Goal: Transaction & Acquisition: Purchase product/service

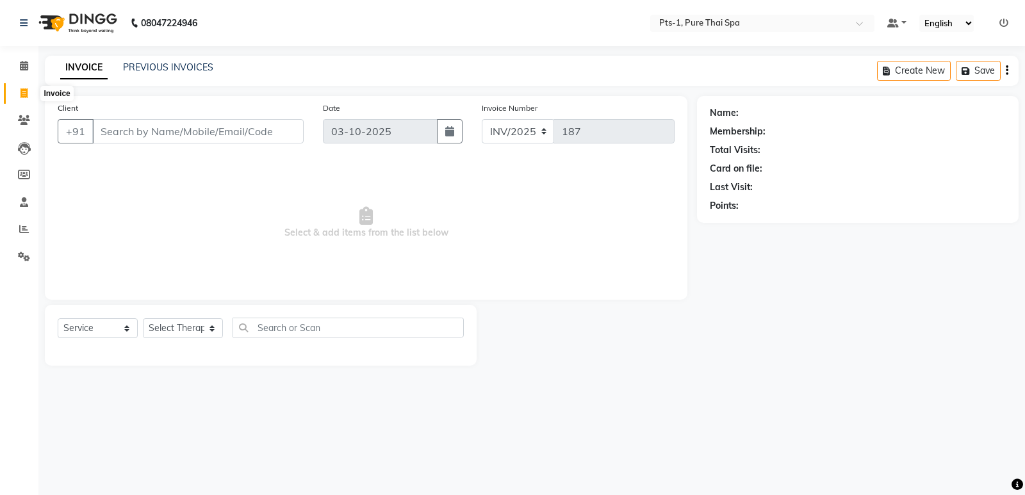
select select "service"
click at [21, 88] on icon at bounding box center [24, 93] width 7 height 10
select select "service"
type input "187"
select select "9048"
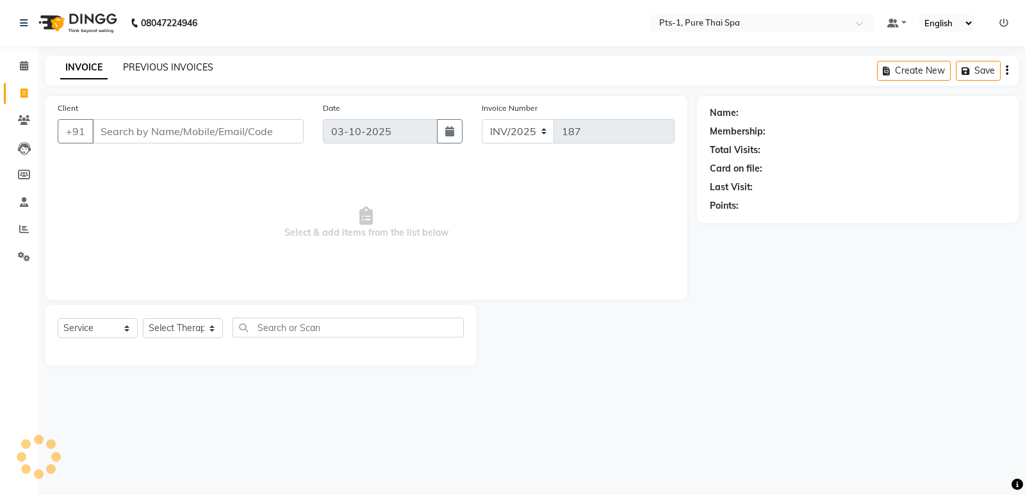
click at [147, 67] on link "PREVIOUS INVOICES" at bounding box center [168, 68] width 90 height 12
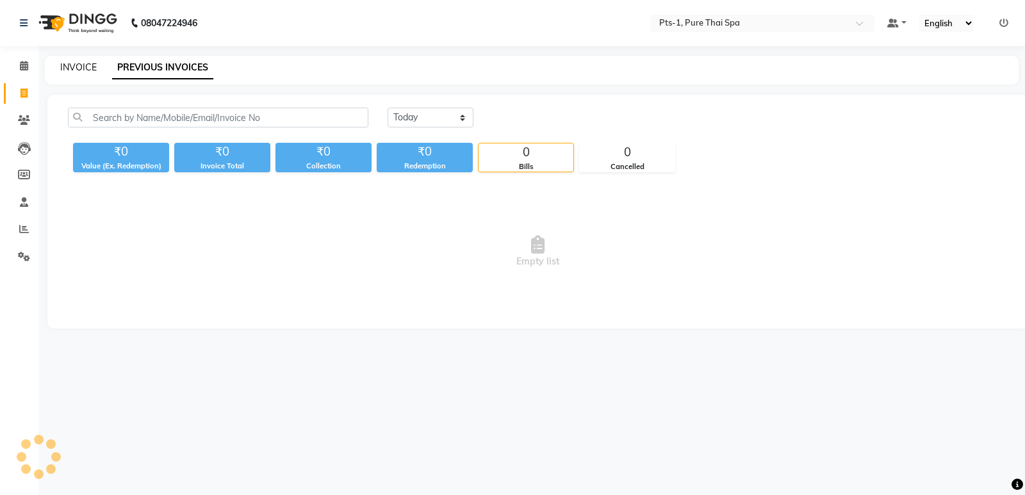
click at [73, 67] on link "INVOICE" at bounding box center [78, 68] width 37 height 12
select select "service"
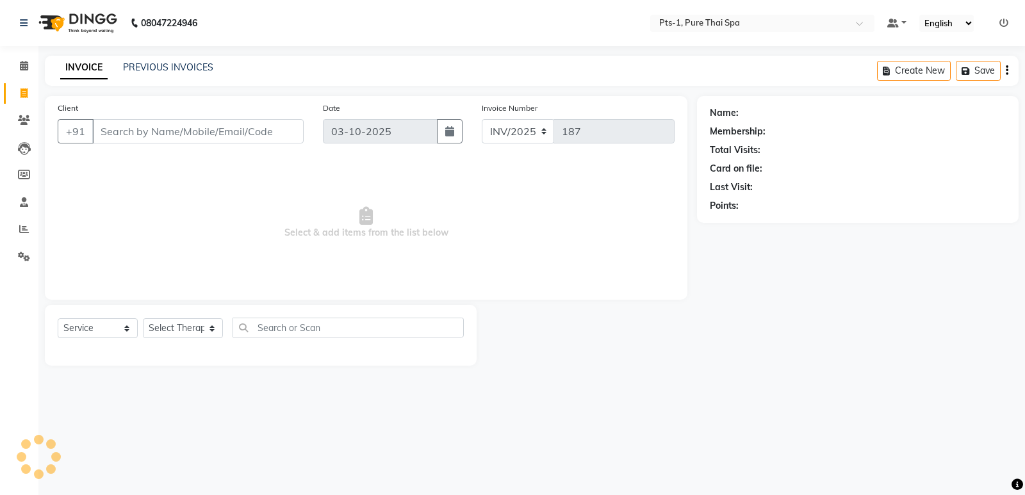
click at [120, 136] on input "Client" at bounding box center [197, 131] width 211 height 24
click at [25, 121] on icon at bounding box center [24, 120] width 12 height 10
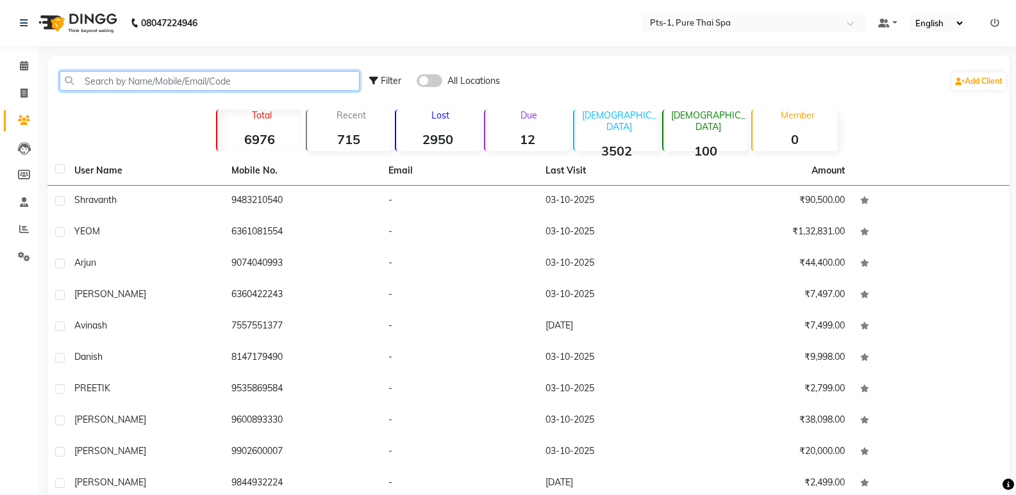
click at [122, 79] on input "text" at bounding box center [210, 81] width 300 height 20
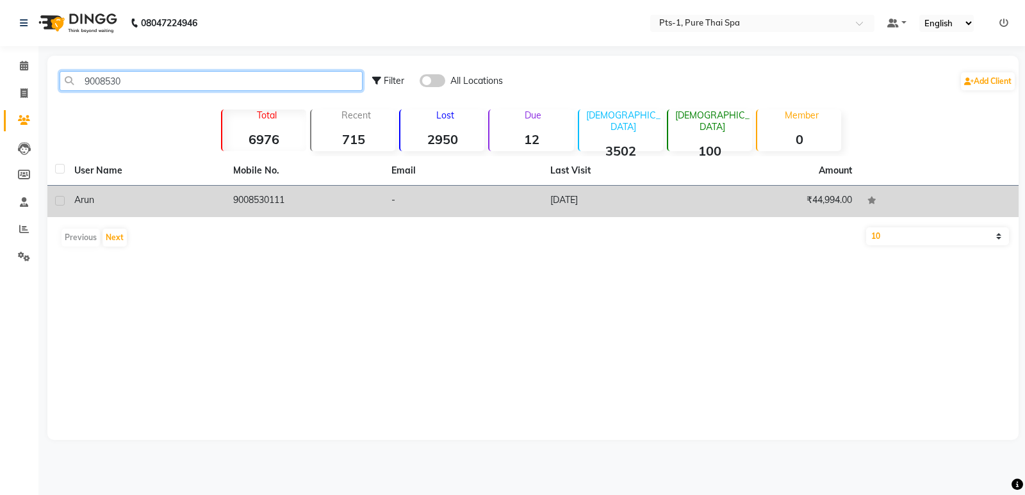
type input "9008530"
click at [327, 208] on td "9008530111" at bounding box center [305, 201] width 159 height 31
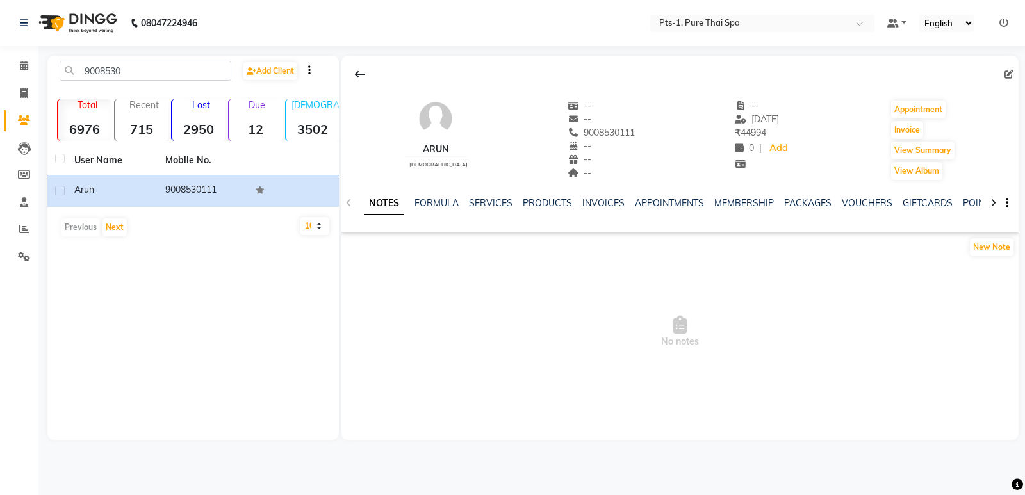
click at [611, 197] on div "INVOICES" at bounding box center [603, 203] width 42 height 13
click at [608, 198] on link "INVOICES" at bounding box center [603, 203] width 42 height 12
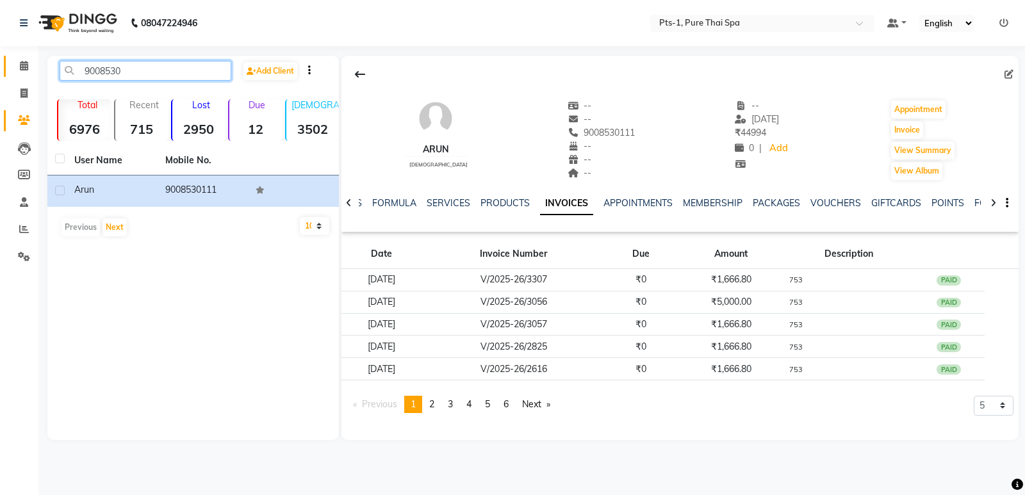
drag, startPoint x: 160, startPoint y: 78, endPoint x: 10, endPoint y: 74, distance: 150.0
click at [10, 74] on app-home "08047224946 Select Location × Pts-1, Pure Thai Spa Default Panel My Panel Engli…" at bounding box center [512, 229] width 1025 height 459
click at [21, 88] on icon at bounding box center [24, 93] width 7 height 10
select select "service"
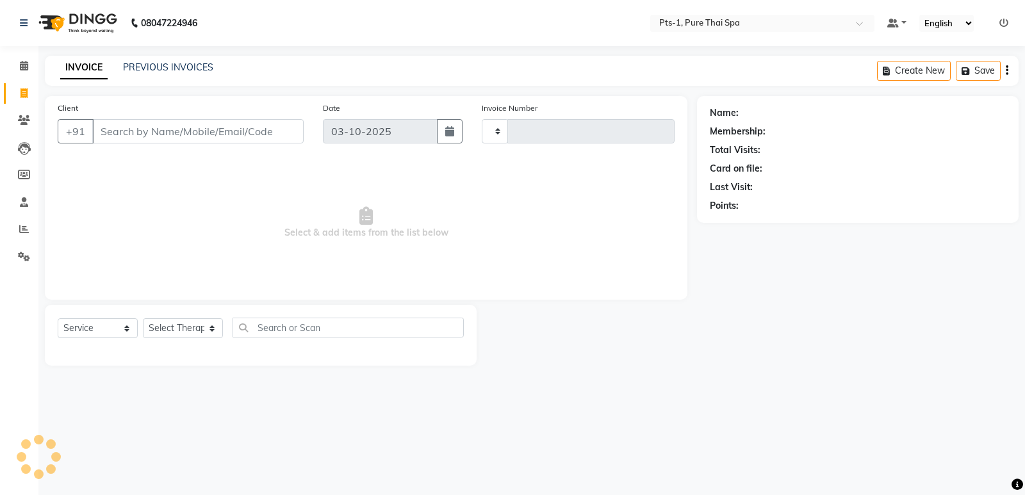
type input "187"
select select "9048"
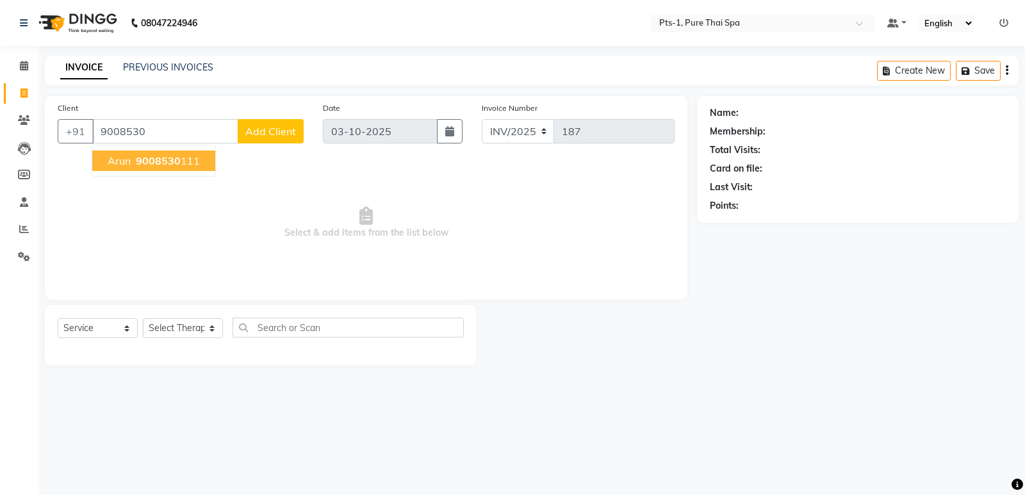
click at [502, 262] on span "Select & add items from the list below" at bounding box center [366, 223] width 617 height 128
click at [206, 136] on input "9008530" at bounding box center [165, 131] width 146 height 24
click at [192, 161] on ngb-highlight "90085301 11" at bounding box center [166, 160] width 67 height 13
type input "9008530111"
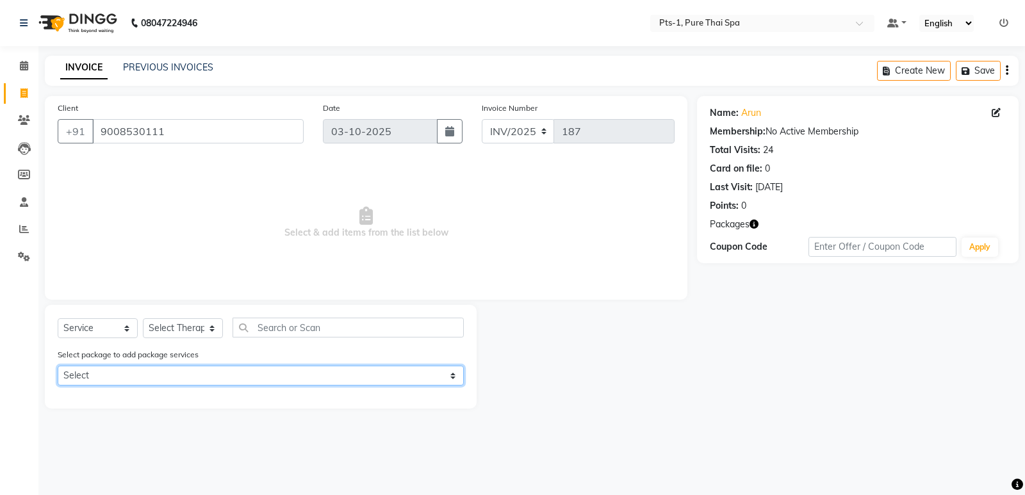
click at [166, 374] on select "Select PTS PACKAGE (5K) 3 SERVICES WITH STEAM PTS PACKAGE (5K) 3 SERVICES WITH …" at bounding box center [261, 376] width 406 height 20
select select "1: Object"
click at [58, 366] on select "Select PTS PACKAGE (5K) 3 SERVICES WITH STEAM PTS PACKAGE (5K) 3 SERVICES WITH …" at bounding box center [261, 376] width 406 height 20
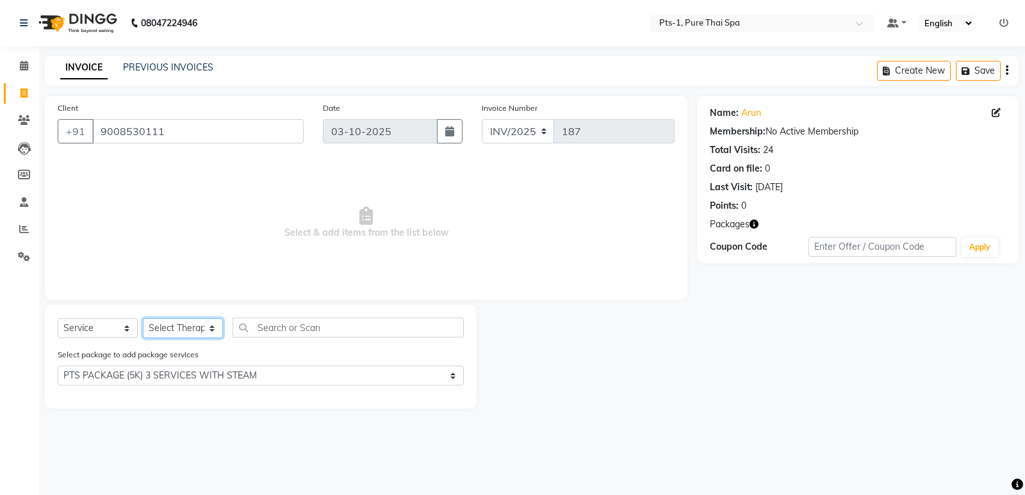
click at [179, 330] on select "Select Therapist Anand Annie anyone Babu Bela Gia Jeje Jenny Jincy JOE Lilly Lu…" at bounding box center [183, 328] width 80 height 20
drag, startPoint x: 279, startPoint y: 188, endPoint x: 258, endPoint y: 188, distance: 21.2
click at [279, 188] on span "Select & add items from the list below" at bounding box center [366, 223] width 617 height 128
click at [26, 124] on icon at bounding box center [24, 120] width 12 height 10
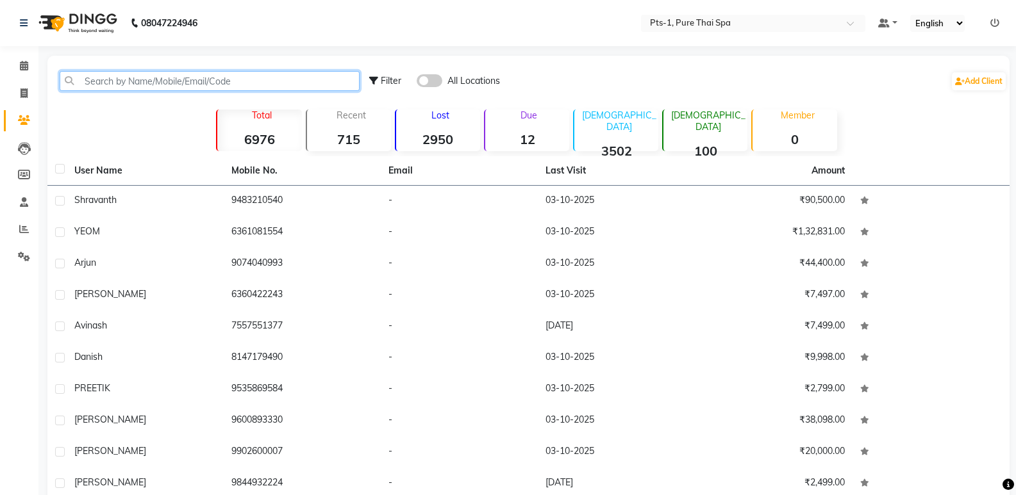
paste input "9008530"
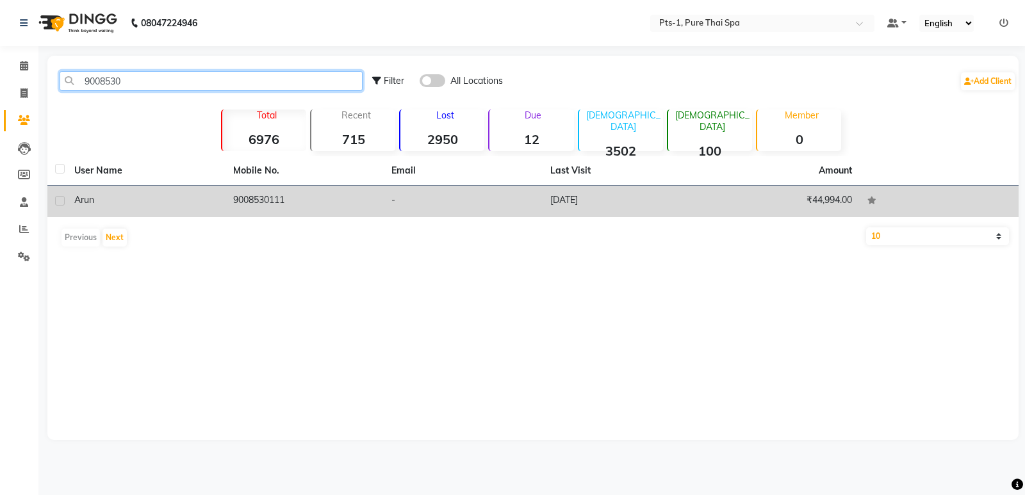
type input "9008530"
click at [272, 210] on td "9008530111" at bounding box center [305, 201] width 159 height 31
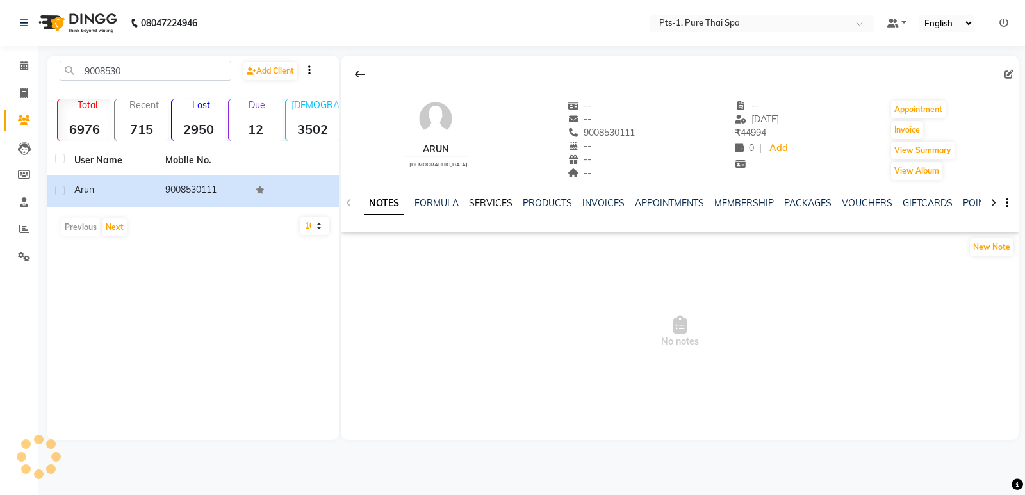
click at [489, 203] on link "SERVICES" at bounding box center [491, 203] width 44 height 12
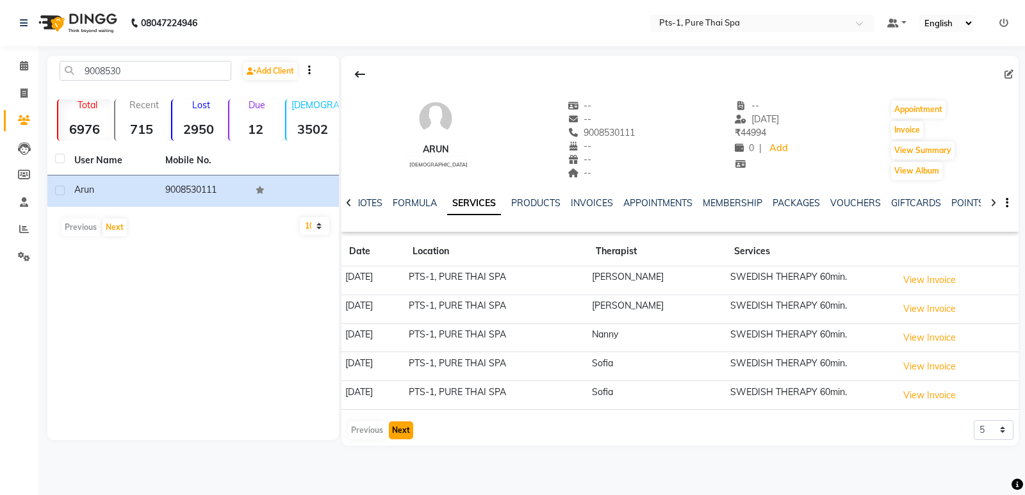
click at [401, 430] on button "Next" at bounding box center [401, 431] width 24 height 18
click at [21, 90] on icon at bounding box center [24, 93] width 7 height 10
select select "service"
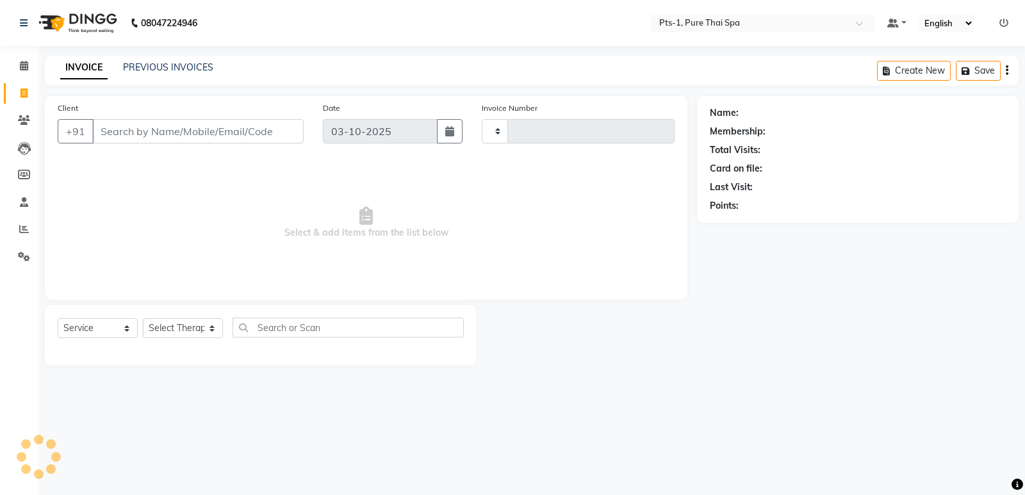
type input "187"
select select "9048"
click at [133, 136] on input "Client" at bounding box center [197, 131] width 211 height 24
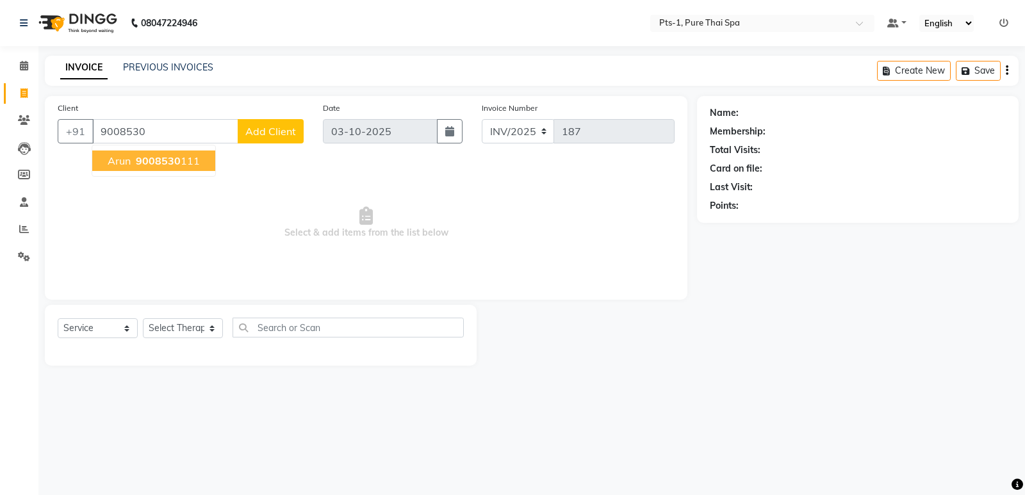
click at [152, 165] on span "9008530" at bounding box center [158, 160] width 45 height 13
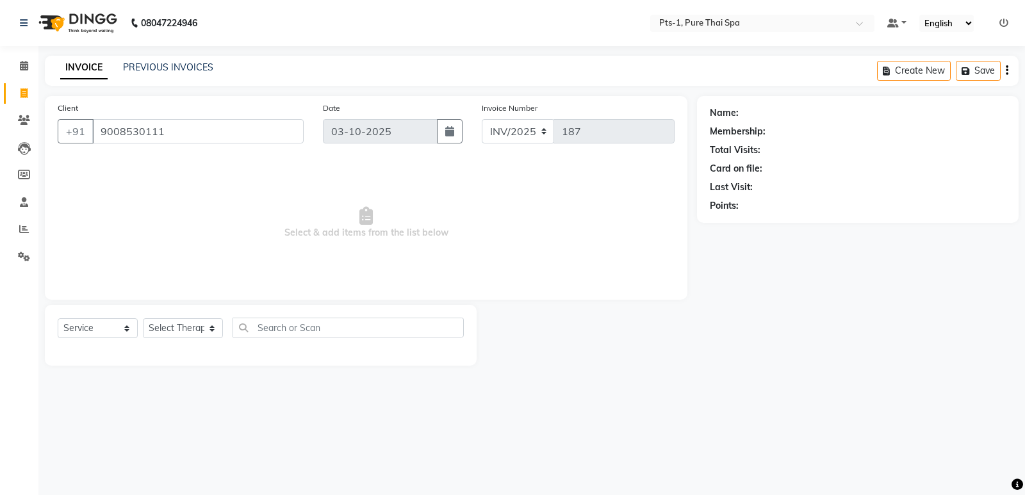
type input "9008530111"
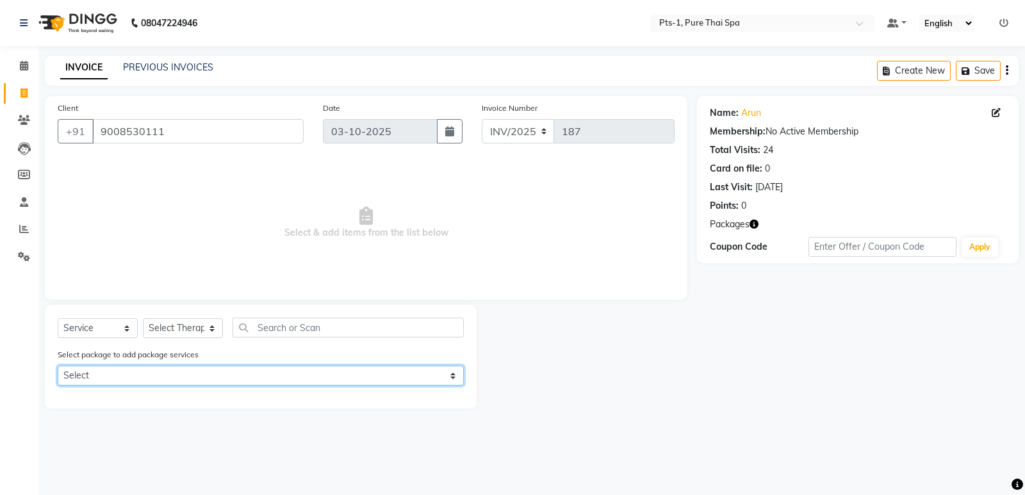
drag, startPoint x: 174, startPoint y: 376, endPoint x: 178, endPoint y: 383, distance: 8.0
click at [174, 376] on select "Select PTS PACKAGE (5K) 3 SERVICES WITH STEAM PTS PACKAGE (5K) 3 SERVICES WITH …" at bounding box center [261, 376] width 406 height 20
select select "1: Object"
click at [58, 366] on select "Select PTS PACKAGE (5K) 3 SERVICES WITH STEAM PTS PACKAGE (5K) 3 SERVICES WITH …" at bounding box center [261, 376] width 406 height 20
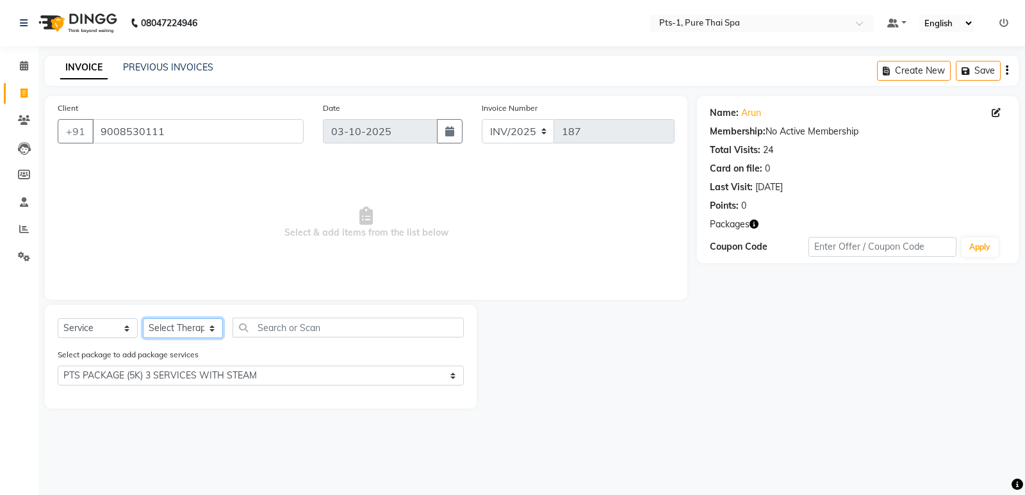
click at [196, 332] on select "Select Therapist Anand Annie anyone Babu Bela Gia Jeje Jenny Jincy JOE Lilly Lu…" at bounding box center [183, 328] width 80 height 20
select select "80827"
click at [143, 318] on select "Select Therapist Anand Annie anyone Babu Bela Gia Jeje Jenny Jincy JOE Lilly Lu…" at bounding box center [183, 328] width 80 height 20
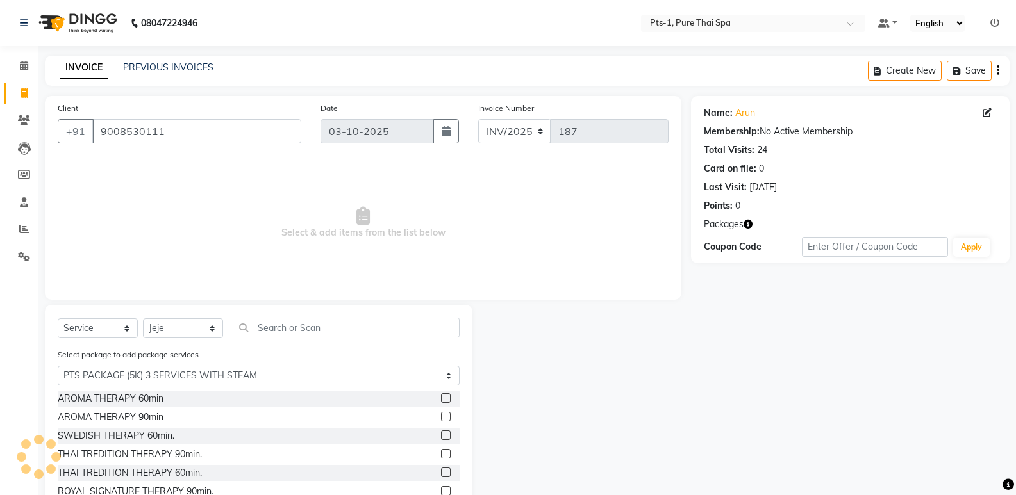
click at [441, 434] on label at bounding box center [446, 436] width 10 height 10
click at [441, 434] on input "checkbox" at bounding box center [445, 436] width 8 height 8
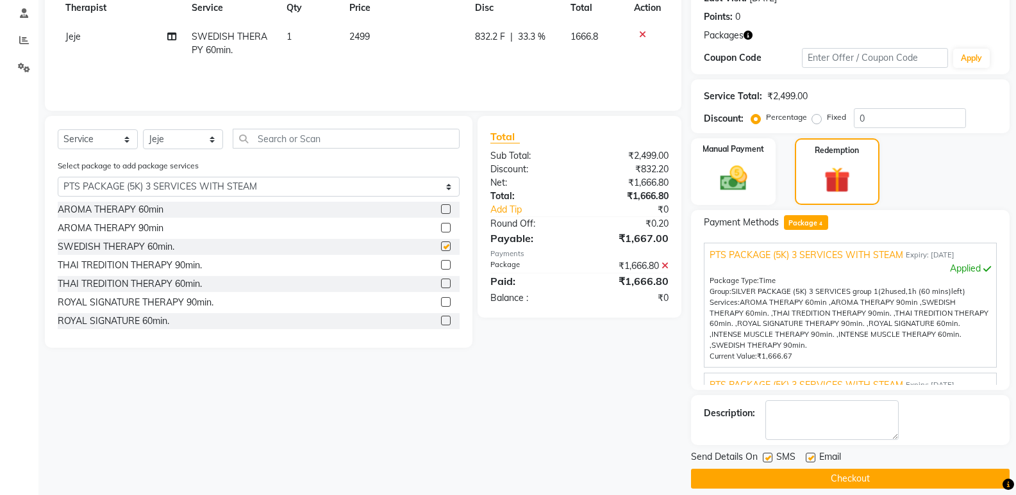
scroll to position [202, 0]
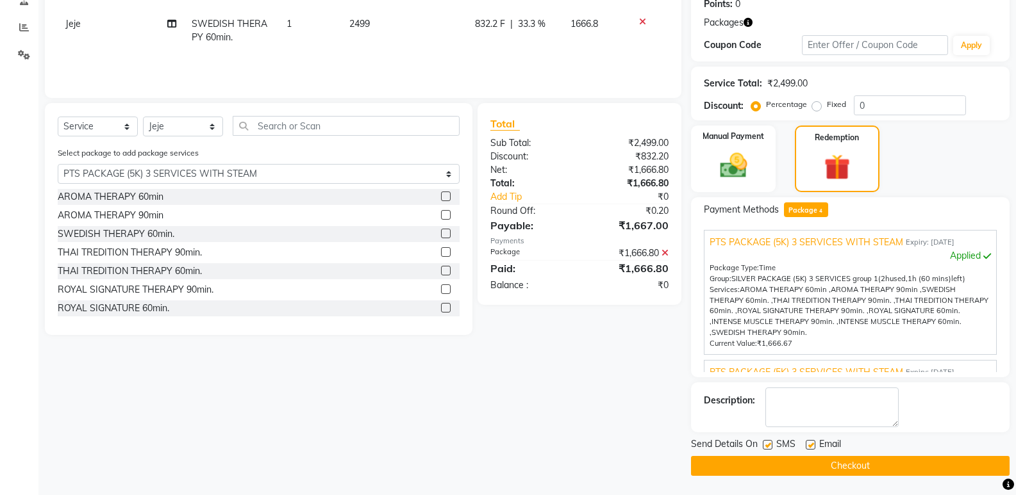
checkbox input "false"
click at [770, 447] on label at bounding box center [768, 445] width 10 height 10
click at [770, 447] on input "checkbox" at bounding box center [767, 446] width 8 height 8
checkbox input "false"
click at [815, 447] on div "Email" at bounding box center [827, 446] width 45 height 16
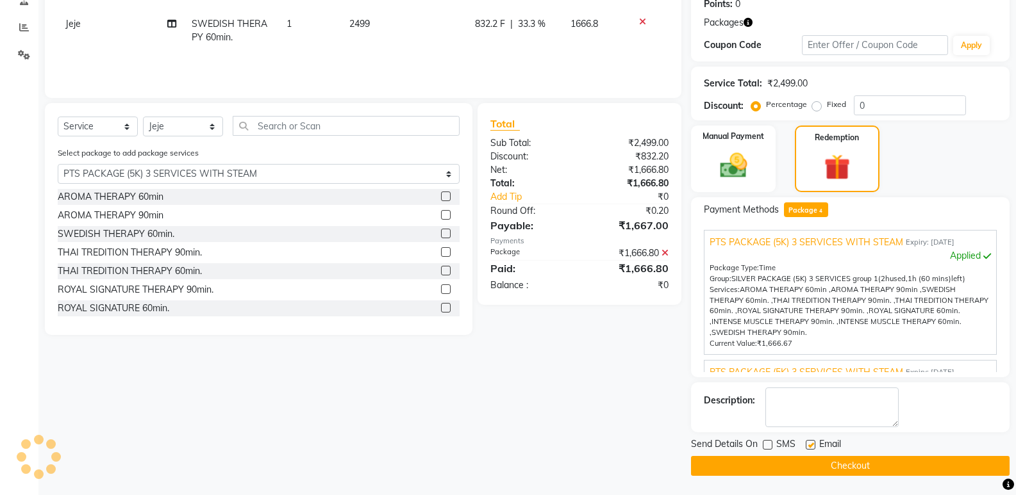
click at [812, 445] on label at bounding box center [810, 445] width 10 height 10
click at [812, 445] on input "checkbox" at bounding box center [809, 446] width 8 height 8
checkbox input "false"
click at [813, 418] on textarea at bounding box center [831, 408] width 133 height 40
type textarea "753"
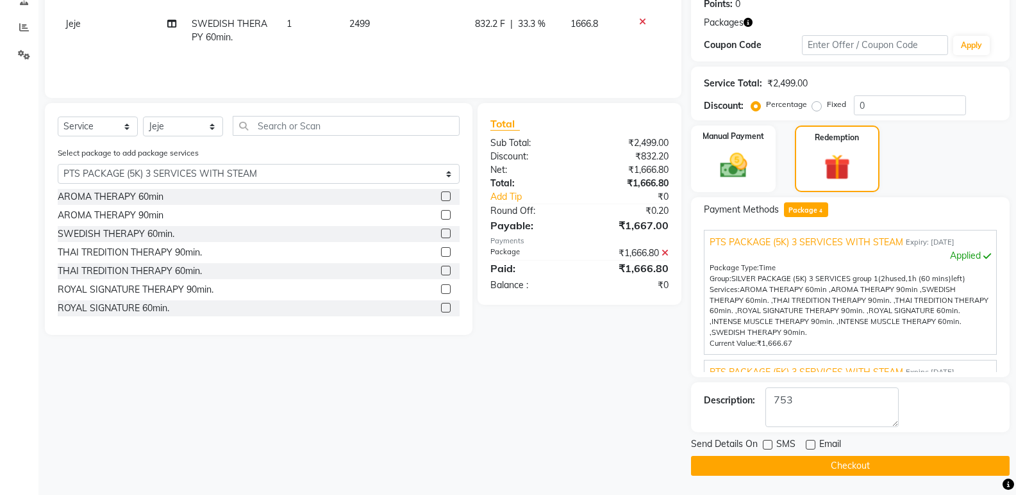
click at [750, 467] on button "Checkout" at bounding box center [850, 466] width 318 height 20
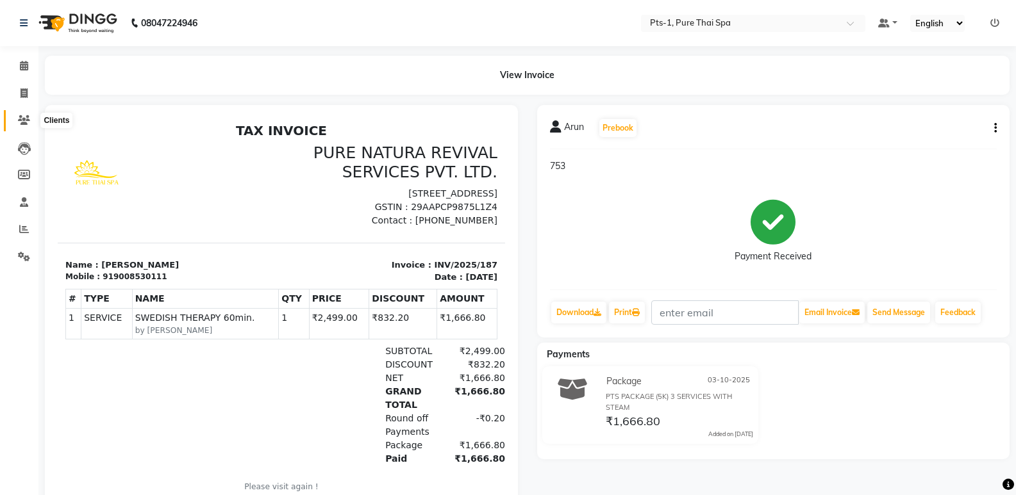
click at [19, 121] on icon at bounding box center [24, 120] width 12 height 10
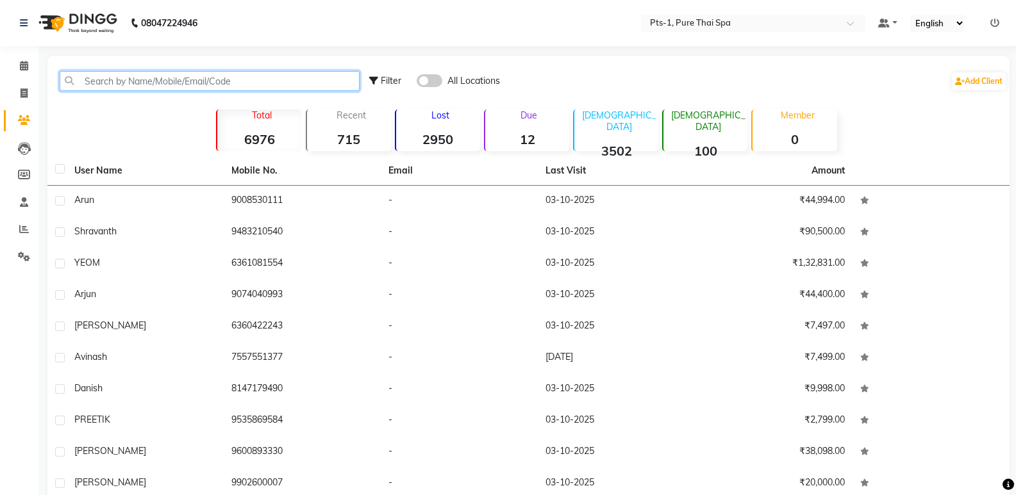
click at [147, 77] on input "text" at bounding box center [210, 81] width 300 height 20
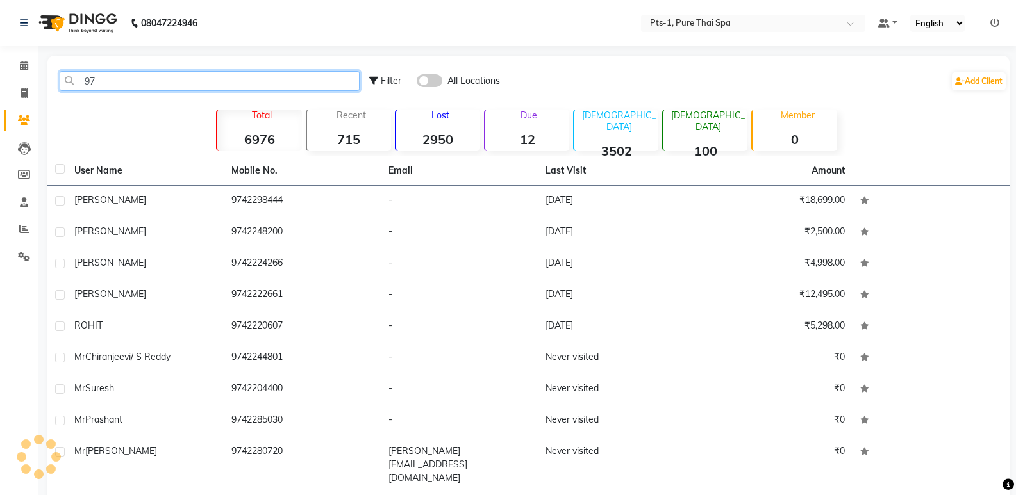
type input "9"
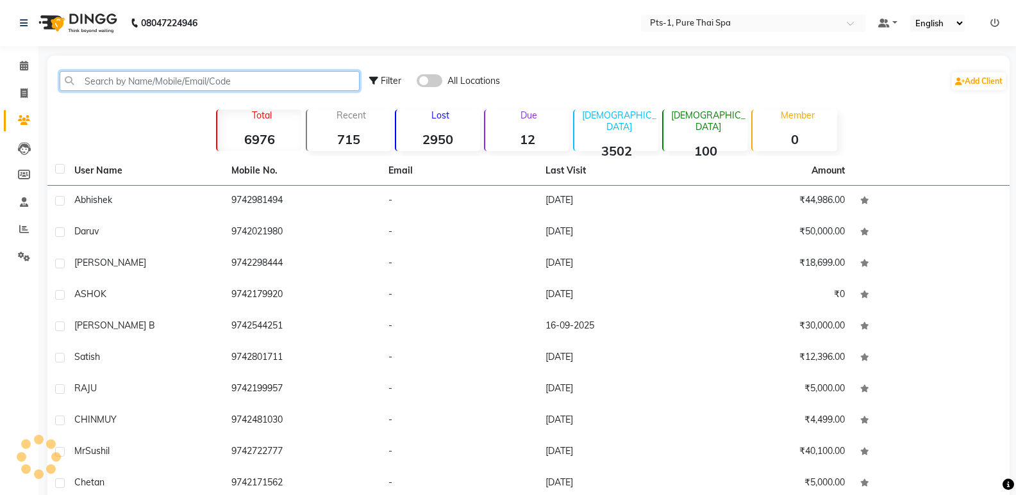
click at [111, 83] on input "text" at bounding box center [210, 81] width 300 height 20
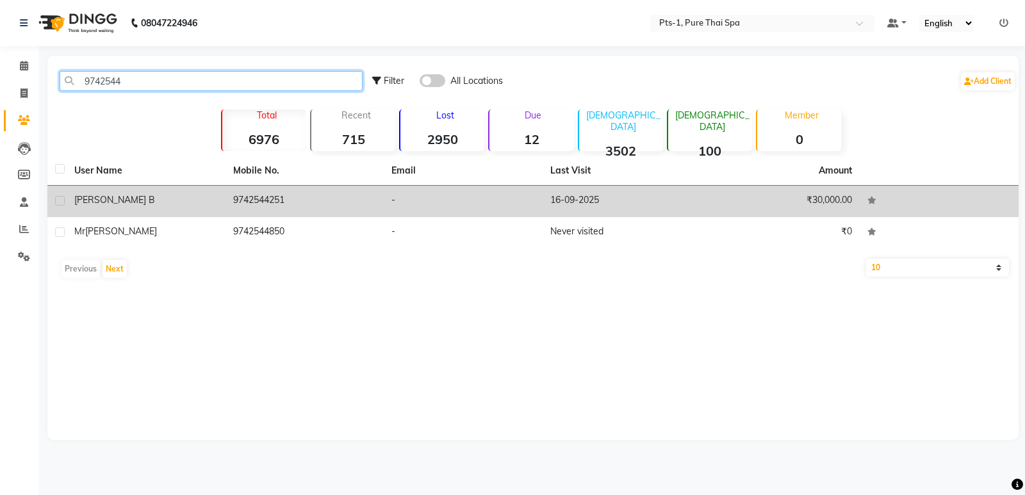
type input "9742544"
click at [332, 210] on td "9742544251" at bounding box center [305, 201] width 159 height 31
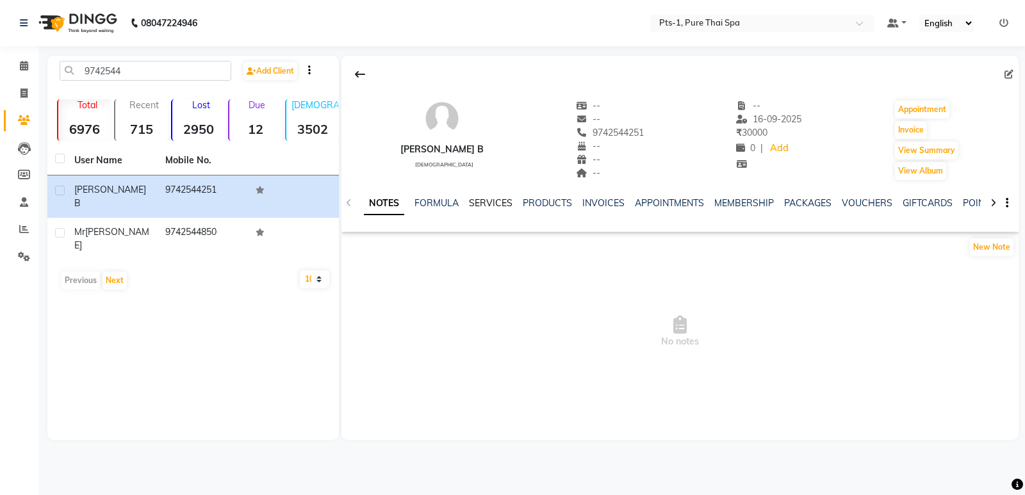
click at [501, 204] on link "SERVICES" at bounding box center [491, 203] width 44 height 12
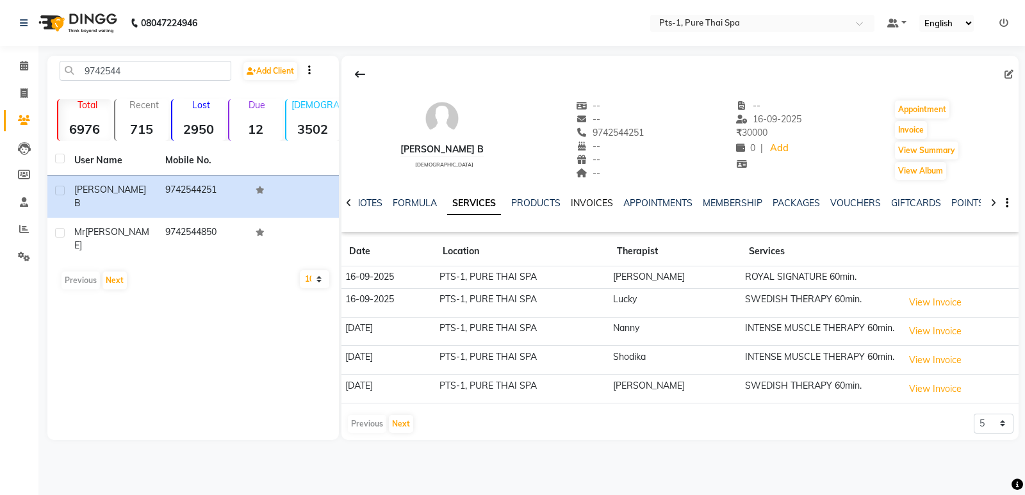
click at [588, 204] on link "INVOICES" at bounding box center [592, 203] width 42 height 12
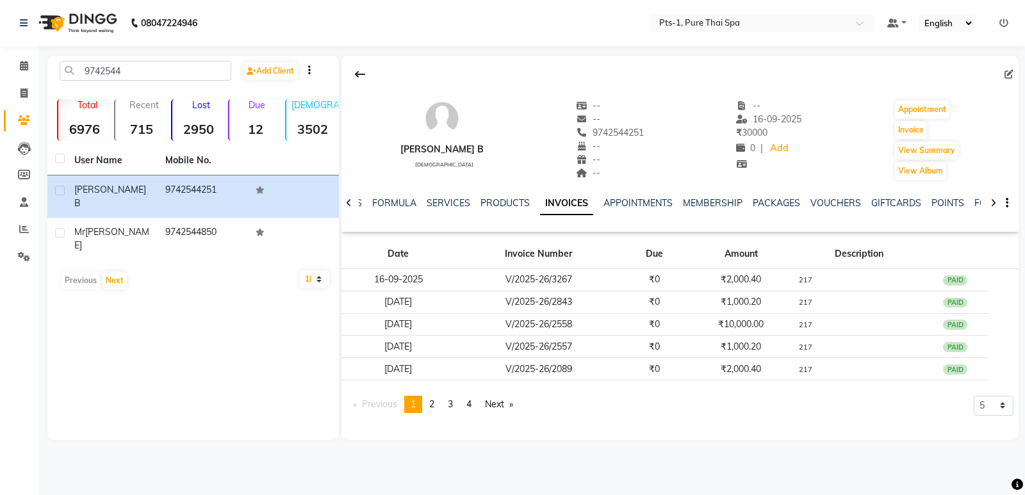
drag, startPoint x: 140, startPoint y: 81, endPoint x: 131, endPoint y: 80, distance: 8.4
click at [132, 81] on div "9742544 Add Client" at bounding box center [193, 76] width 286 height 30
drag, startPoint x: 151, startPoint y: 72, endPoint x: 33, endPoint y: 83, distance: 118.4
click at [15, 83] on app-home "08047224946 Select Location × Pts-1, Pure Thai Spa Default Panel My Panel Engli…" at bounding box center [512, 229] width 1025 height 459
drag, startPoint x: 25, startPoint y: 94, endPoint x: 65, endPoint y: 103, distance: 40.6
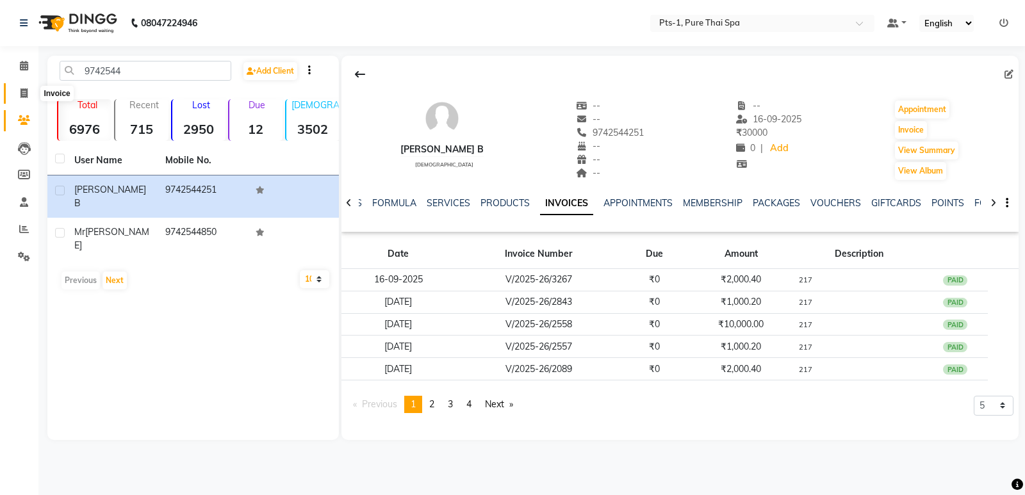
click at [24, 94] on icon at bounding box center [24, 93] width 7 height 10
select select "service"
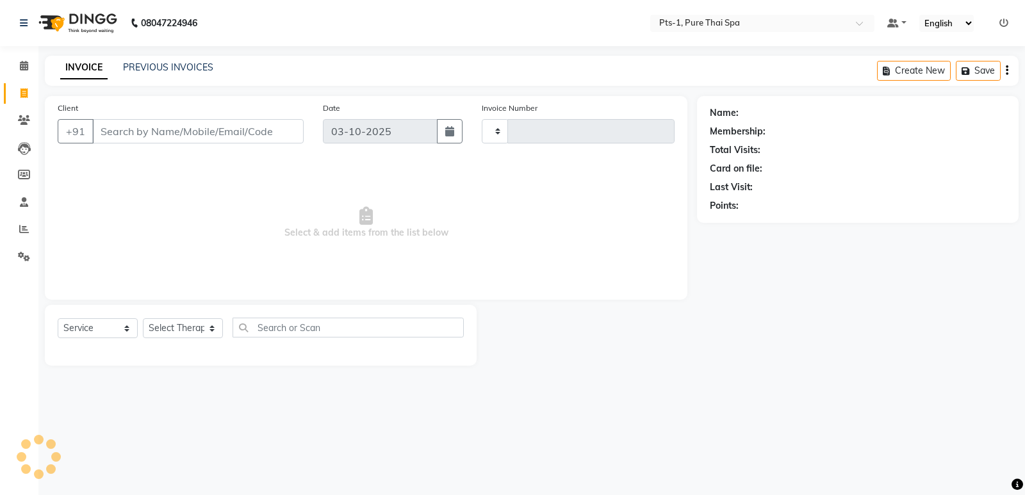
type input "188"
select select "9048"
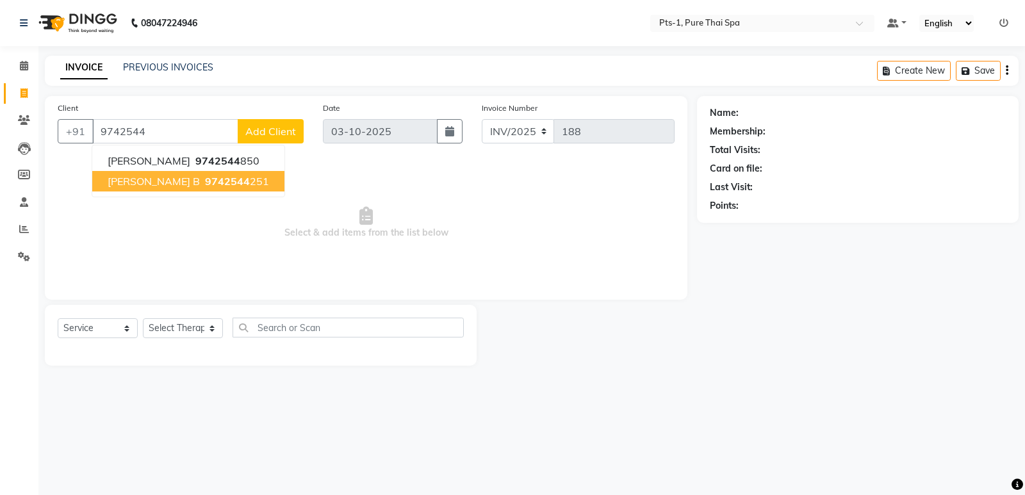
click at [205, 181] on span "9742544" at bounding box center [227, 181] width 45 height 13
type input "9742544251"
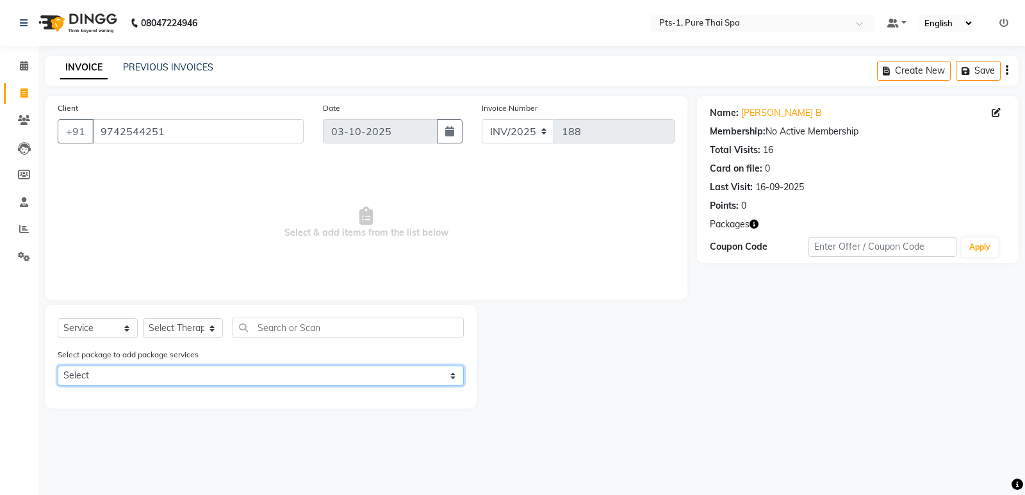
click at [166, 376] on select "Select PTS PACKAGE (10K) 10 SERVICES PTS PACKAGE (10K) 10 SERVICES" at bounding box center [261, 376] width 406 height 20
select select "1: Object"
click at [58, 366] on select "Select PTS PACKAGE (10K) 10 SERVICES PTS PACKAGE (10K) 10 SERVICES" at bounding box center [261, 376] width 406 height 20
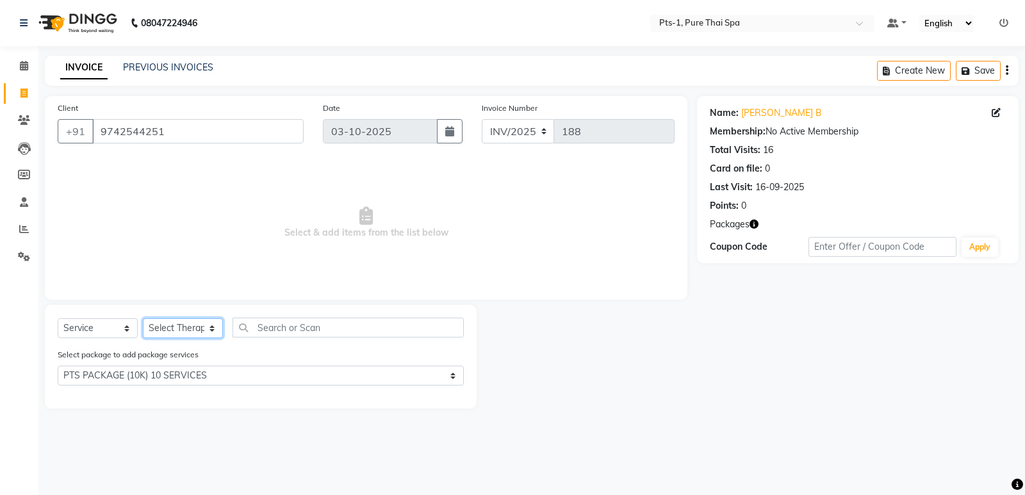
click at [194, 325] on select "Select Therapist Anand Annie anyone Babu Bela Gia Jeje Jenny Jincy JOE Lilly Lu…" at bounding box center [183, 328] width 80 height 20
select select "85045"
click at [143, 318] on select "Select Therapist Anand Annie anyone Babu Bela Gia Jeje Jenny Jincy JOE Lilly Lu…" at bounding box center [183, 328] width 80 height 20
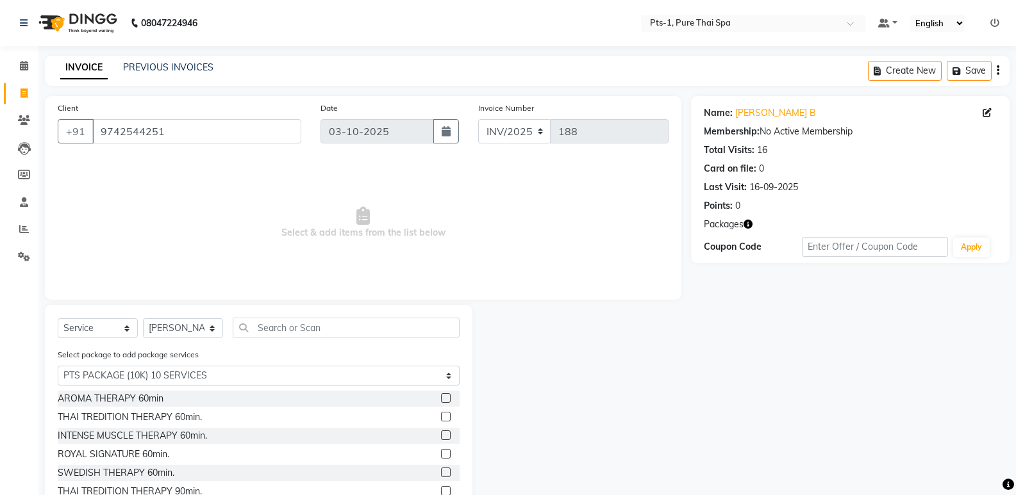
click at [441, 454] on label at bounding box center [446, 454] width 10 height 10
click at [441, 454] on input "checkbox" at bounding box center [445, 454] width 8 height 8
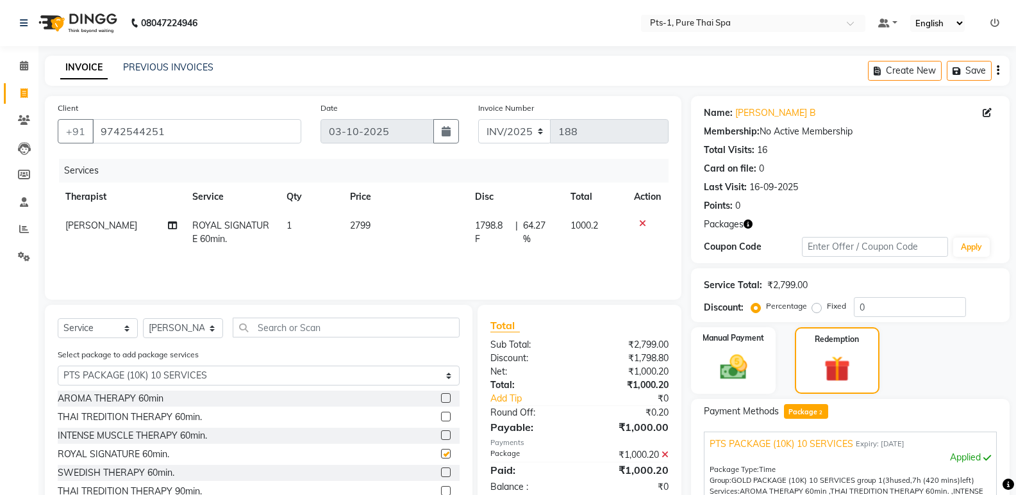
checkbox input "false"
click at [181, 335] on select "Select Therapist Anand Annie anyone Babu Bela Gia Jeje Jenny Jincy JOE Lilly Lu…" at bounding box center [183, 328] width 80 height 20
select select "51729"
click at [143, 318] on select "Select Therapist Anand Annie anyone Babu Bela Gia Jeje Jenny Jincy JOE Lilly Lu…" at bounding box center [183, 328] width 80 height 20
click at [441, 450] on label at bounding box center [446, 454] width 10 height 10
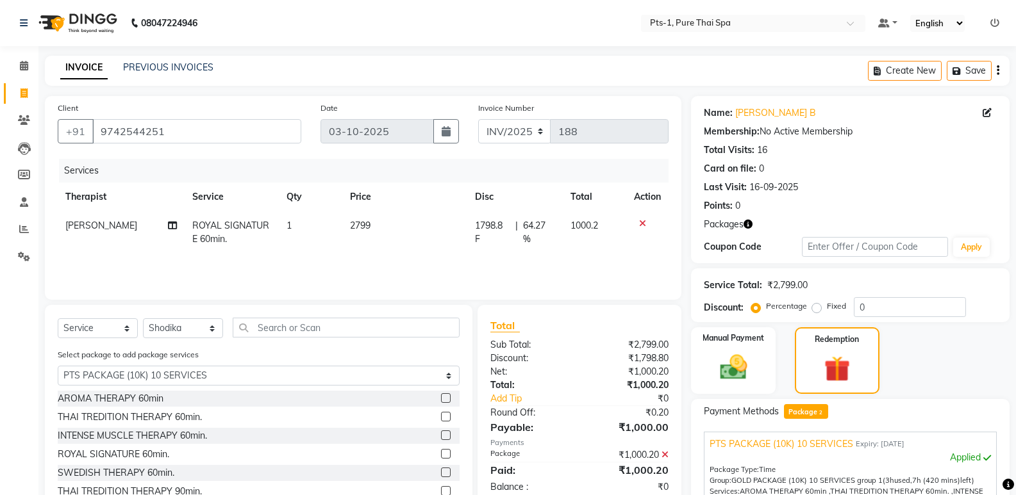
click at [441, 450] on input "checkbox" at bounding box center [445, 454] width 8 height 8
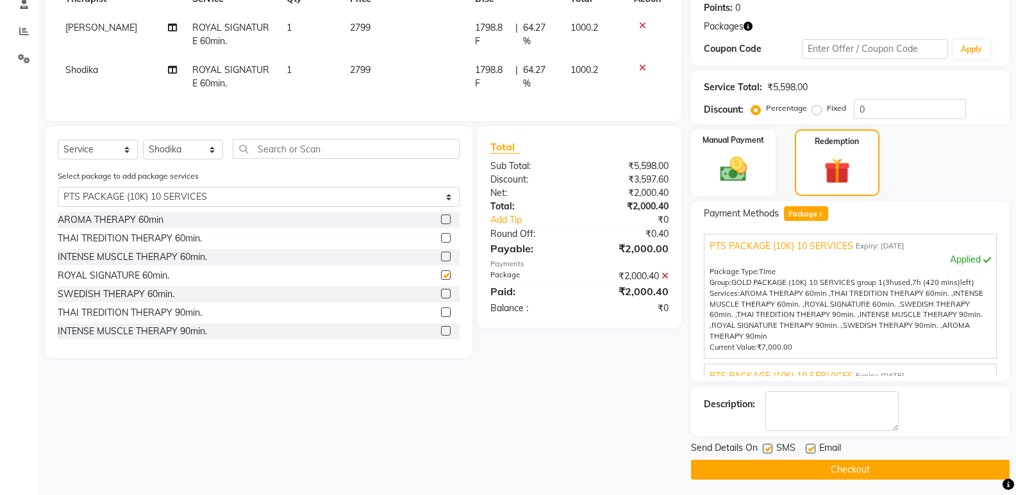
checkbox input "false"
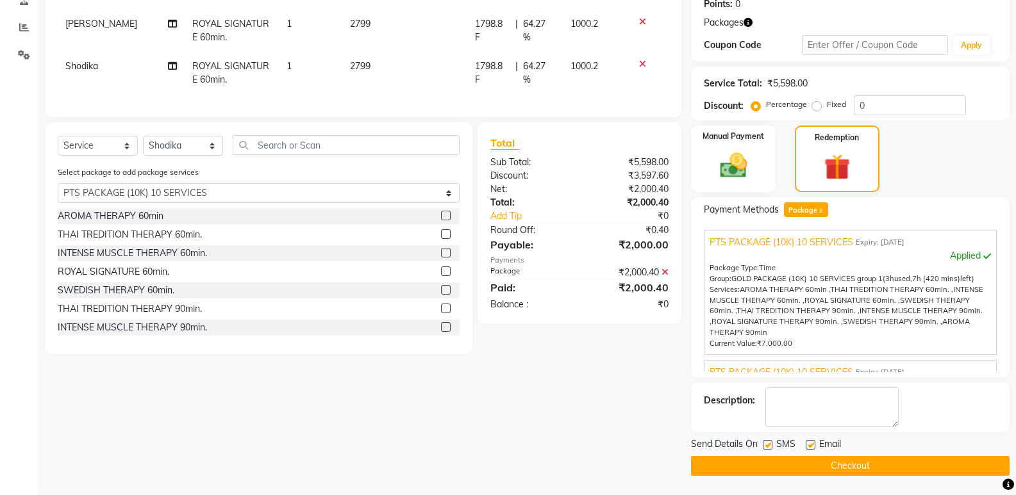
click at [769, 445] on label at bounding box center [768, 445] width 10 height 10
click at [769, 445] on input "checkbox" at bounding box center [767, 446] width 8 height 8
checkbox input "false"
click at [810, 442] on label at bounding box center [810, 445] width 10 height 10
click at [810, 442] on input "checkbox" at bounding box center [809, 446] width 8 height 8
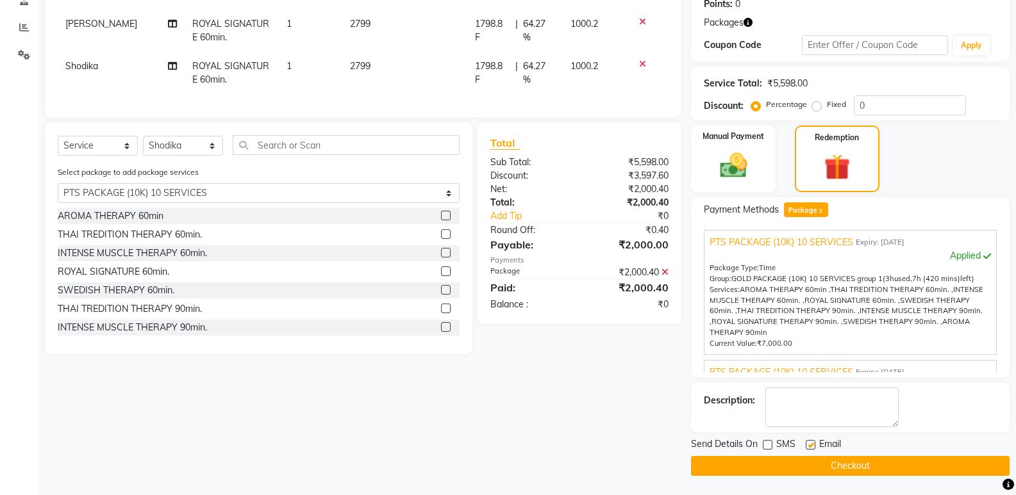
checkbox input "false"
click at [812, 408] on textarea at bounding box center [831, 408] width 133 height 40
type textarea "217"
click at [795, 470] on button "Checkout" at bounding box center [850, 466] width 318 height 20
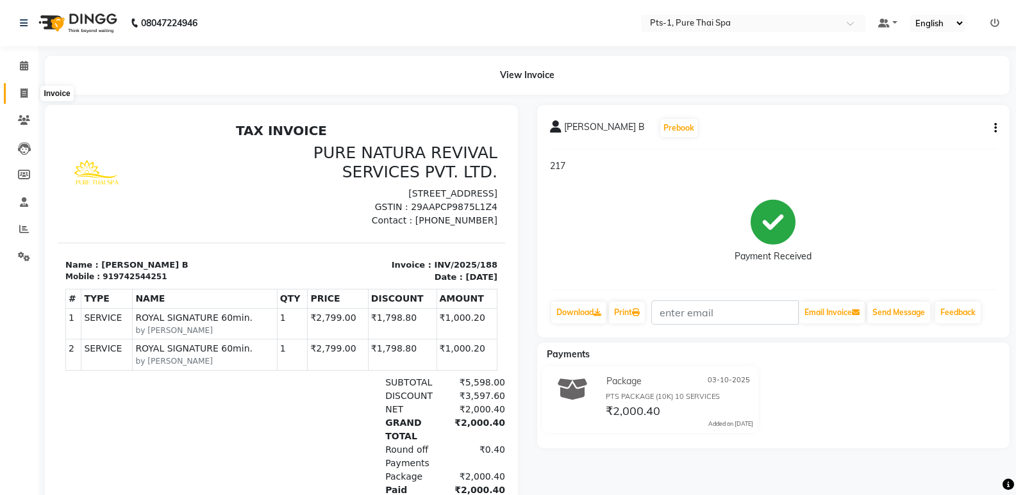
click at [21, 94] on icon at bounding box center [24, 93] width 7 height 10
select select "service"
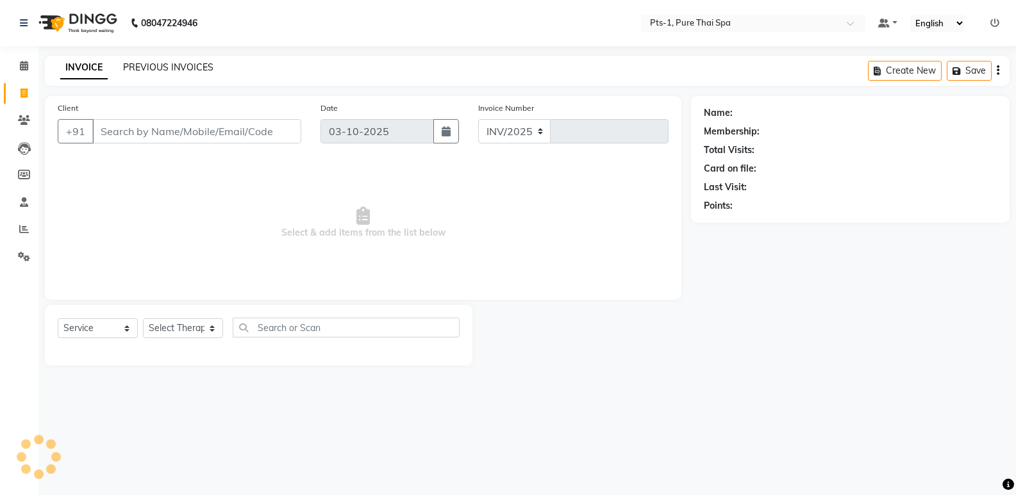
select select "9048"
type input "189"
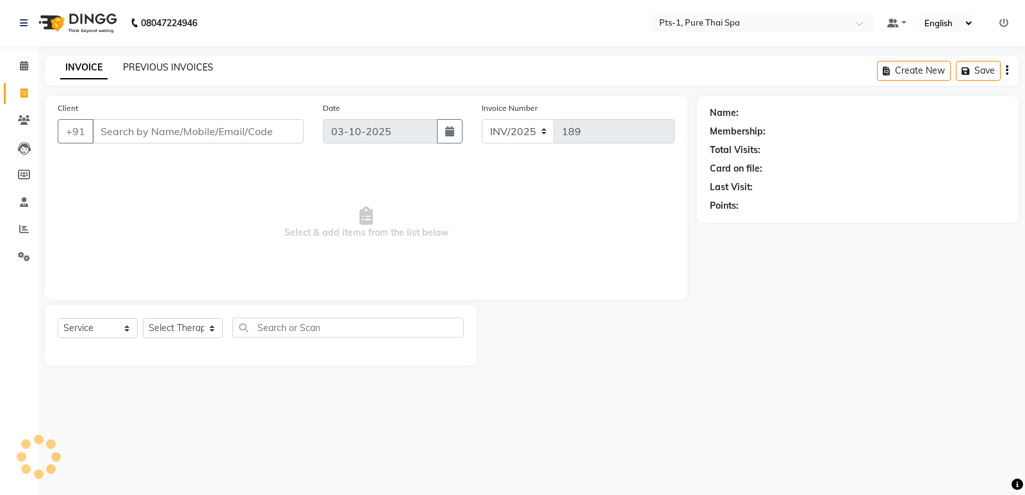
click at [202, 65] on link "PREVIOUS INVOICES" at bounding box center [168, 68] width 90 height 12
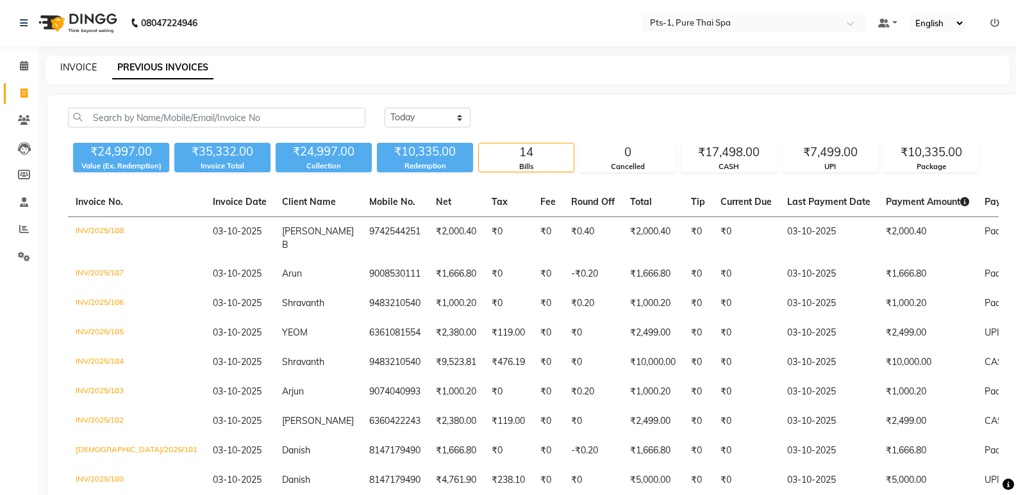
click at [83, 68] on link "INVOICE" at bounding box center [78, 68] width 37 height 12
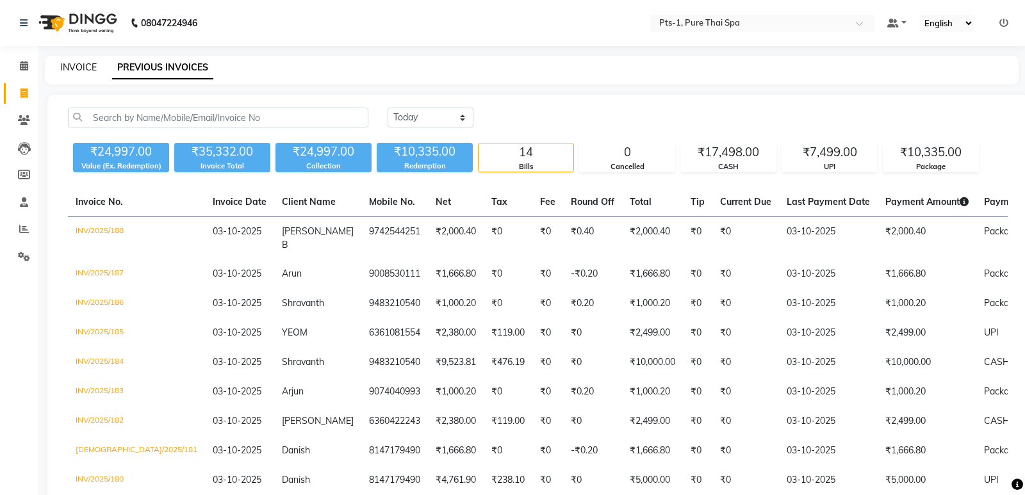
select select "service"
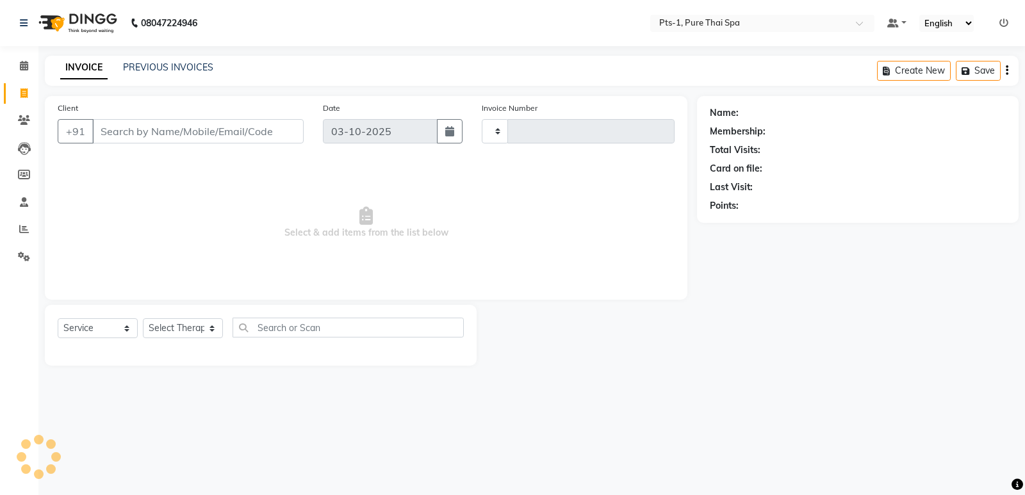
type input "189"
select select "9048"
click at [154, 70] on link "PREVIOUS INVOICES" at bounding box center [168, 68] width 90 height 12
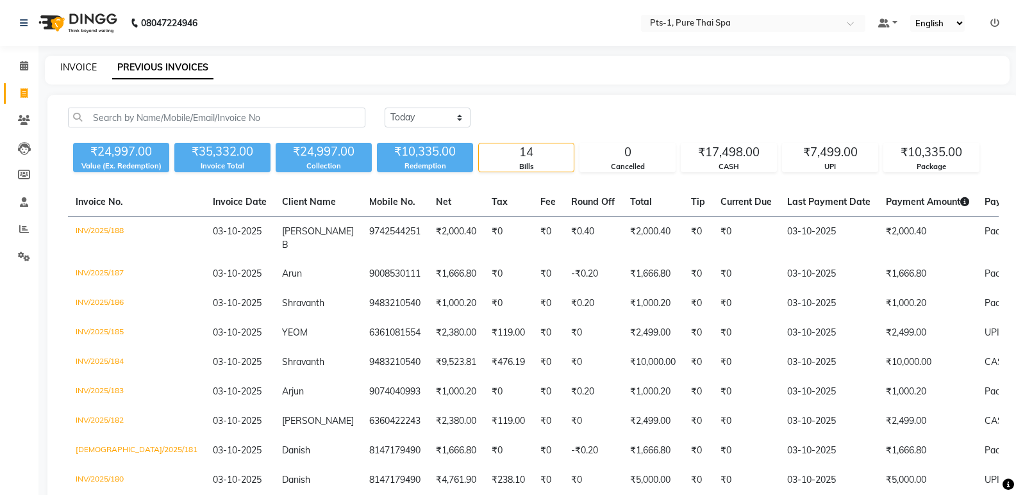
click at [77, 70] on link "INVOICE" at bounding box center [78, 68] width 37 height 12
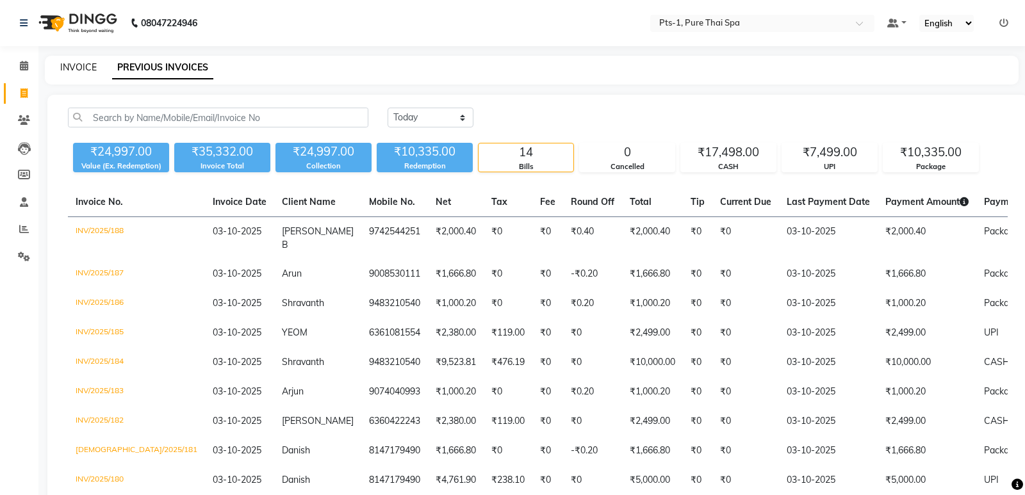
select select "service"
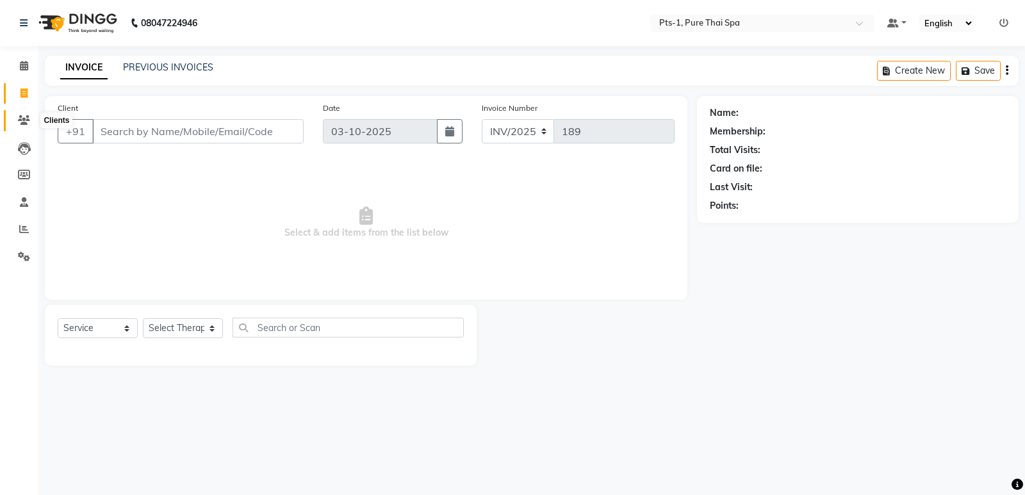
click at [17, 122] on span at bounding box center [24, 120] width 22 height 15
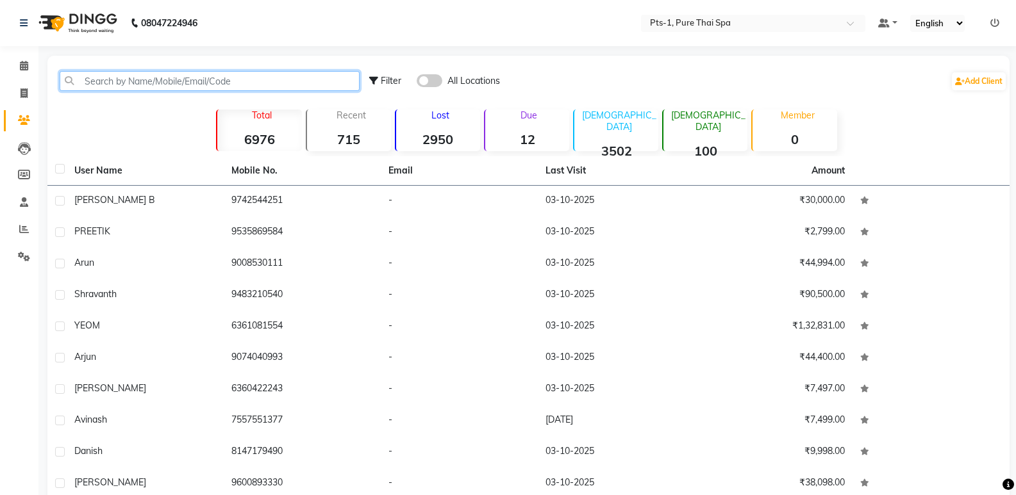
click at [118, 83] on input "text" at bounding box center [210, 81] width 300 height 20
click at [25, 88] on icon at bounding box center [24, 93] width 7 height 10
select select "service"
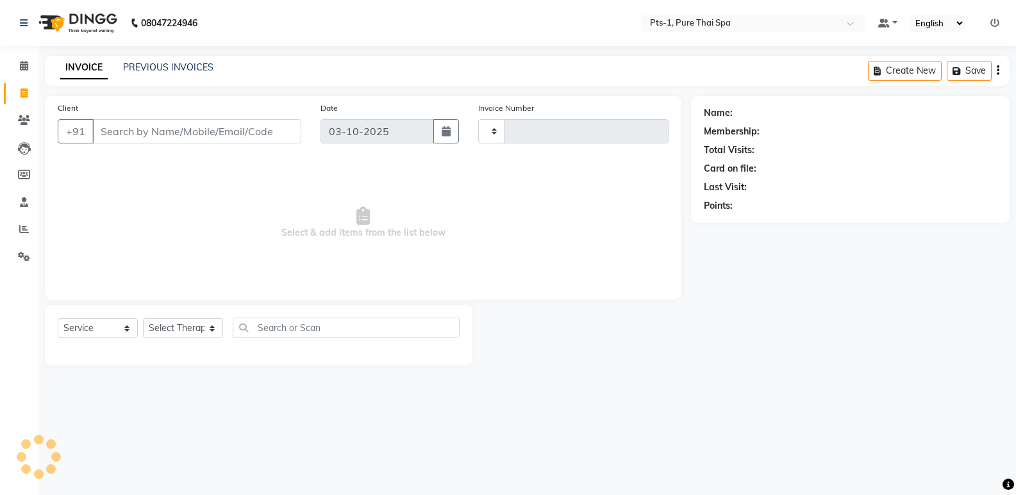
type input "189"
select select "9048"
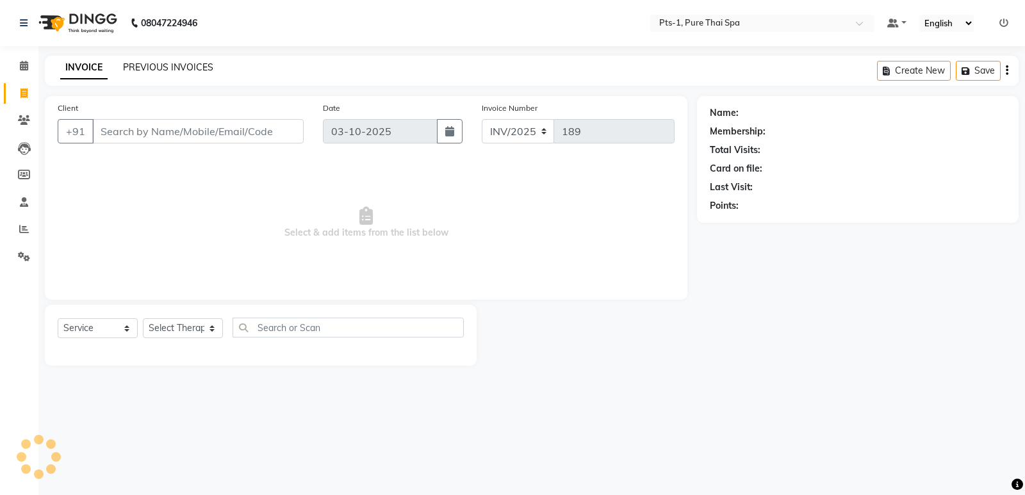
click at [149, 64] on link "PREVIOUS INVOICES" at bounding box center [168, 68] width 90 height 12
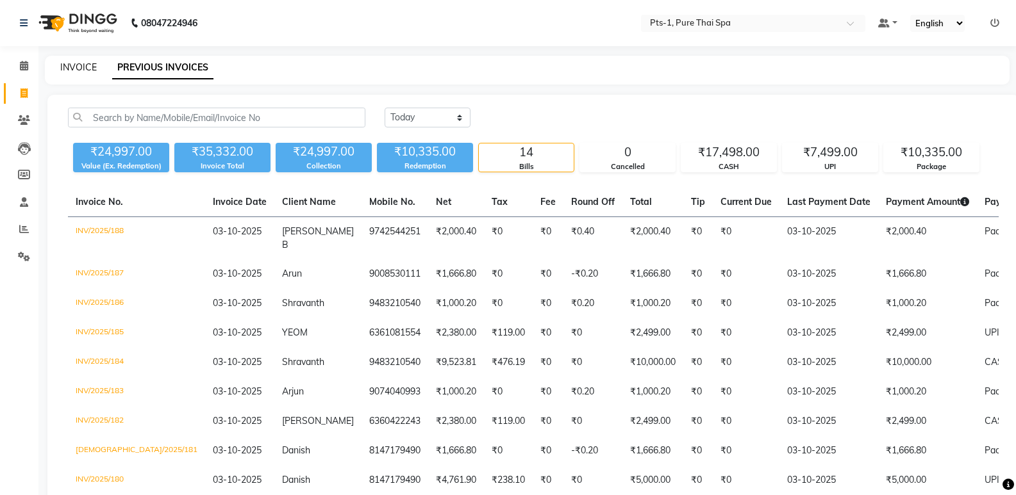
click at [70, 65] on link "INVOICE" at bounding box center [78, 68] width 37 height 12
select select "service"
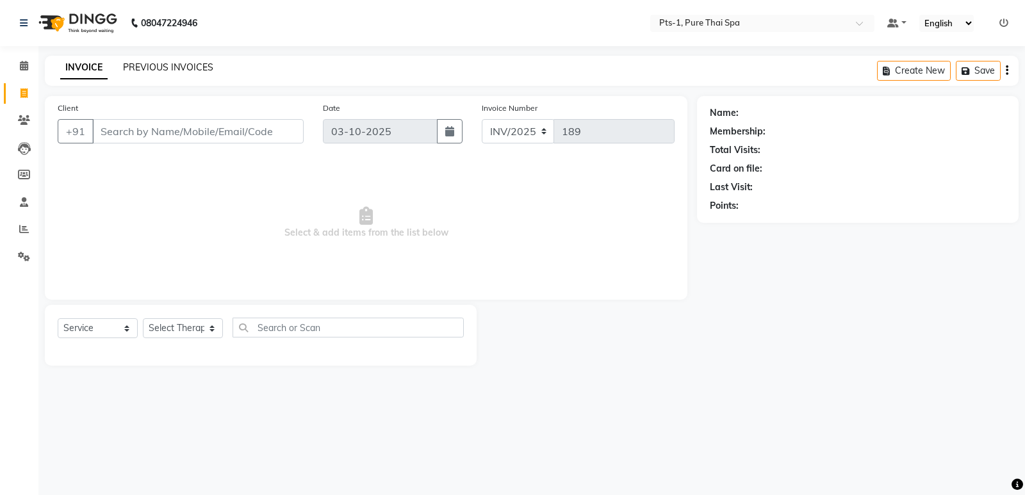
click at [178, 69] on link "PREVIOUS INVOICES" at bounding box center [168, 68] width 90 height 12
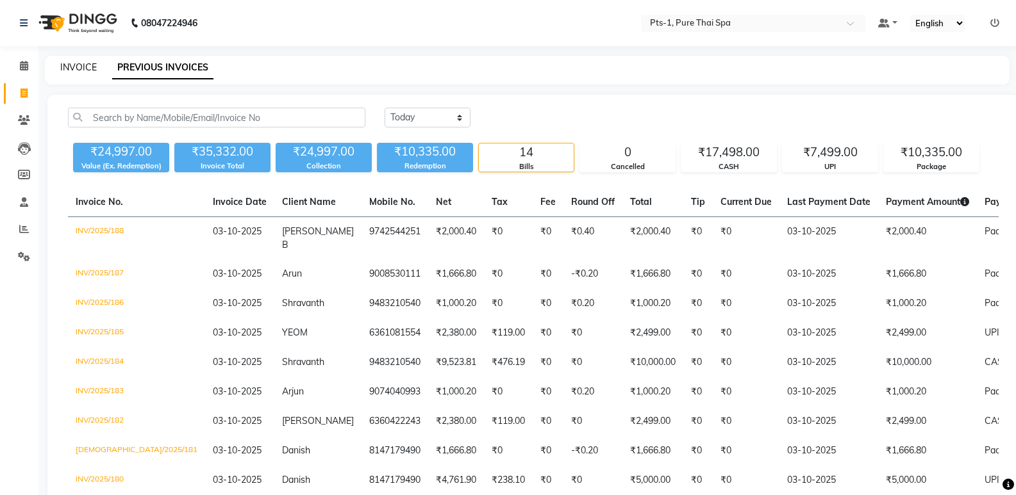
click at [76, 69] on link "INVOICE" at bounding box center [78, 68] width 37 height 12
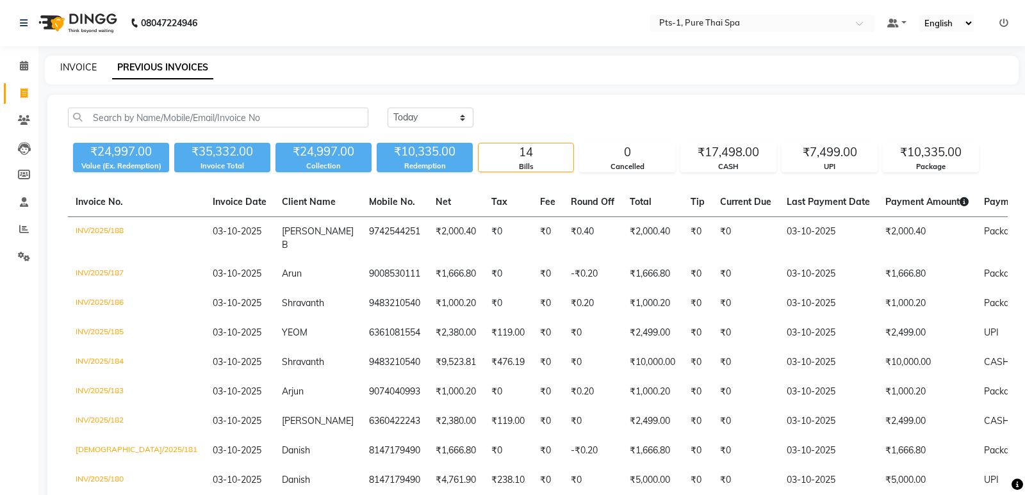
select select "service"
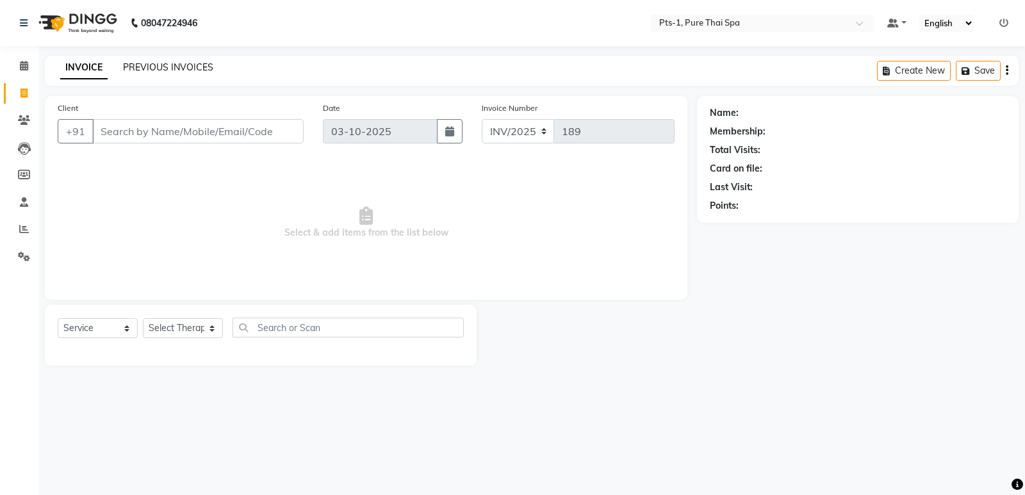
click at [166, 67] on link "PREVIOUS INVOICES" at bounding box center [168, 68] width 90 height 12
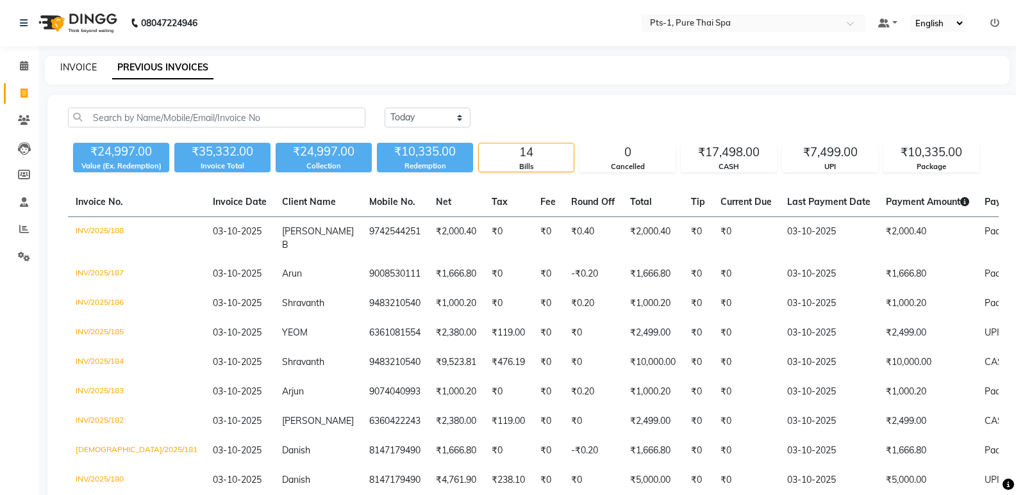
click at [70, 63] on link "INVOICE" at bounding box center [78, 68] width 37 height 12
select select "service"
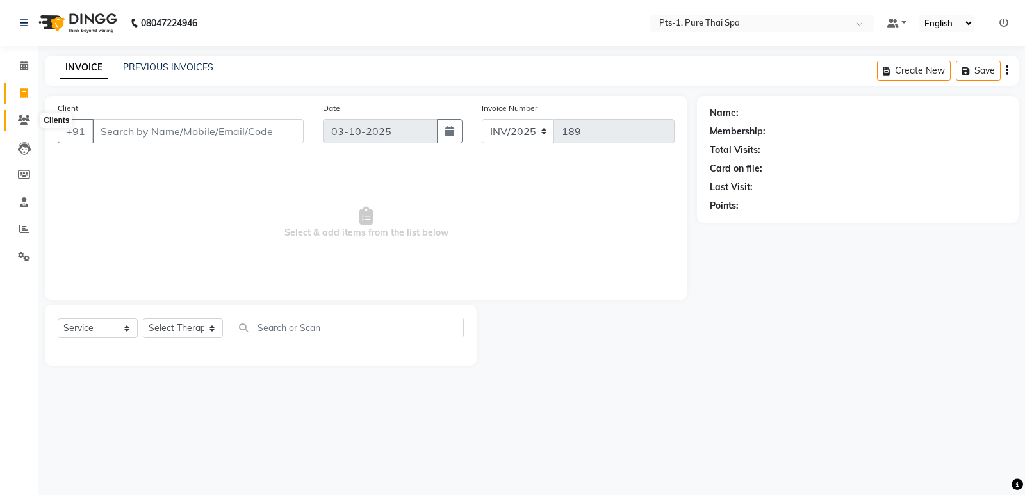
click at [20, 117] on icon at bounding box center [24, 120] width 12 height 10
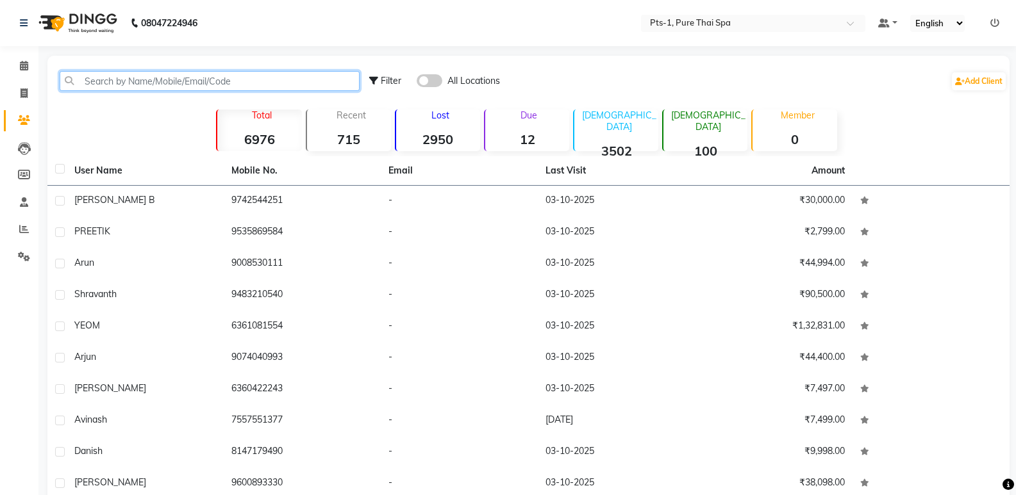
click at [105, 76] on input "text" at bounding box center [210, 81] width 300 height 20
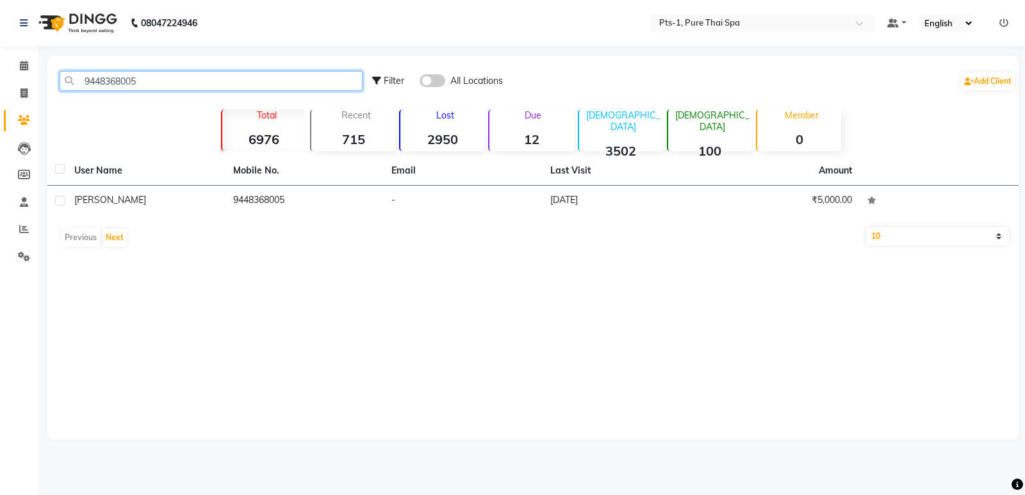
drag, startPoint x: 169, startPoint y: 82, endPoint x: 0, endPoint y: 93, distance: 168.9
click at [0, 93] on app-home "08047224946 Select Location × Pts-1, Pure Thai Spa Default Panel My Panel Engli…" at bounding box center [512, 229] width 1025 height 459
type input "9448368005"
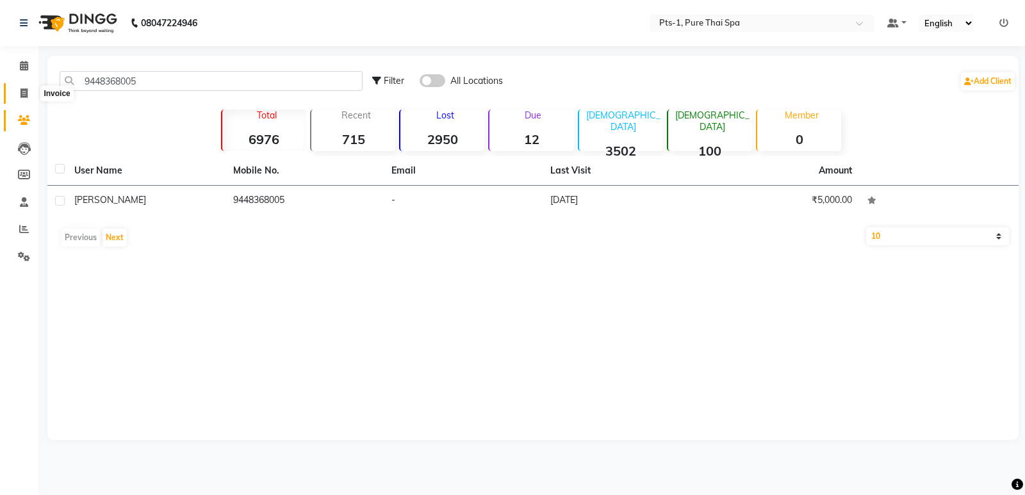
click at [21, 97] on icon at bounding box center [24, 93] width 7 height 10
select select "service"
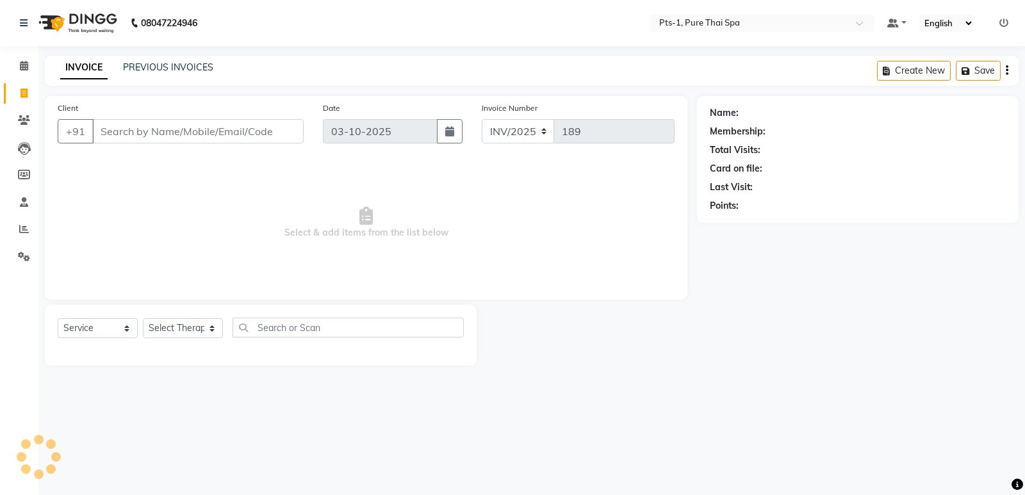
click at [143, 131] on input "Client" at bounding box center [197, 131] width 211 height 24
type input "9448368005"
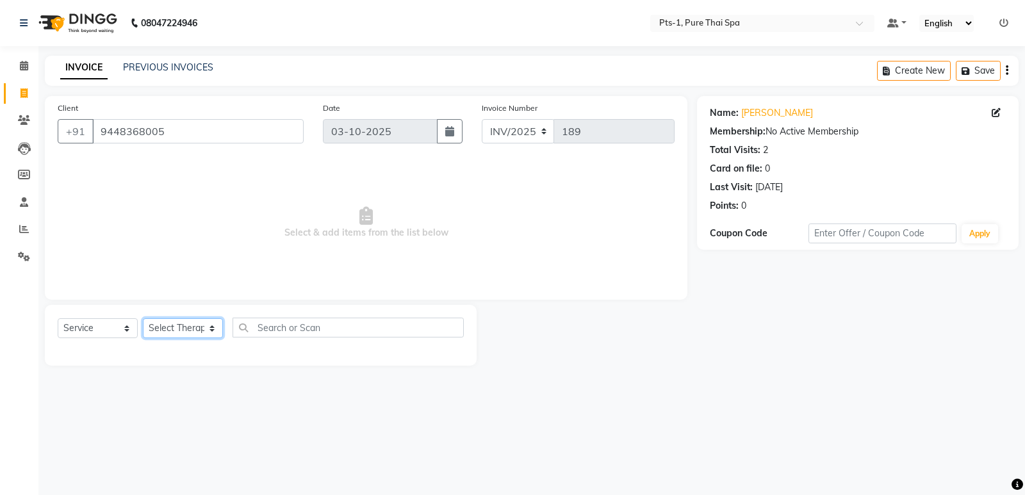
click at [176, 325] on select "Select Therapist Anand Annie anyone Babu Bela Gia Jeje Jenny Jincy JOE Lilly Lu…" at bounding box center [183, 328] width 80 height 20
select select "34866"
click at [143, 318] on select "Select Therapist Anand Annie anyone Babu Bela Gia Jeje Jenny Jincy JOE Lilly Lu…" at bounding box center [183, 328] width 80 height 20
click at [111, 331] on select "Select Service Product Membership Package Voucher Prepaid Gift Card" at bounding box center [98, 328] width 80 height 20
select select "package"
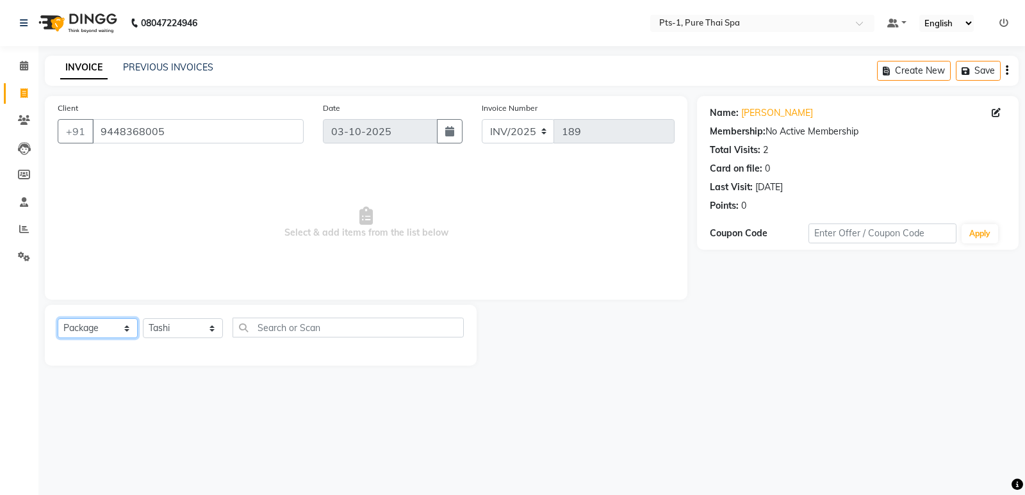
click at [58, 318] on select "Select Service Product Membership Package Voucher Prepaid Gift Card" at bounding box center [98, 328] width 80 height 20
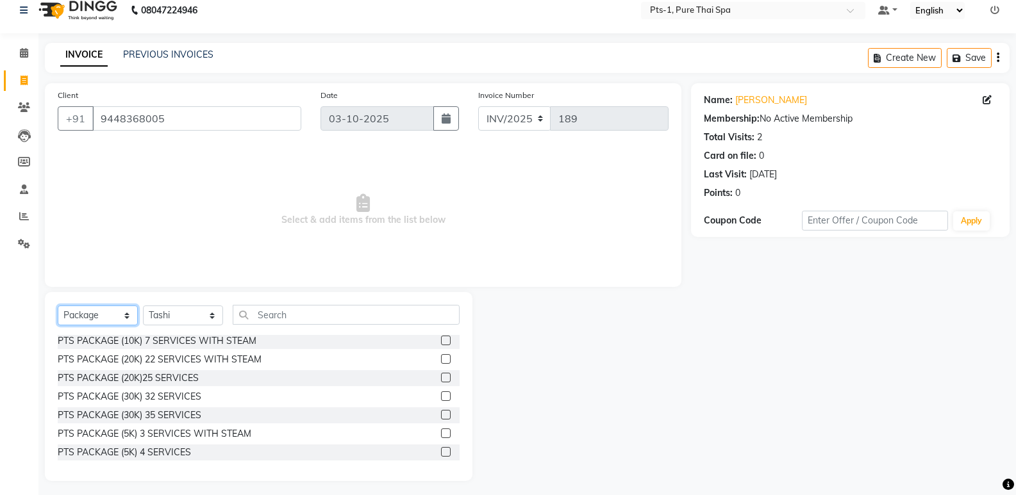
scroll to position [18, 0]
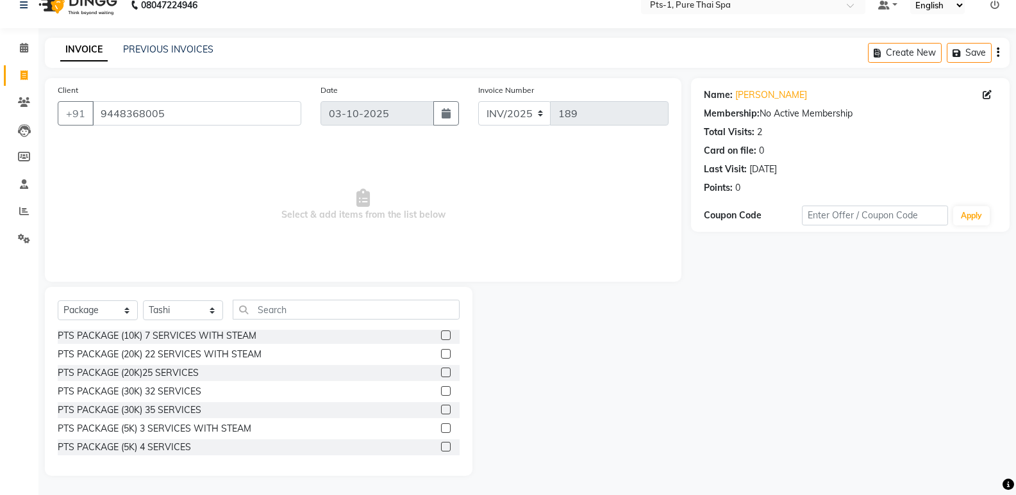
click at [441, 427] on label at bounding box center [446, 429] width 10 height 10
click at [441, 427] on input "checkbox" at bounding box center [445, 429] width 8 height 8
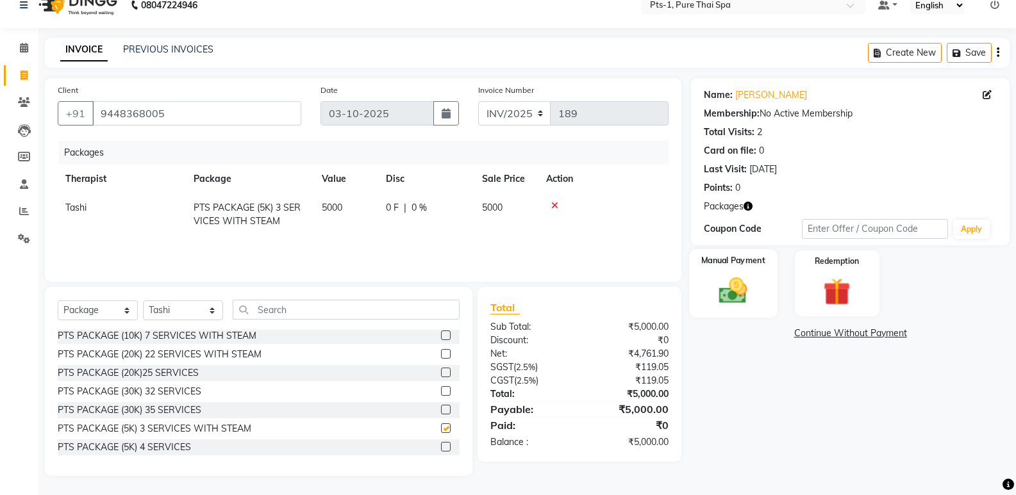
checkbox input "false"
click at [748, 286] on img at bounding box center [732, 290] width 45 height 33
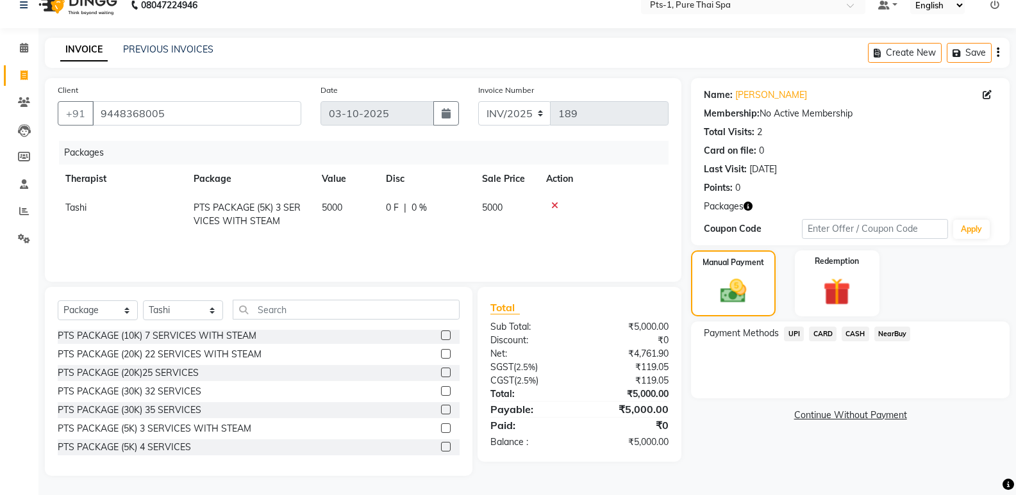
click at [794, 336] on span "UPI" at bounding box center [794, 334] width 20 height 15
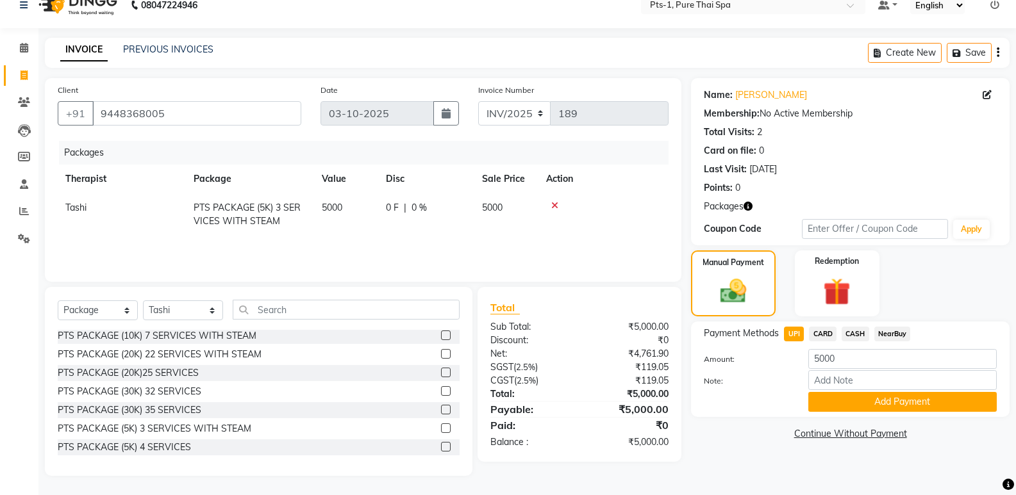
click at [854, 335] on span "CASH" at bounding box center [855, 334] width 28 height 15
drag, startPoint x: 864, startPoint y: 405, endPoint x: 852, endPoint y: 401, distance: 12.2
click at [863, 404] on button "Add Payment" at bounding box center [902, 402] width 188 height 20
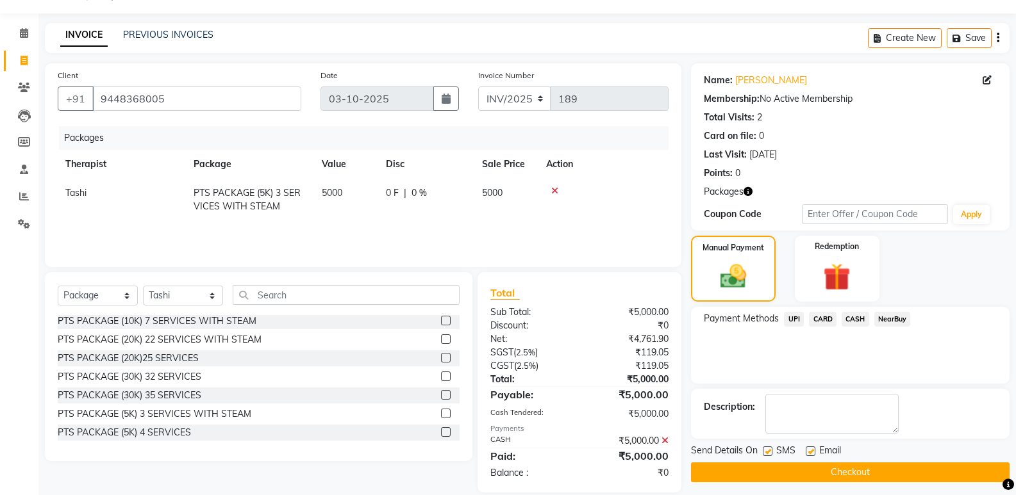
scroll to position [49, 0]
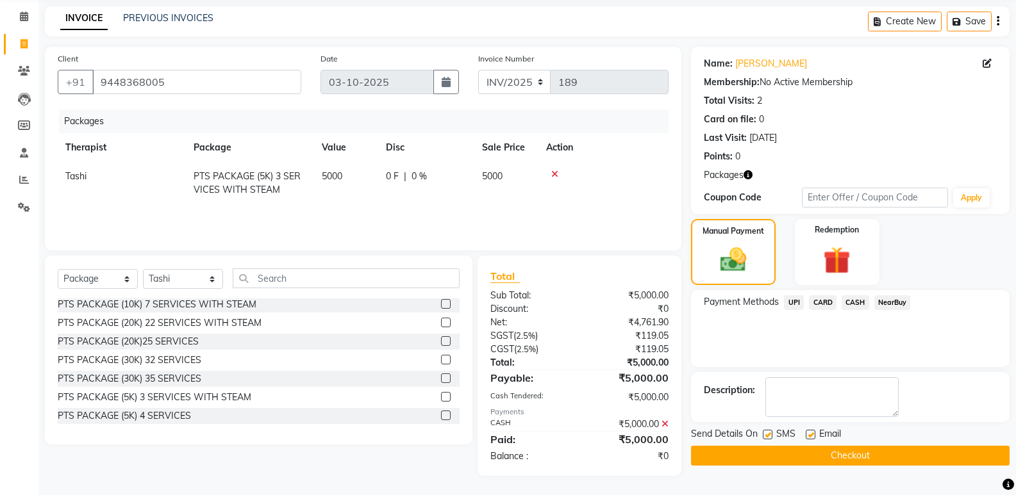
click at [767, 433] on label at bounding box center [768, 435] width 10 height 10
click at [767, 433] on input "checkbox" at bounding box center [767, 435] width 8 height 8
checkbox input "false"
click at [808, 431] on label at bounding box center [810, 435] width 10 height 10
click at [808, 431] on input "checkbox" at bounding box center [809, 435] width 8 height 8
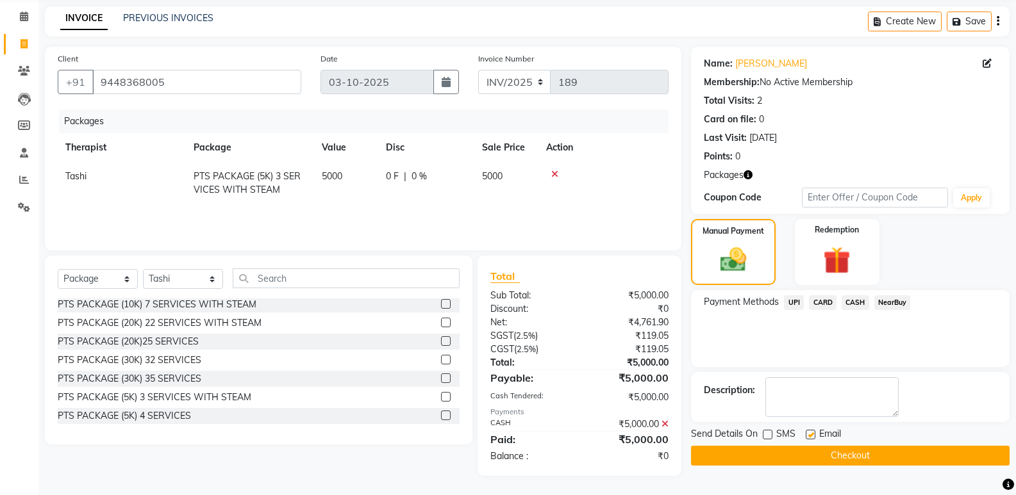
checkbox input "false"
click at [803, 402] on textarea at bounding box center [831, 397] width 133 height 40
type textarea "1118"
drag, startPoint x: 91, startPoint y: 74, endPoint x: 96, endPoint y: 83, distance: 10.3
click at [70, 79] on div "+91 9448368005" at bounding box center [180, 82] width 244 height 24
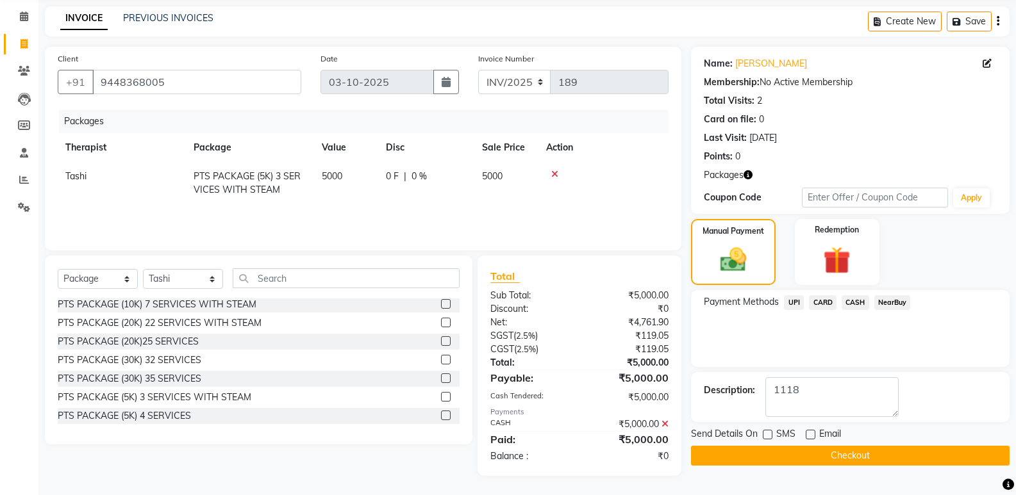
click at [779, 449] on button "Checkout" at bounding box center [850, 456] width 318 height 20
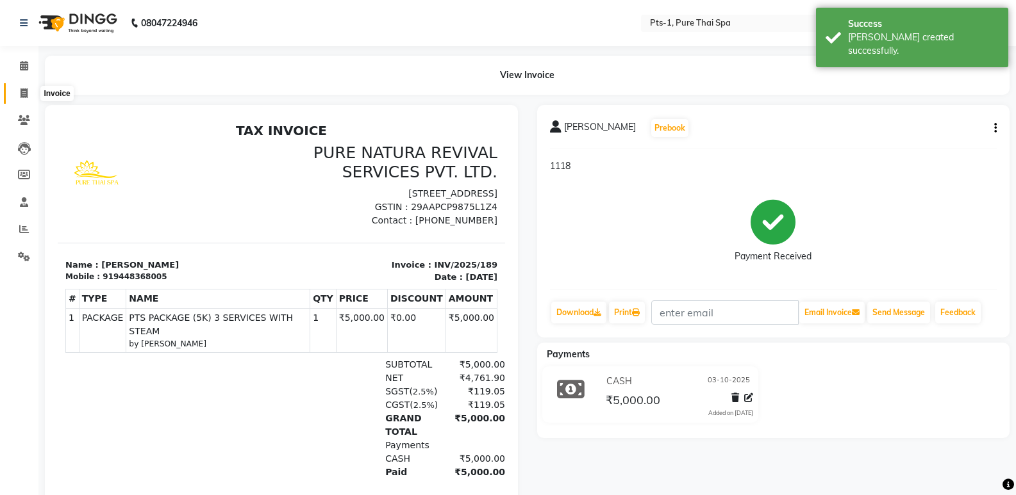
click at [25, 90] on icon at bounding box center [24, 93] width 7 height 10
select select "service"
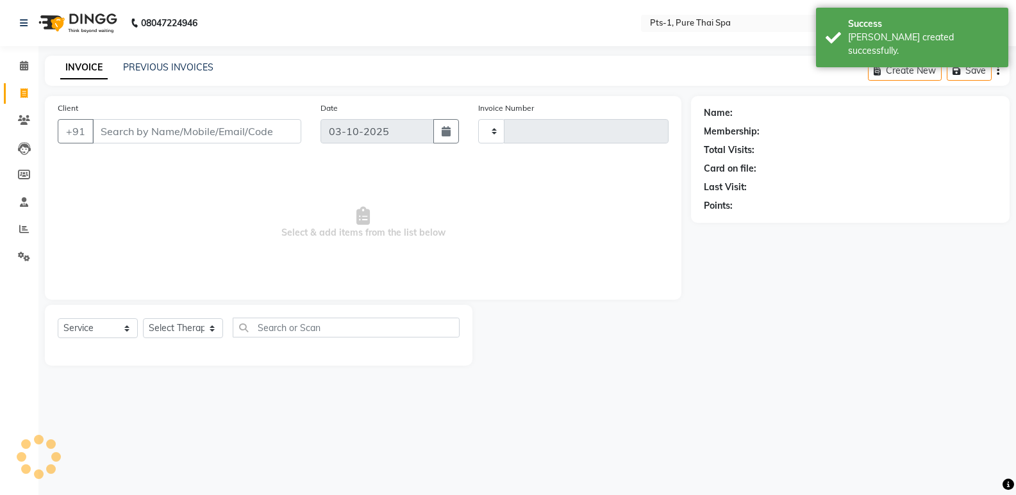
type input "190"
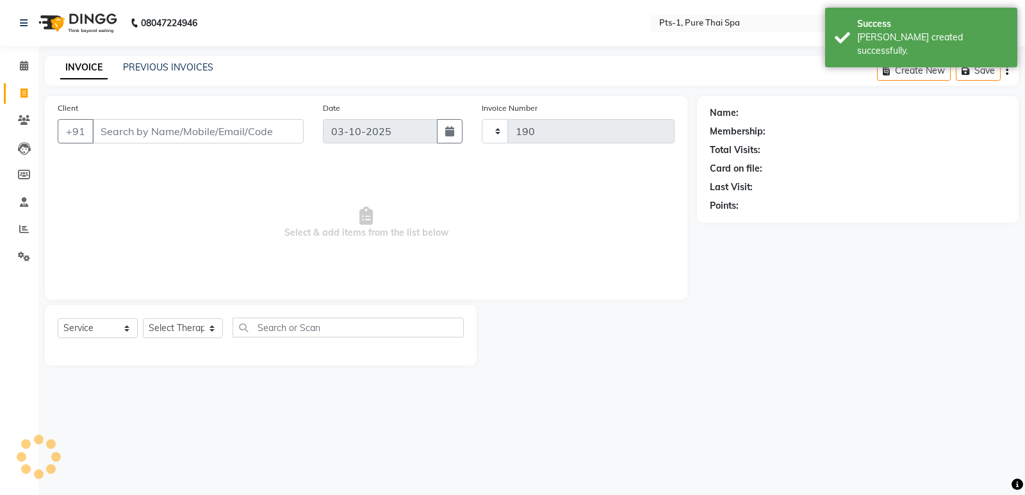
select select "9048"
type input "9448368005"
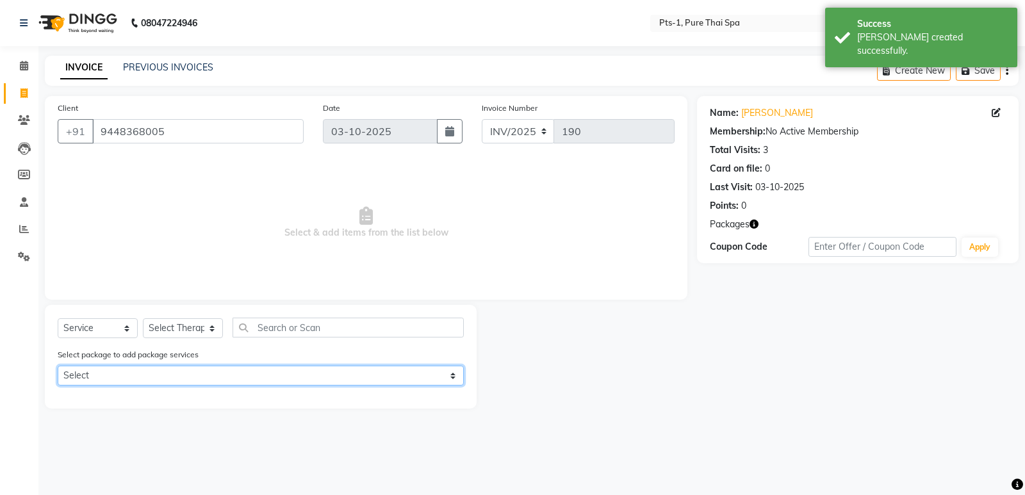
click at [179, 374] on select "Select PTS PACKAGE (5K) 3 SERVICES WITH STEAM" at bounding box center [261, 376] width 406 height 20
select select "1: Object"
click at [58, 366] on select "Select PTS PACKAGE (5K) 3 SERVICES WITH STEAM" at bounding box center [261, 376] width 406 height 20
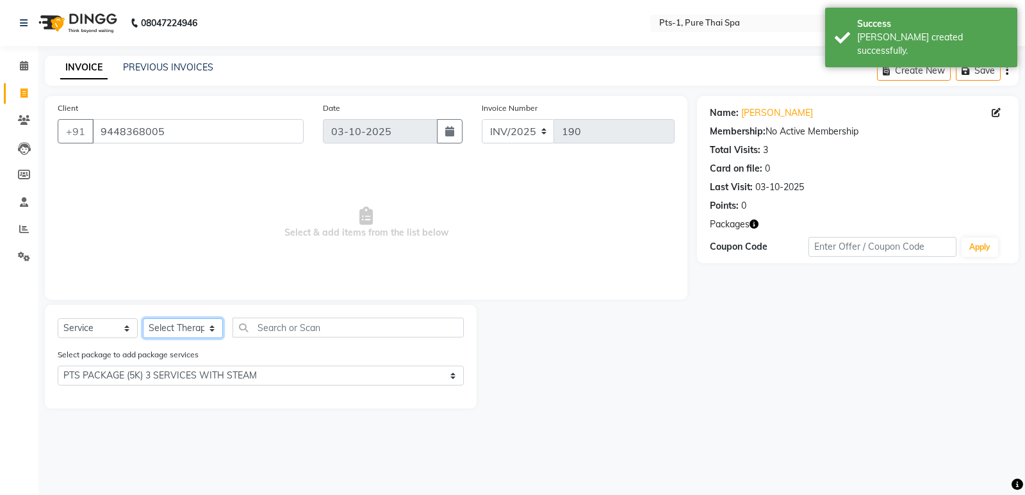
click at [184, 329] on select "Select Therapist Anand Annie anyone Babu Bela Gia Jeje Jenny Jincy JOE Lilly Lu…" at bounding box center [183, 328] width 80 height 20
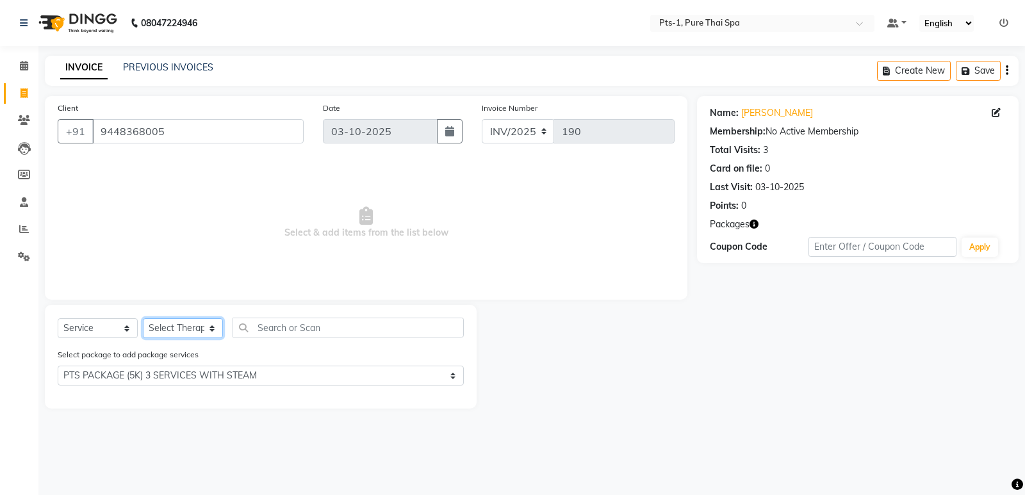
select select "61014"
click at [143, 318] on select "Select Therapist Anand Annie anyone Babu Bela Gia Jeje Jenny Jincy JOE Lilly Lu…" at bounding box center [183, 328] width 80 height 20
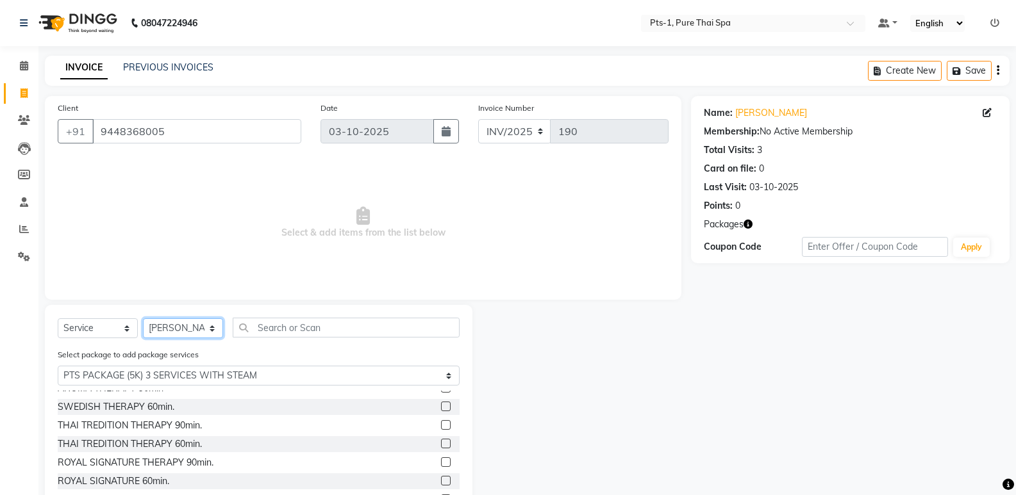
scroll to position [58, 0]
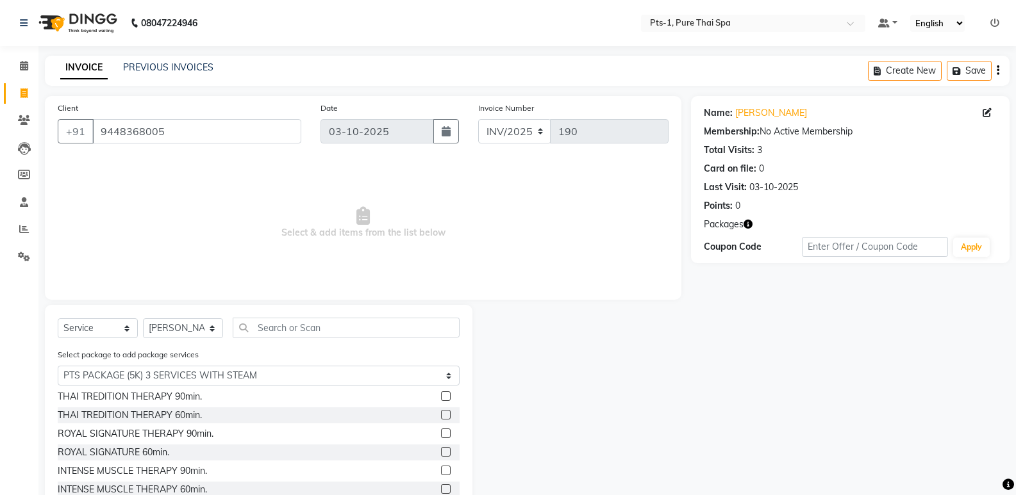
click at [441, 470] on label at bounding box center [446, 471] width 10 height 10
click at [441, 470] on input "checkbox" at bounding box center [445, 471] width 8 height 8
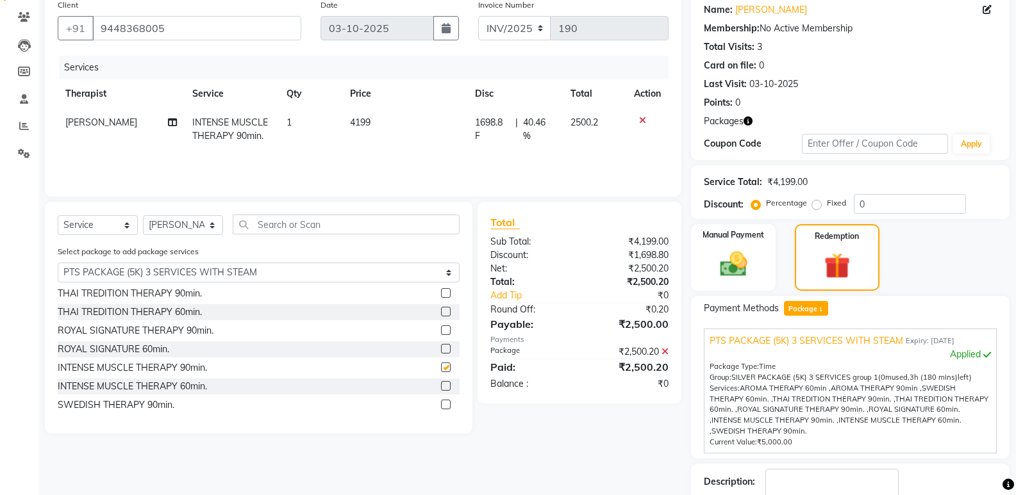
scroll to position [185, 0]
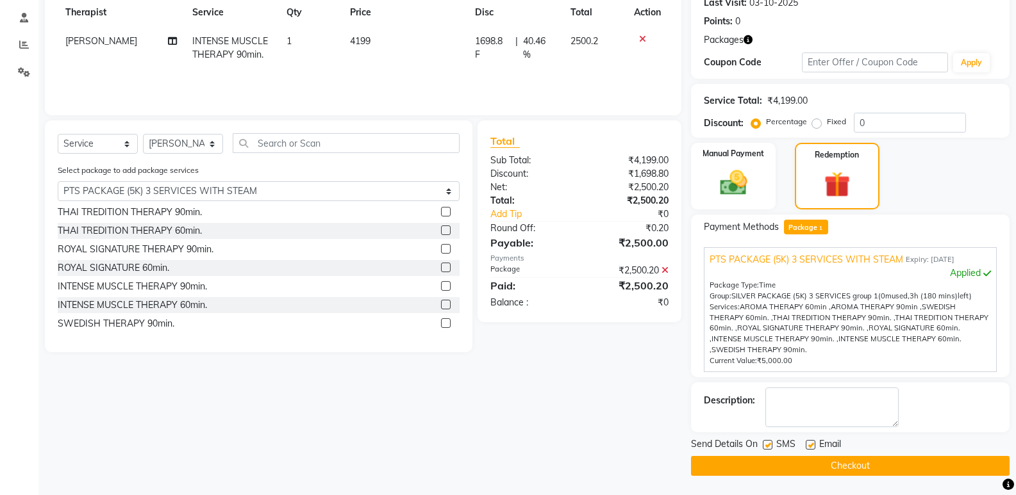
checkbox input "false"
click at [767, 442] on label at bounding box center [768, 445] width 10 height 10
click at [767, 442] on input "checkbox" at bounding box center [767, 446] width 8 height 8
checkbox input "false"
click at [811, 445] on label at bounding box center [810, 445] width 10 height 10
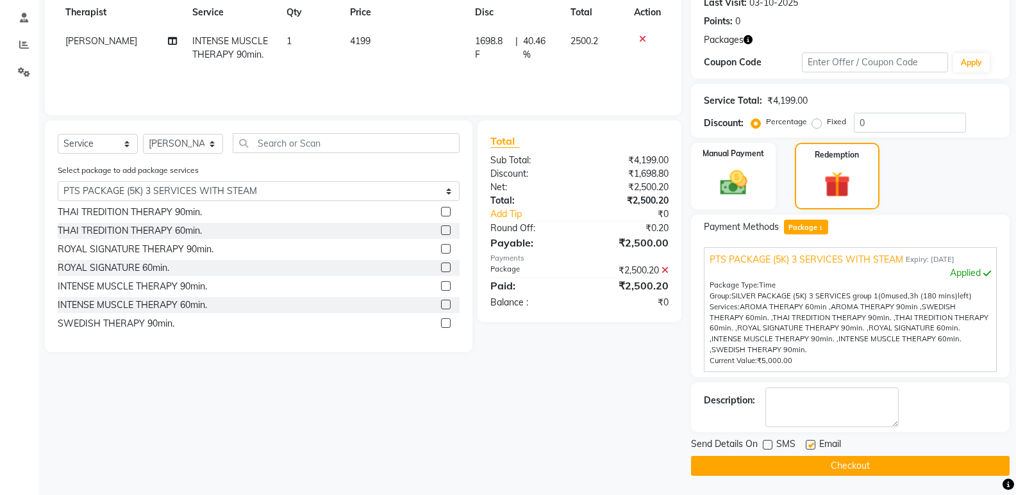
click at [811, 445] on input "checkbox" at bounding box center [809, 446] width 8 height 8
checkbox input "false"
click at [811, 420] on textarea at bounding box center [831, 408] width 133 height 40
type textarea "1118"
click at [789, 463] on button "Checkout" at bounding box center [850, 466] width 318 height 20
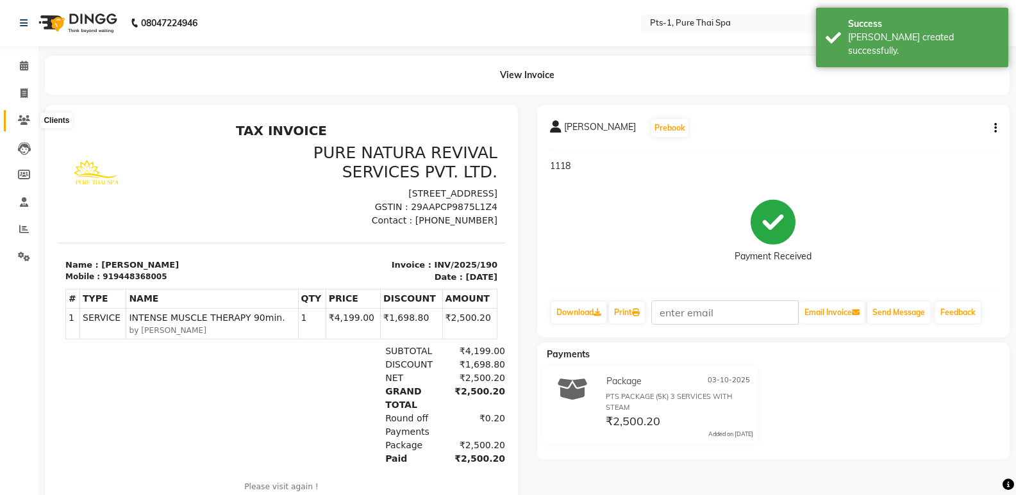
click at [21, 121] on icon at bounding box center [24, 120] width 12 height 10
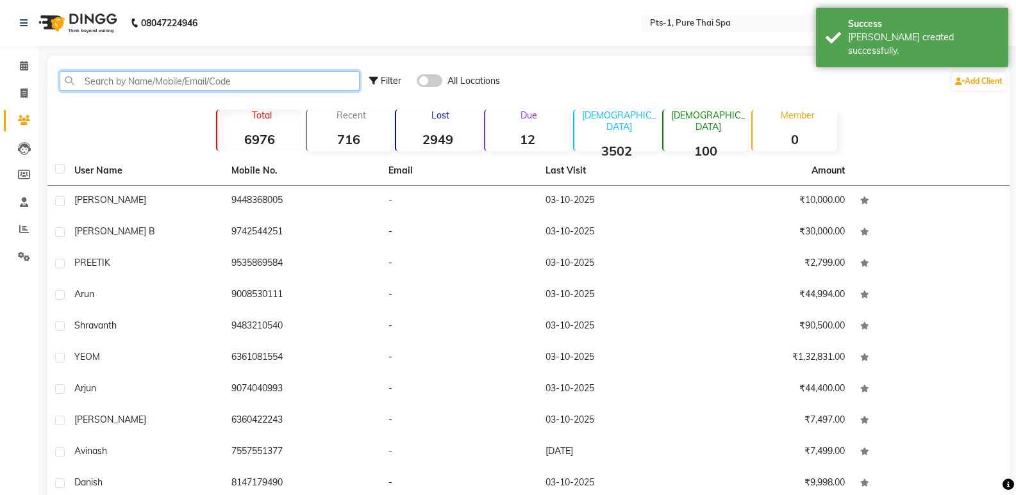
click at [107, 83] on input "text" at bounding box center [210, 81] width 300 height 20
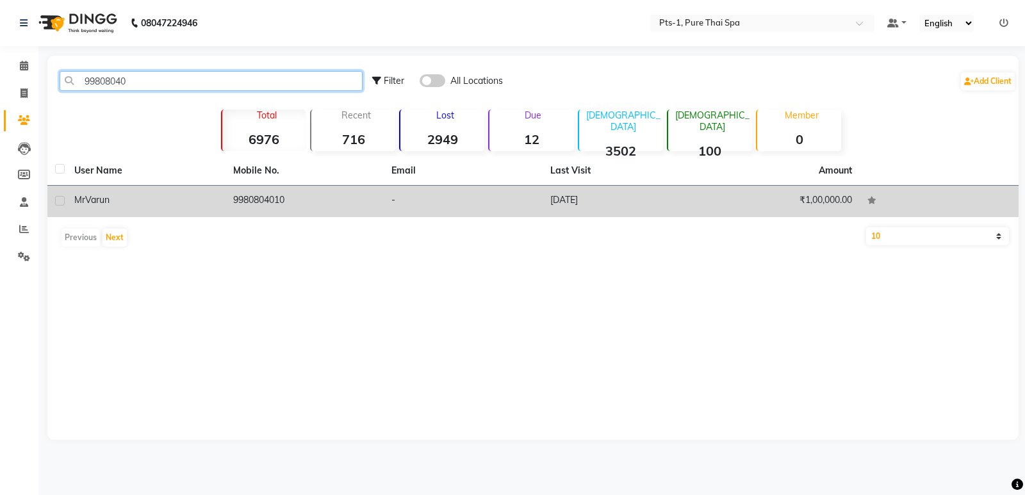
type input "99808040"
click at [426, 211] on td "-" at bounding box center [463, 201] width 159 height 31
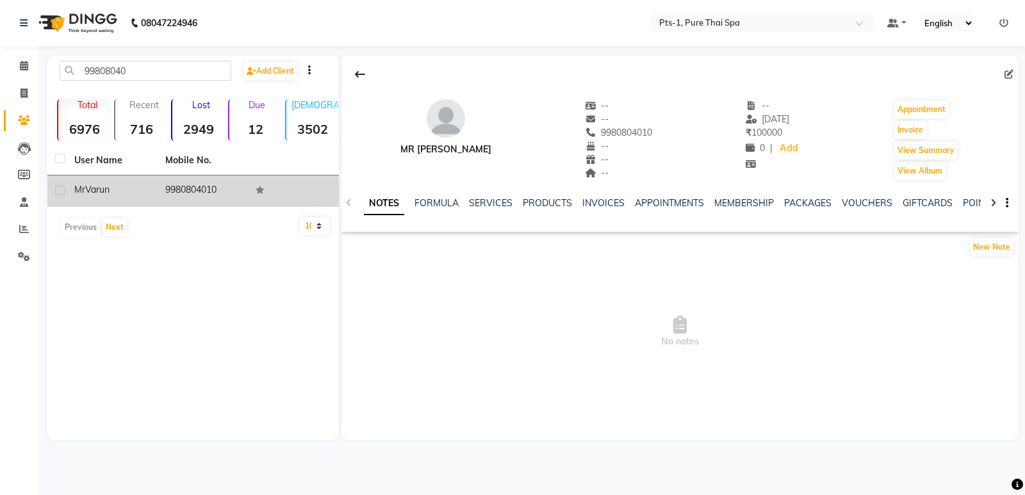
click at [602, 196] on div "NOTES FORMULA SERVICES PRODUCTS INVOICES APPOINTMENTS MEMBERSHIP PACKAGES VOUCH…" at bounding box center [680, 203] width 677 height 44
click at [601, 200] on link "INVOICES" at bounding box center [603, 203] width 42 height 12
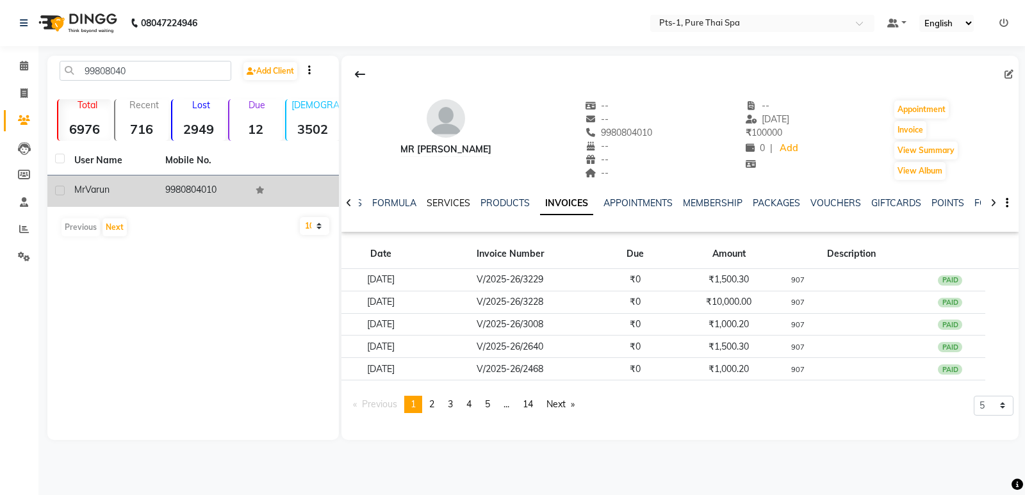
click at [456, 198] on link "SERVICES" at bounding box center [449, 203] width 44 height 12
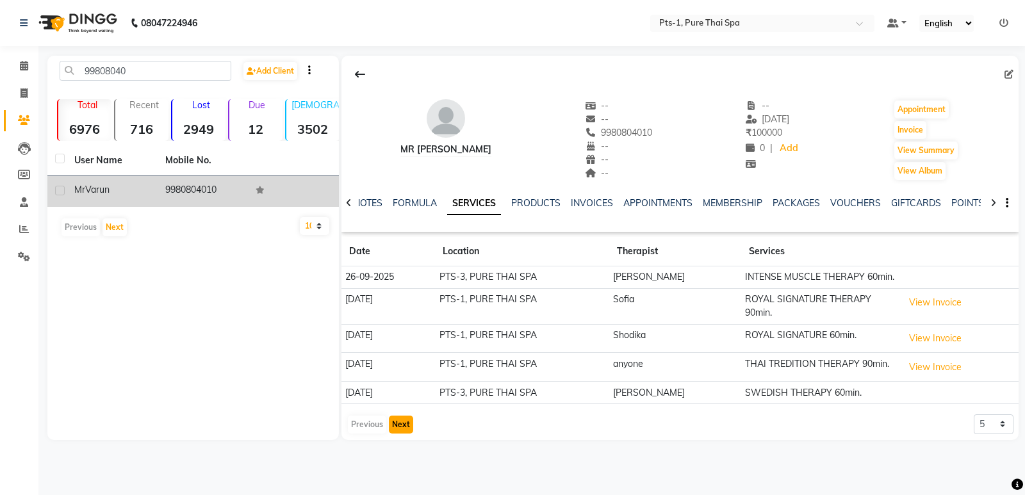
click at [399, 418] on button "Next" at bounding box center [401, 425] width 24 height 18
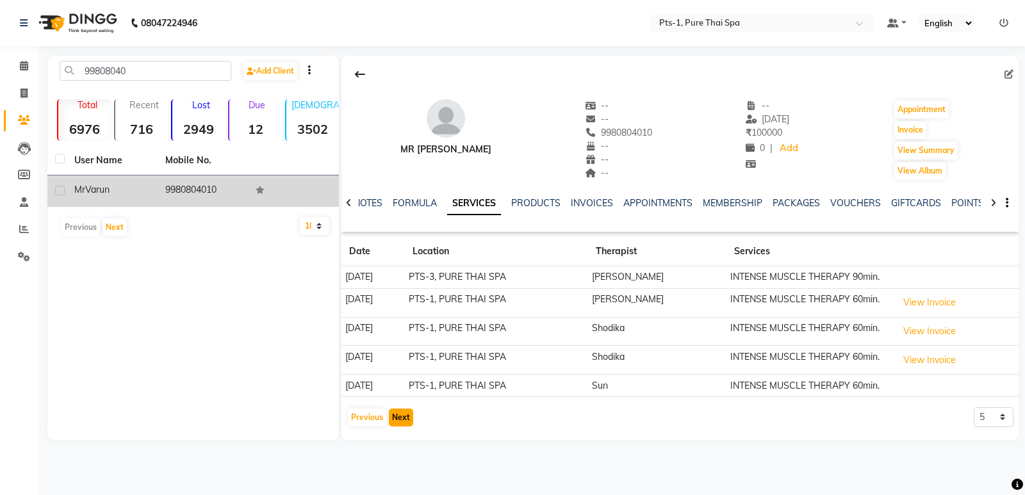
click at [399, 418] on button "Next" at bounding box center [401, 418] width 24 height 18
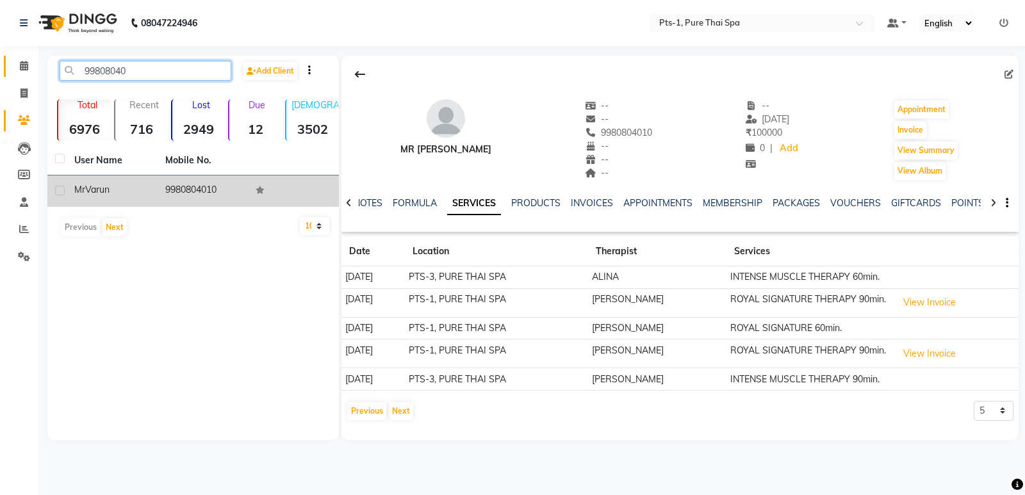
drag, startPoint x: 143, startPoint y: 74, endPoint x: 22, endPoint y: 66, distance: 121.4
click at [22, 66] on app-home "08047224946 Select Location × Pts-1, Pure Thai Spa Default Panel My Panel Engli…" at bounding box center [512, 229] width 1025 height 459
click at [26, 92] on icon at bounding box center [24, 93] width 7 height 10
select select "service"
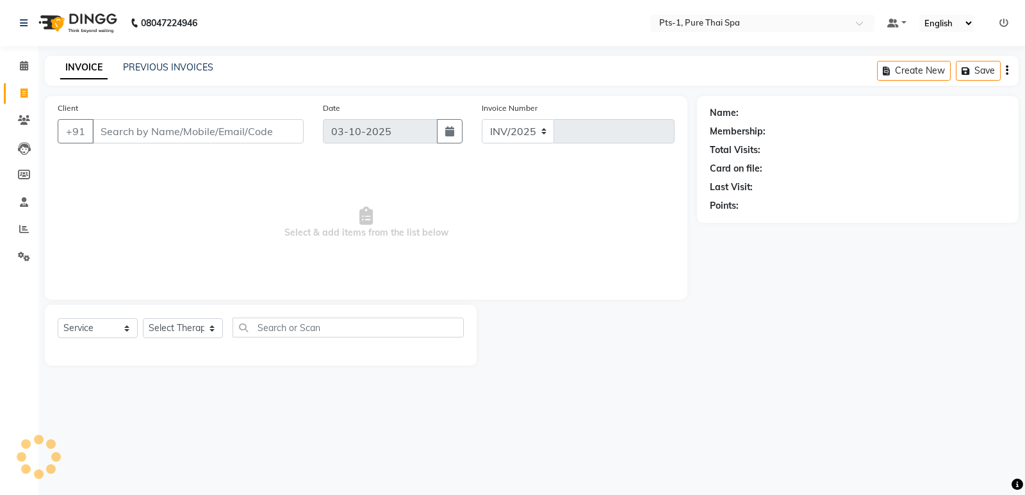
select select "9048"
type input "191"
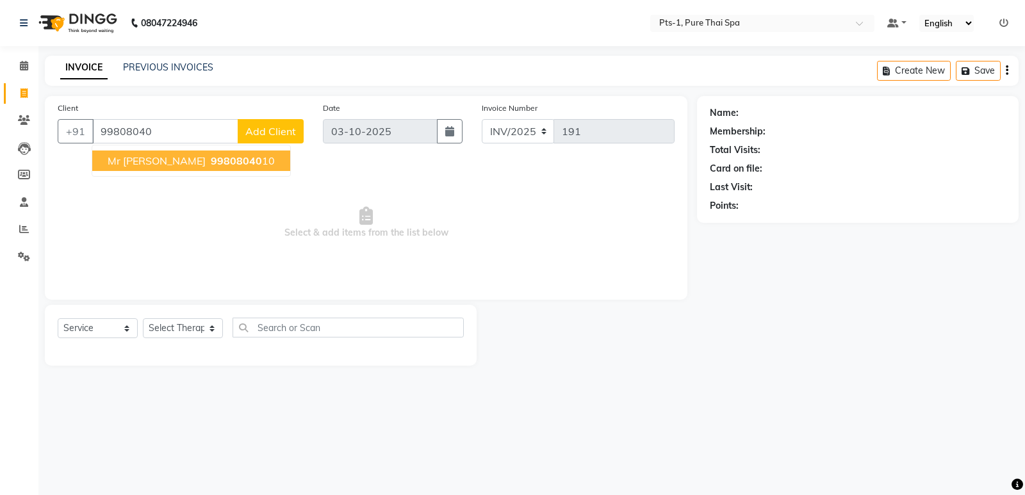
click at [185, 168] on button "Mr Varun 99808040 10" at bounding box center [191, 161] width 198 height 21
type input "9980804010"
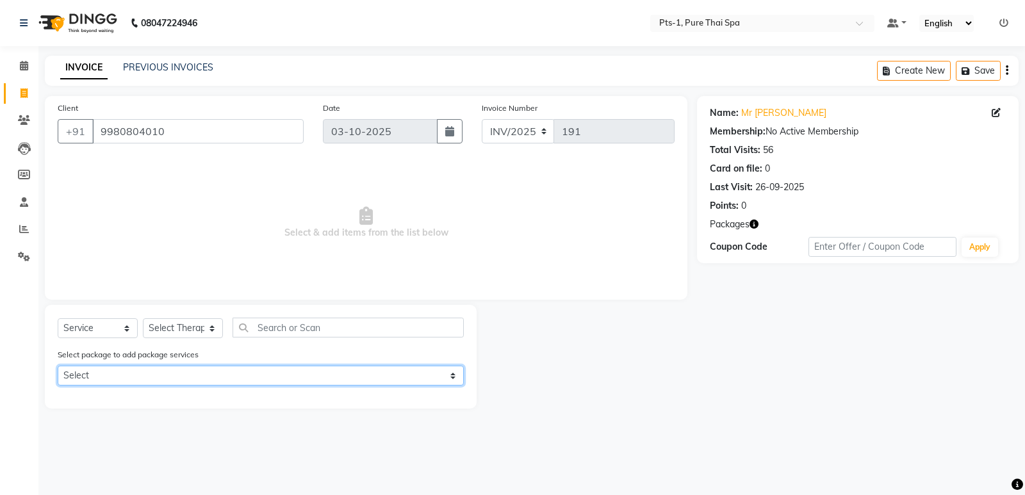
click at [179, 367] on select "Select PTS PACKAGE (10K) 10 SERVICES PTS PACKAGE (10K) 10 SERVICES" at bounding box center [261, 376] width 406 height 20
select select "1: Object"
click at [58, 366] on select "Select PTS PACKAGE (10K) 10 SERVICES PTS PACKAGE (10K) 10 SERVICES" at bounding box center [261, 376] width 406 height 20
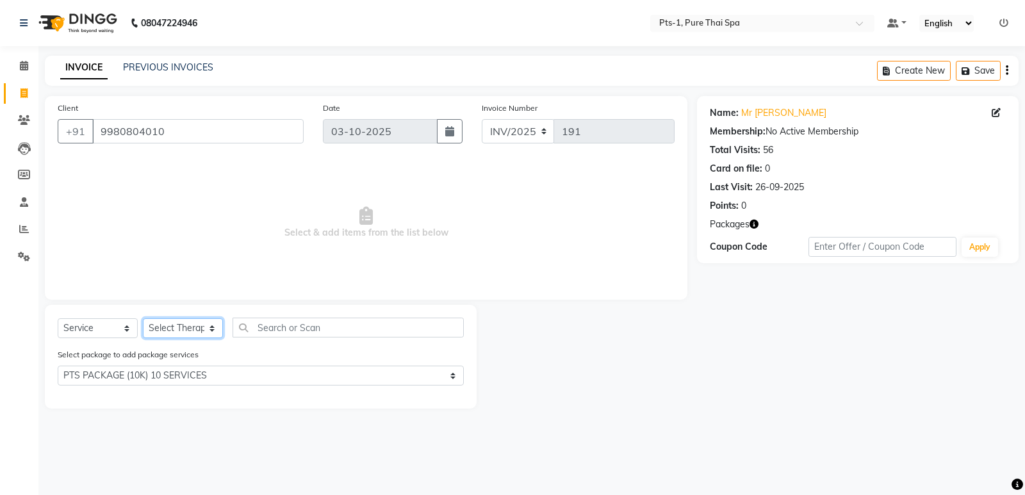
click at [186, 331] on select "Select Therapist Anand Annie anyone Babu Bela Gia Jeje Jenny Jincy JOE Lilly Lu…" at bounding box center [183, 328] width 80 height 20
select select "91269"
click at [143, 318] on select "Select Therapist Anand Annie anyone Babu Bela Gia Jeje Jenny Jincy JOE Lilly Lu…" at bounding box center [183, 328] width 80 height 20
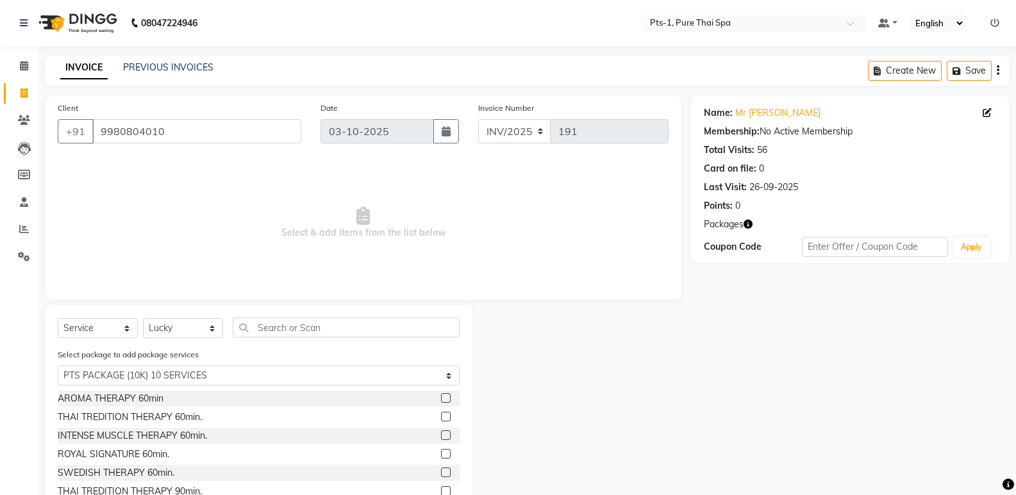
click at [441, 434] on label at bounding box center [446, 436] width 10 height 10
click at [441, 434] on input "checkbox" at bounding box center [445, 436] width 8 height 8
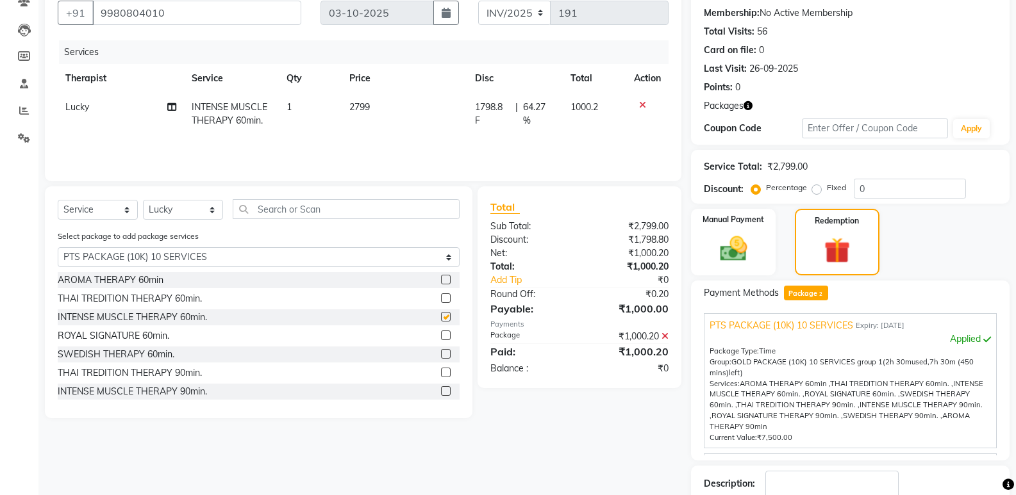
checkbox input "false"
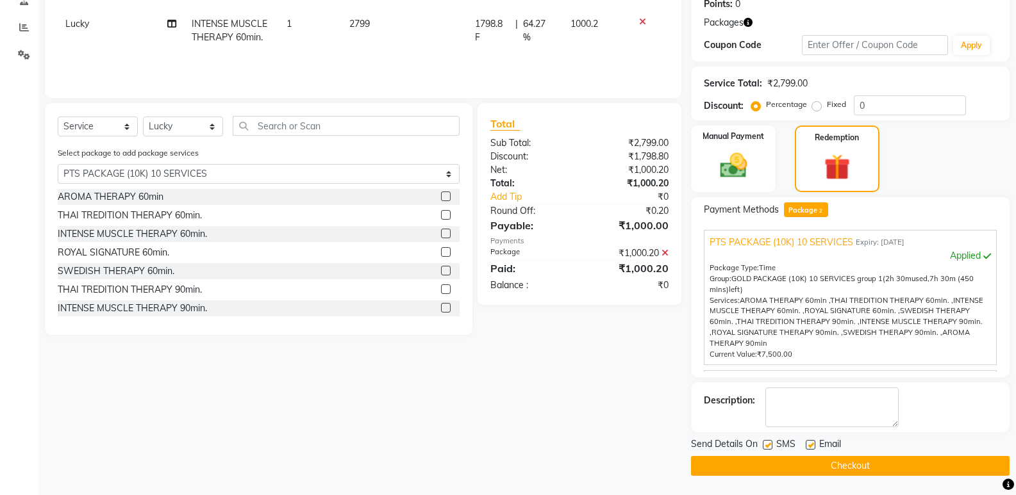
click at [765, 446] on label at bounding box center [768, 445] width 10 height 10
click at [765, 446] on input "checkbox" at bounding box center [767, 446] width 8 height 8
checkbox input "false"
click at [810, 445] on label at bounding box center [810, 445] width 10 height 10
click at [810, 445] on input "checkbox" at bounding box center [809, 446] width 8 height 8
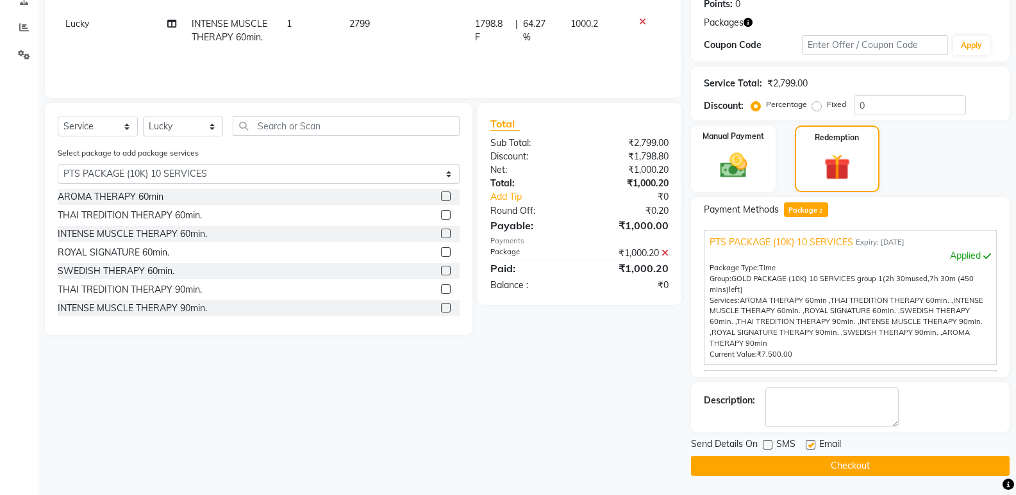
checkbox input "false"
click at [809, 415] on textarea at bounding box center [831, 408] width 133 height 40
type textarea "907"
click at [793, 461] on button "Checkout" at bounding box center [850, 466] width 318 height 20
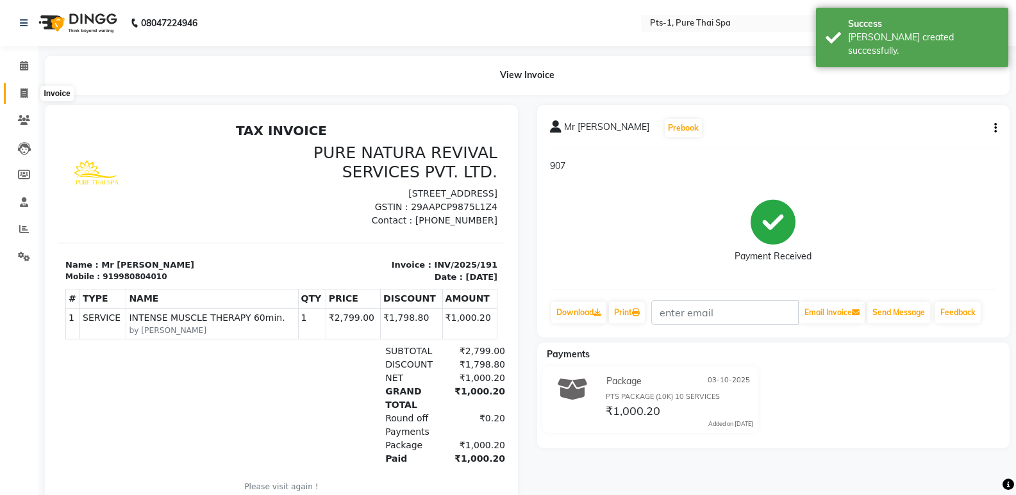
click at [22, 100] on span at bounding box center [24, 94] width 22 height 15
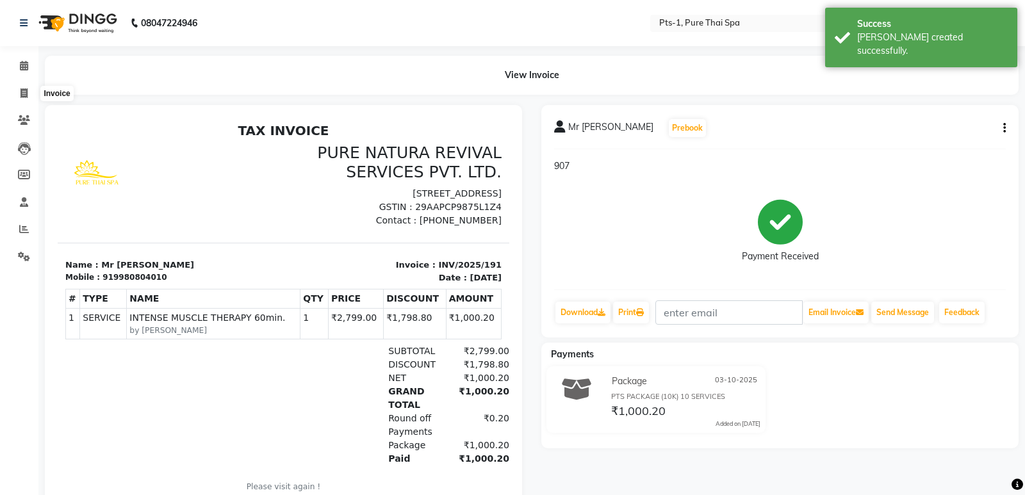
select select "service"
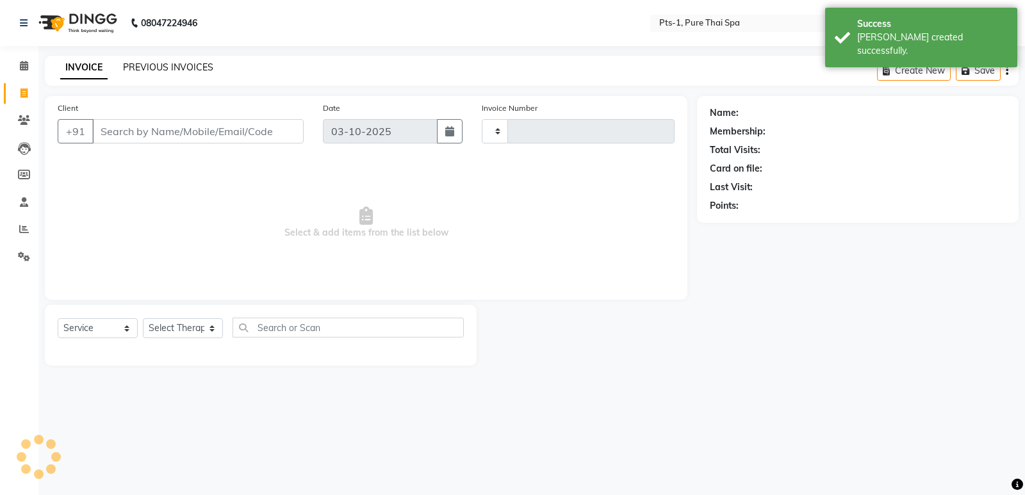
type input "192"
select select "9048"
click at [147, 69] on link "PREVIOUS INVOICES" at bounding box center [168, 68] width 90 height 12
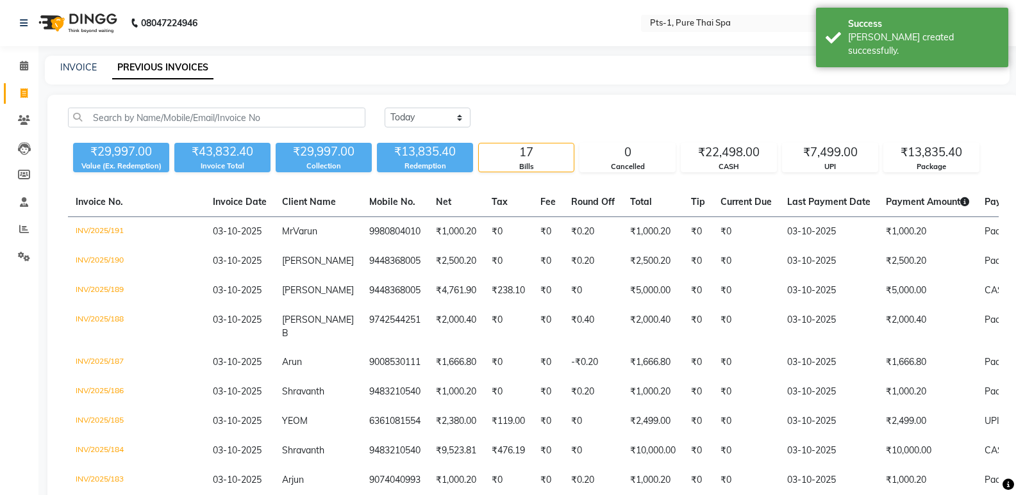
click at [28, 85] on link "Invoice" at bounding box center [19, 93] width 31 height 21
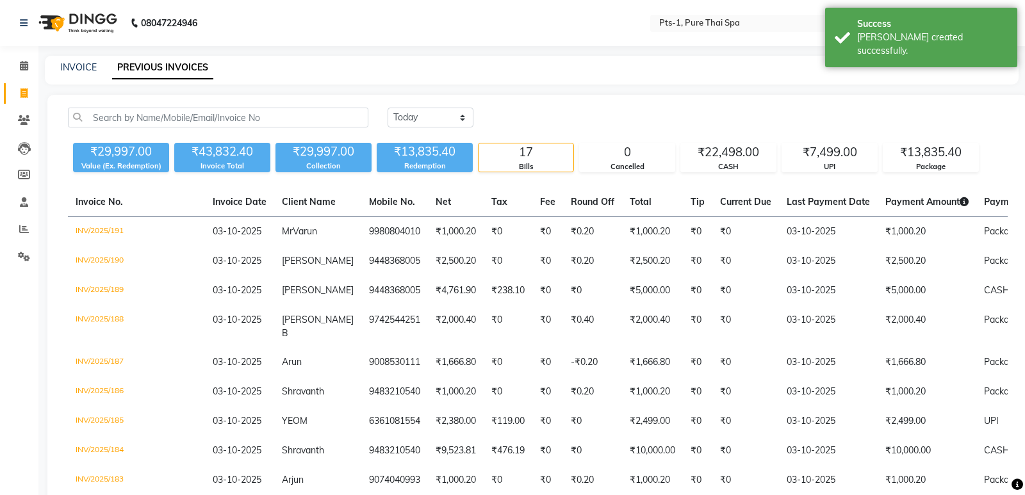
select select "service"
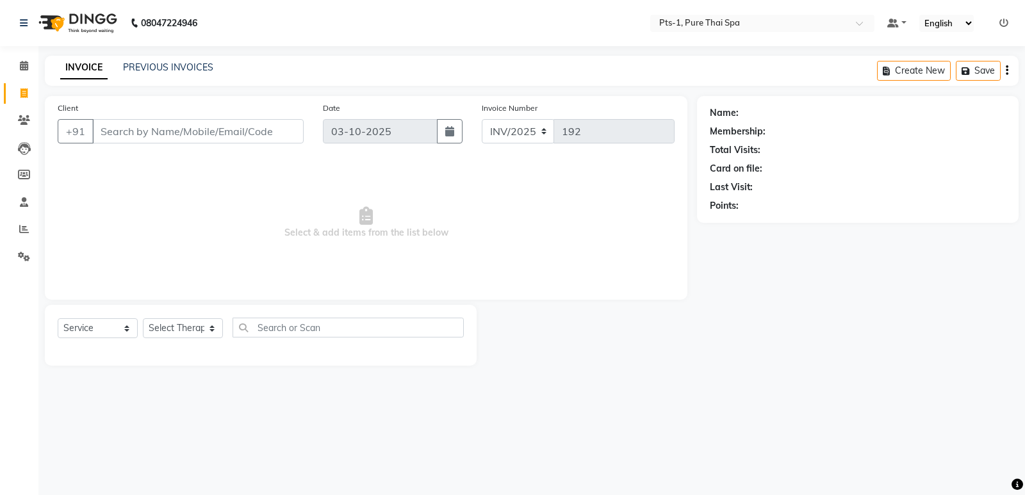
drag, startPoint x: 138, startPoint y: 61, endPoint x: 136, endPoint y: 73, distance: 12.4
click at [139, 64] on div "PREVIOUS INVOICES" at bounding box center [168, 67] width 90 height 13
click at [135, 69] on link "PREVIOUS INVOICES" at bounding box center [168, 68] width 90 height 12
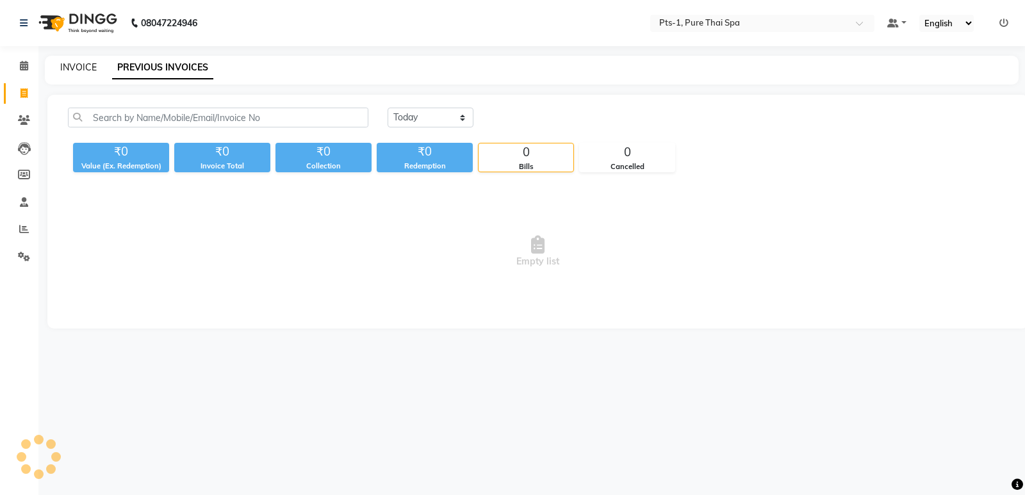
click at [84, 72] on link "INVOICE" at bounding box center [78, 68] width 37 height 12
select select "service"
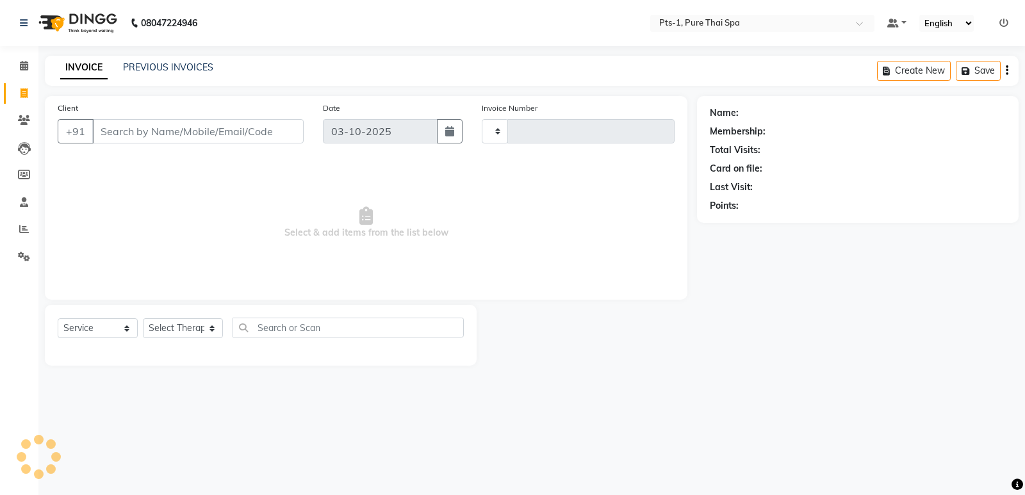
type input "192"
select select "9048"
click at [141, 68] on link "PREVIOUS INVOICES" at bounding box center [168, 68] width 90 height 12
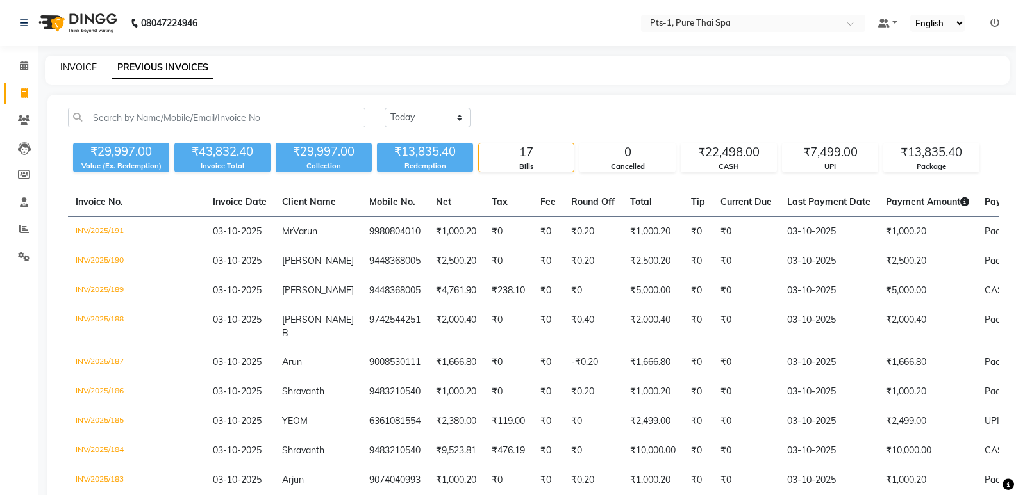
click at [75, 62] on link "INVOICE" at bounding box center [78, 68] width 37 height 12
select select "service"
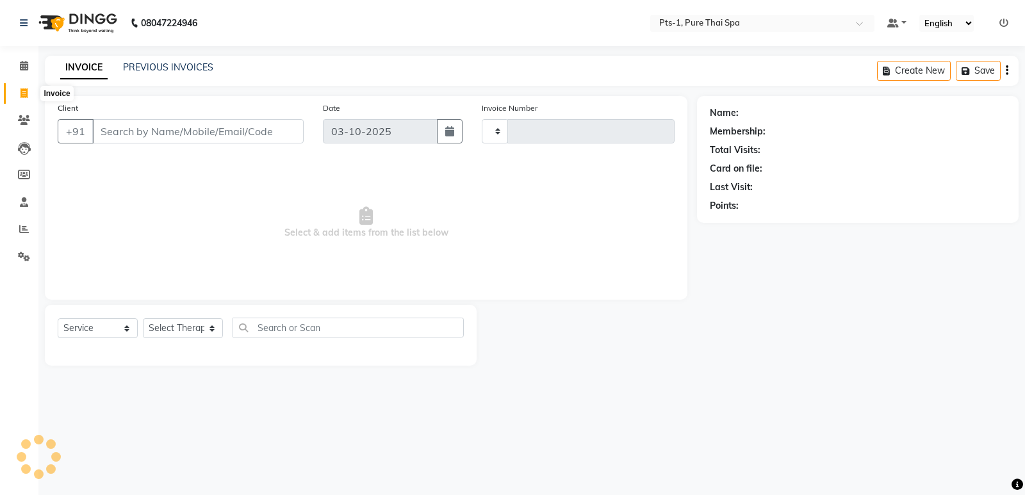
type input "192"
select select "9048"
click at [148, 68] on link "PREVIOUS INVOICES" at bounding box center [168, 68] width 90 height 12
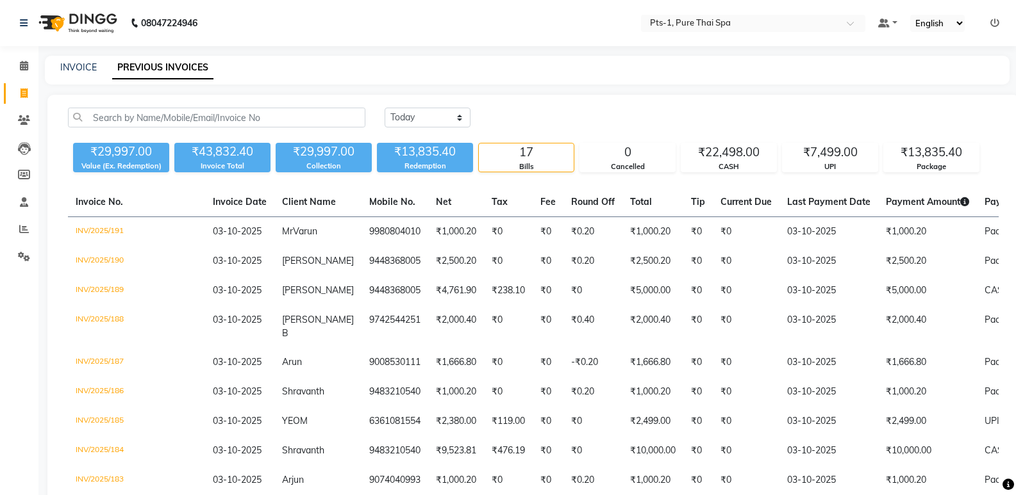
click at [97, 69] on div "INVOICE PREVIOUS INVOICES" at bounding box center [519, 67] width 949 height 13
click at [74, 62] on link "INVOICE" at bounding box center [78, 68] width 37 height 12
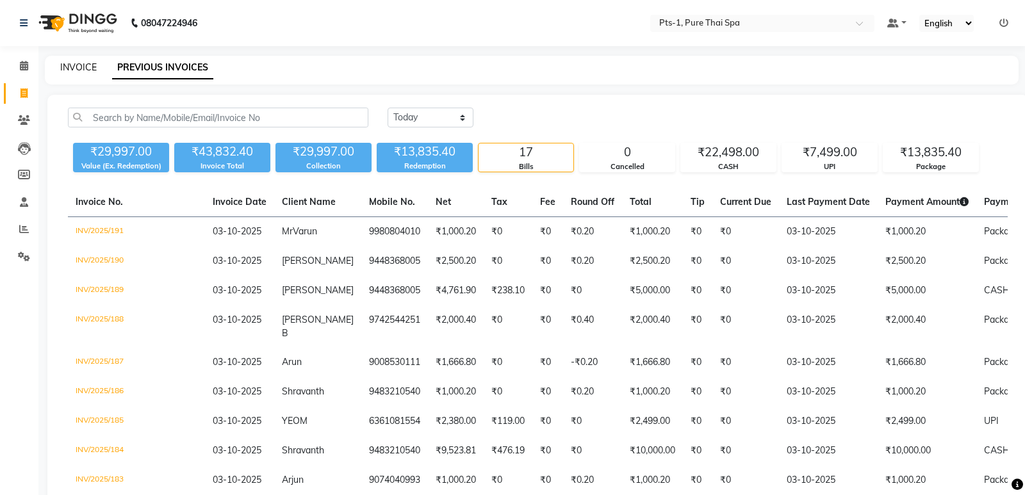
select select "service"
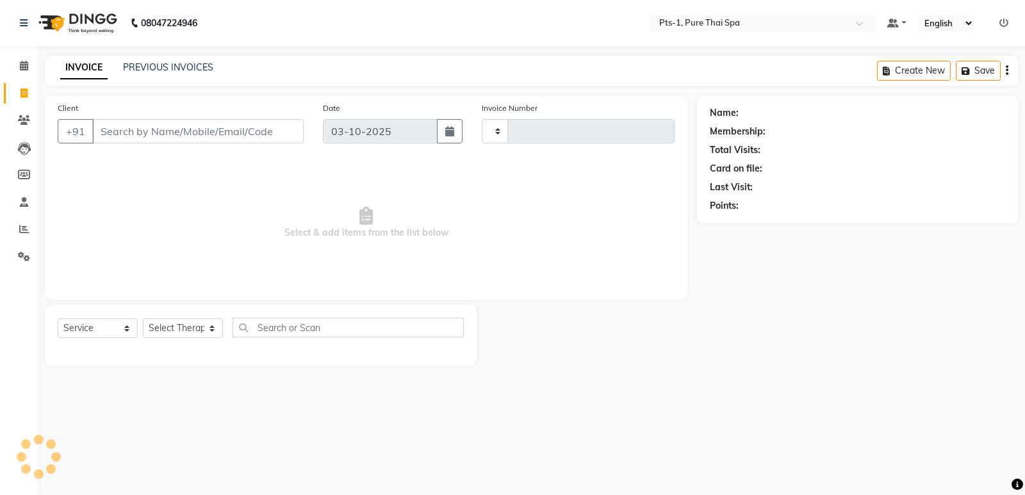
type input "192"
select select "9048"
click at [20, 64] on icon at bounding box center [24, 66] width 8 height 10
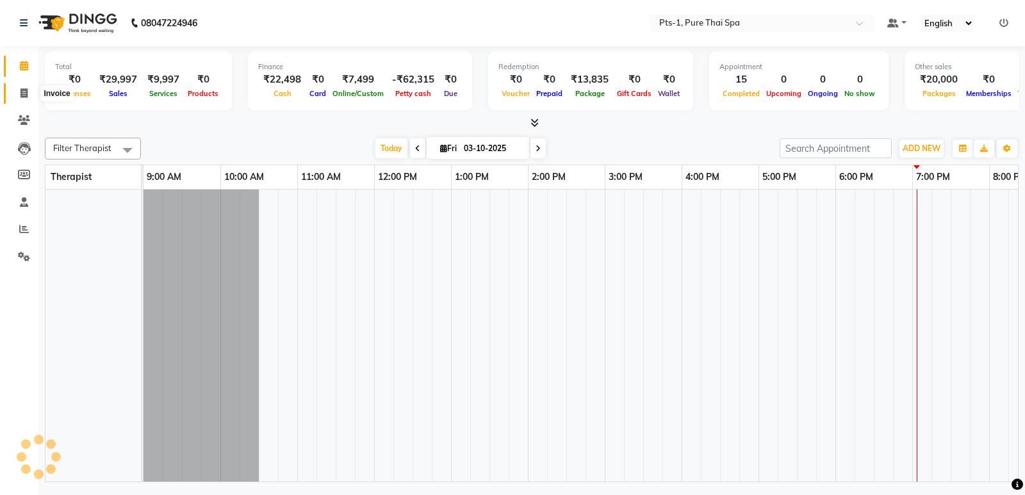
click at [23, 94] on icon at bounding box center [24, 93] width 7 height 10
select select "service"
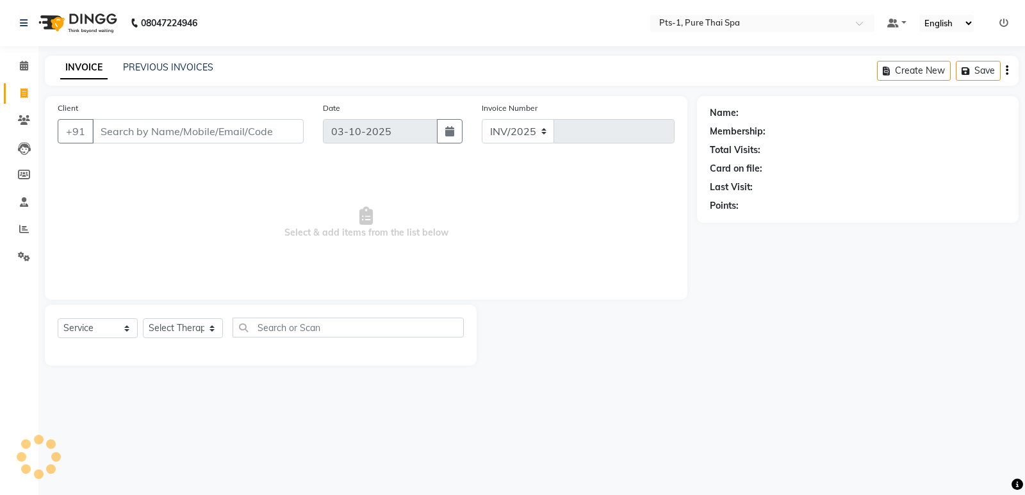
select select "9048"
type input "192"
click at [24, 119] on icon at bounding box center [24, 120] width 12 height 10
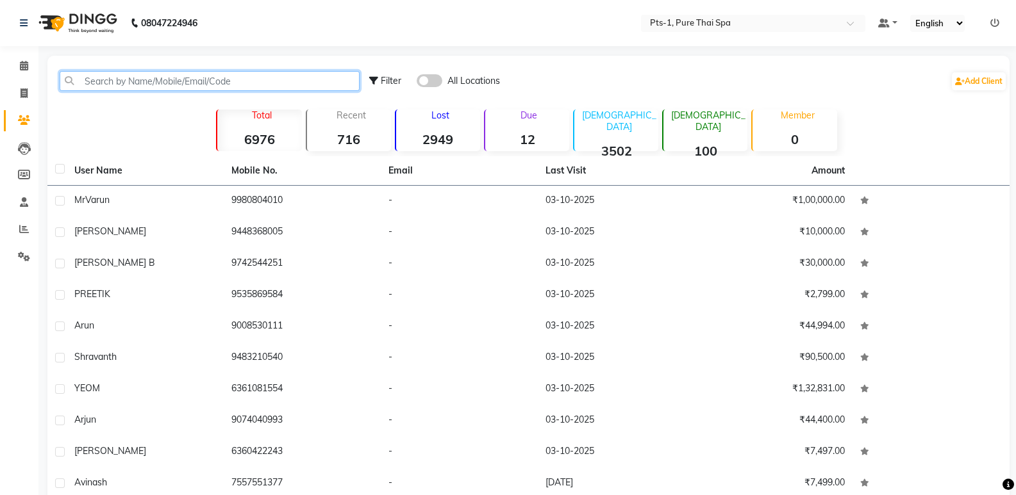
click at [119, 85] on input "text" at bounding box center [210, 81] width 300 height 20
click at [101, 80] on input "text" at bounding box center [210, 81] width 300 height 20
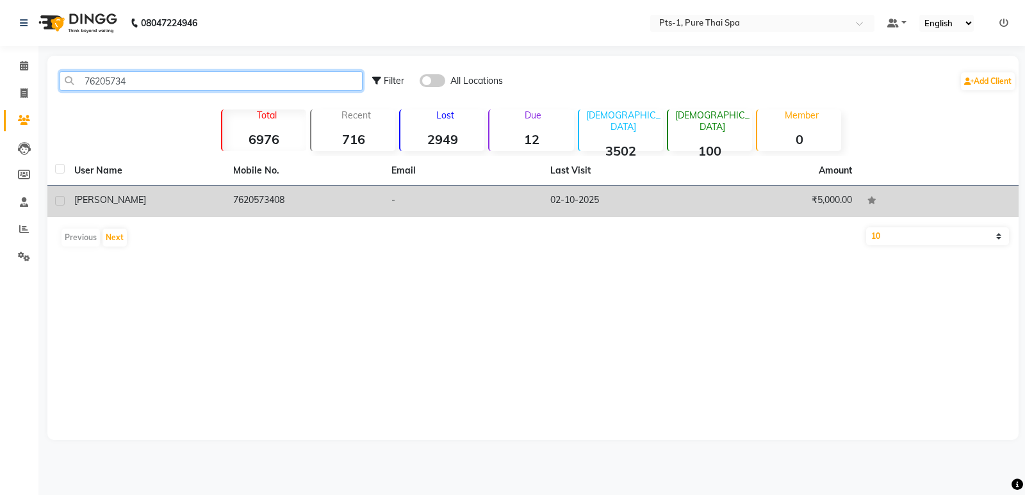
type input "76205734"
click at [386, 213] on td "-" at bounding box center [463, 201] width 159 height 31
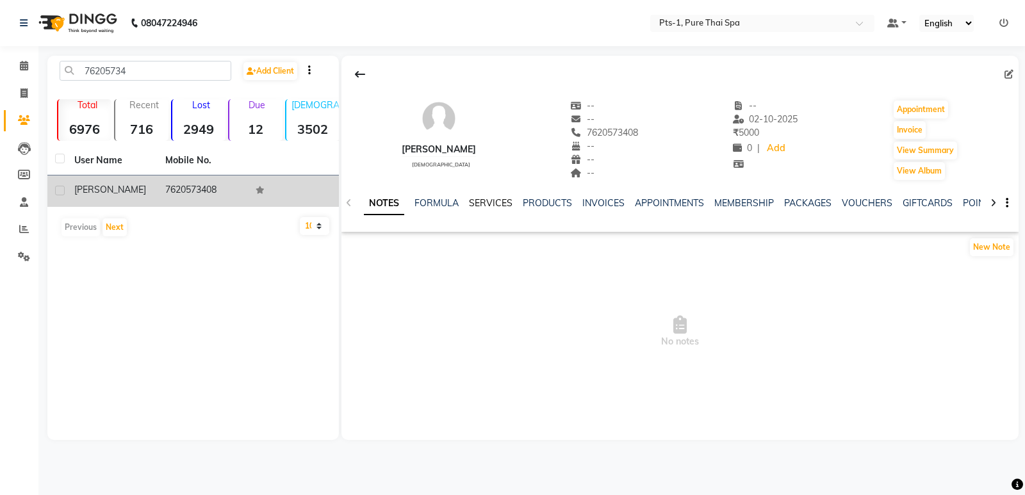
click at [484, 199] on link "SERVICES" at bounding box center [491, 203] width 44 height 12
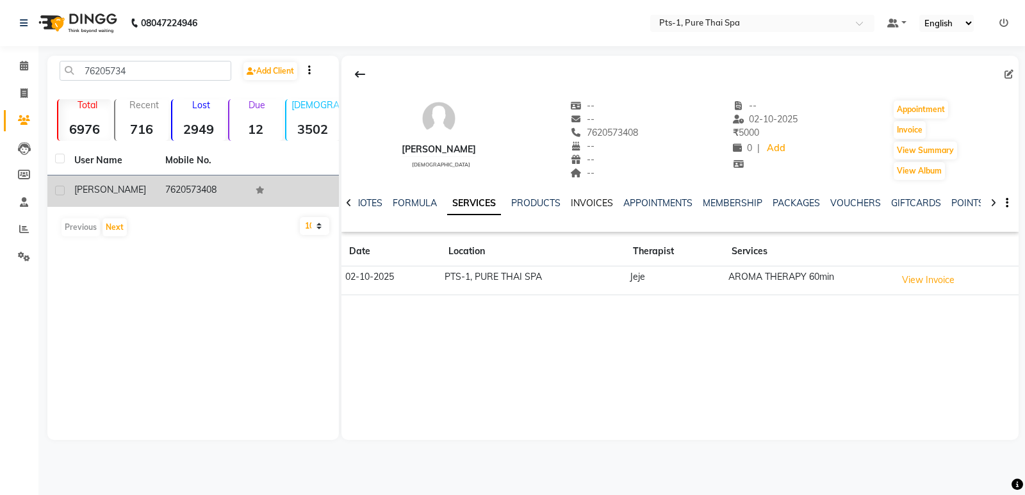
click at [591, 201] on link "INVOICES" at bounding box center [592, 203] width 42 height 12
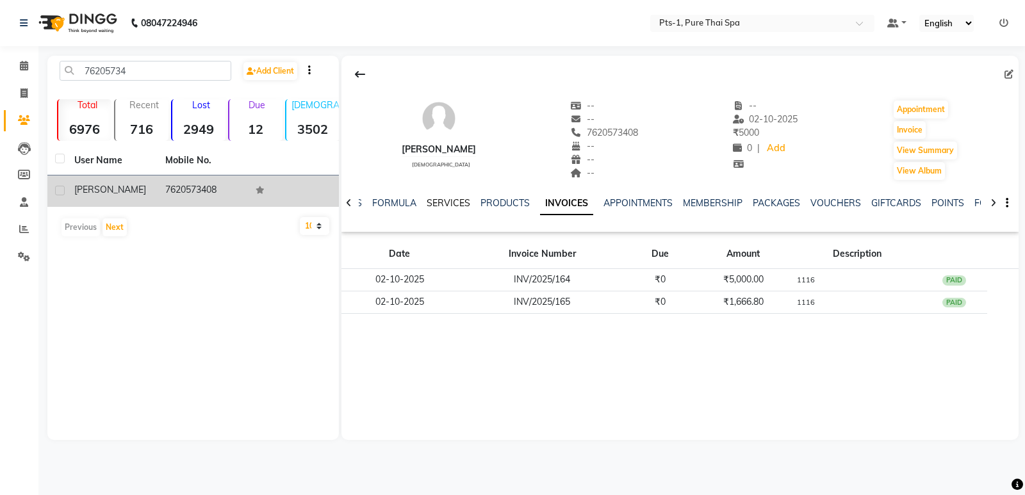
click at [439, 201] on link "SERVICES" at bounding box center [449, 203] width 44 height 12
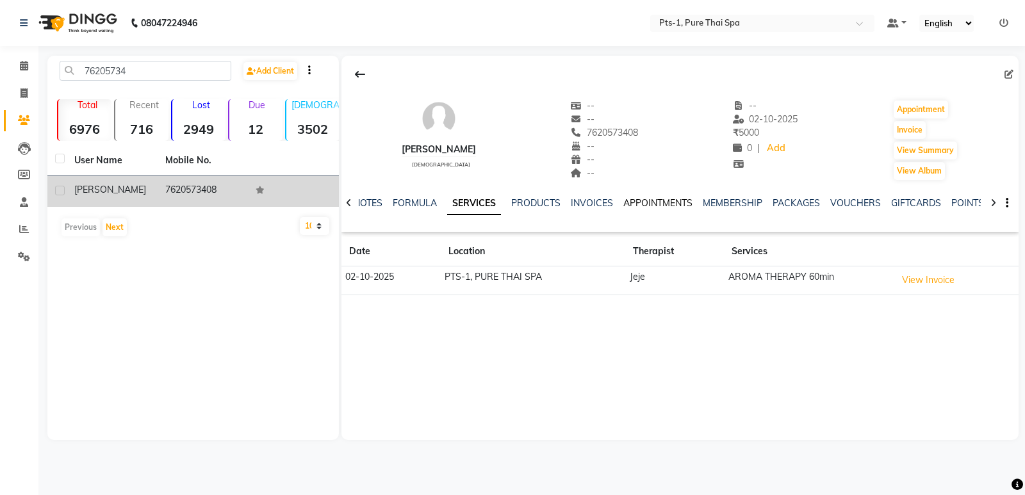
click at [641, 201] on link "APPOINTMENTS" at bounding box center [658, 203] width 69 height 12
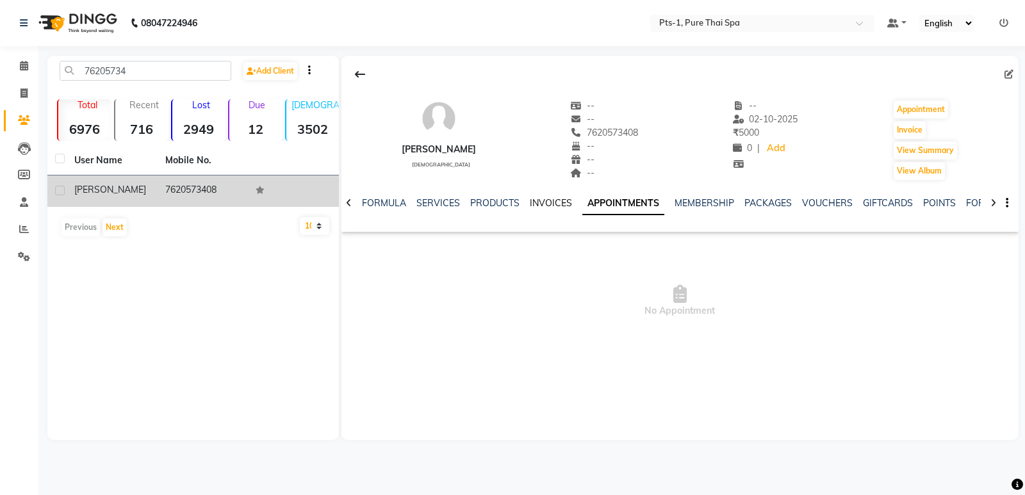
click at [545, 206] on link "INVOICES" at bounding box center [551, 203] width 42 height 12
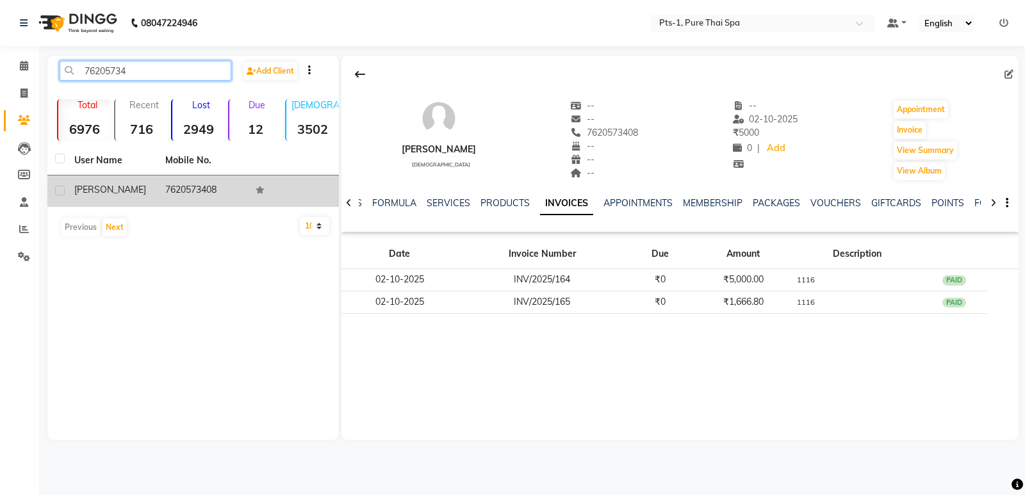
drag, startPoint x: 90, startPoint y: 74, endPoint x: 40, endPoint y: 82, distance: 50.6
click at [20, 88] on app-home "08047224946 Select Location × Pts-1, Pure Thai Spa Default Panel My Panel Engli…" at bounding box center [512, 229] width 1025 height 459
click at [26, 94] on icon at bounding box center [24, 93] width 7 height 10
select select "service"
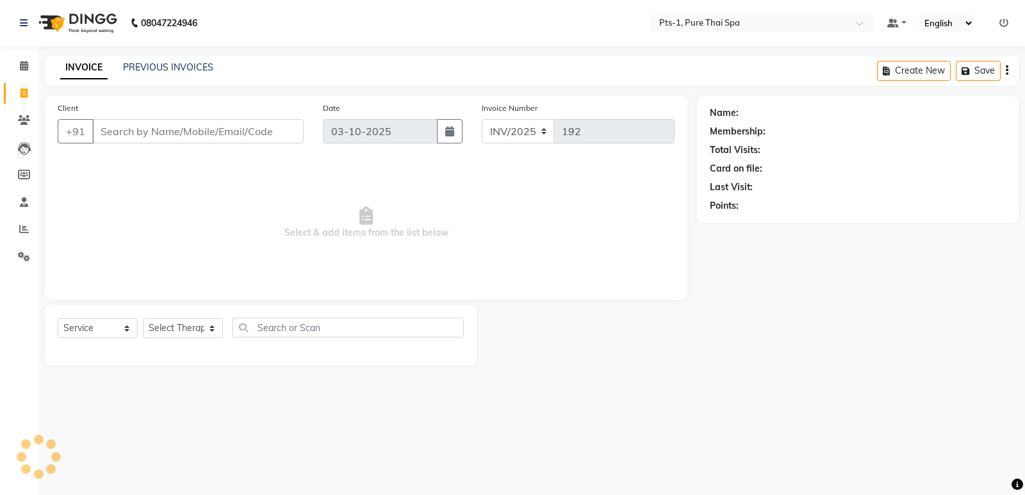
click at [132, 133] on input "Client" at bounding box center [197, 131] width 211 height 24
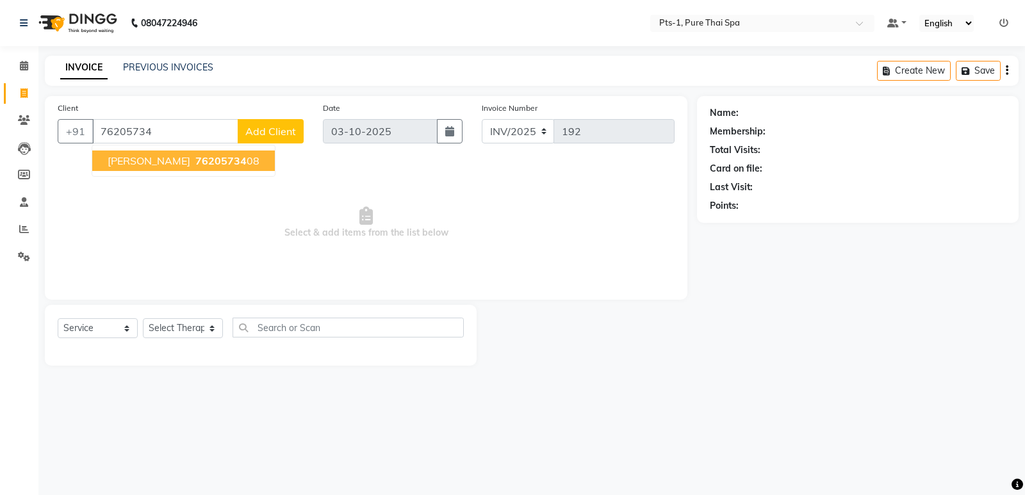
click at [142, 157] on button "Karthik 76205734 08" at bounding box center [183, 161] width 183 height 21
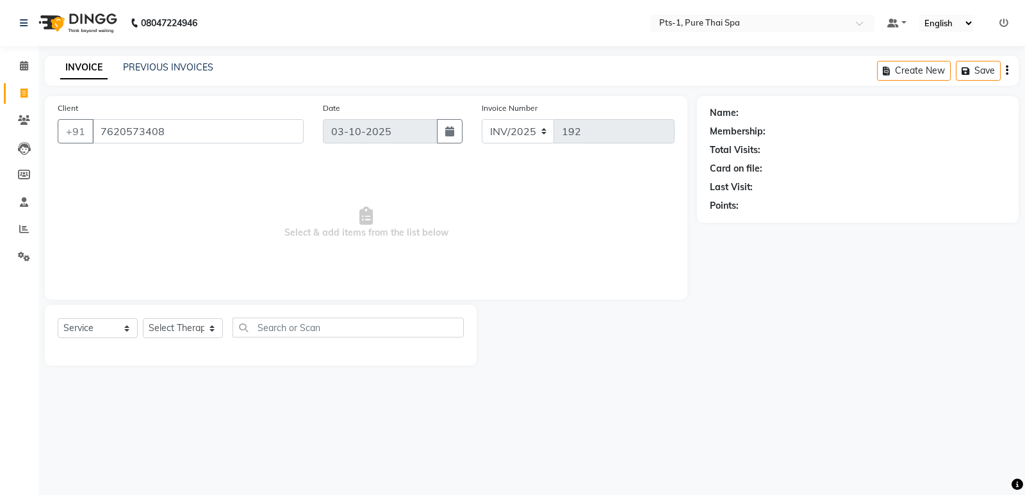
type input "7620573408"
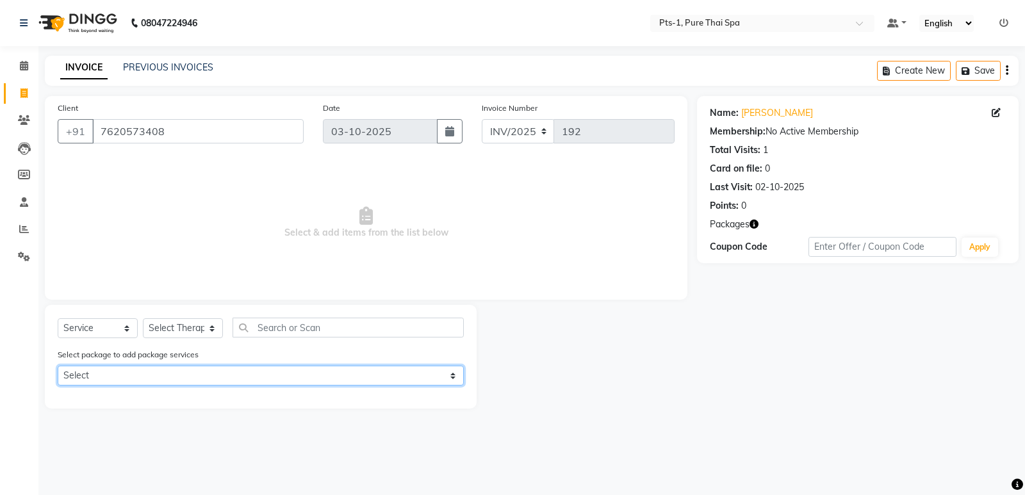
drag, startPoint x: 161, startPoint y: 376, endPoint x: 172, endPoint y: 384, distance: 13.6
click at [163, 374] on select "Select PTS PACKAGE (5K) 3 SERVICES WITH STEAM" at bounding box center [261, 376] width 406 height 20
select select "1: Object"
click at [58, 366] on select "Select PTS PACKAGE (5K) 3 SERVICES WITH STEAM" at bounding box center [261, 376] width 406 height 20
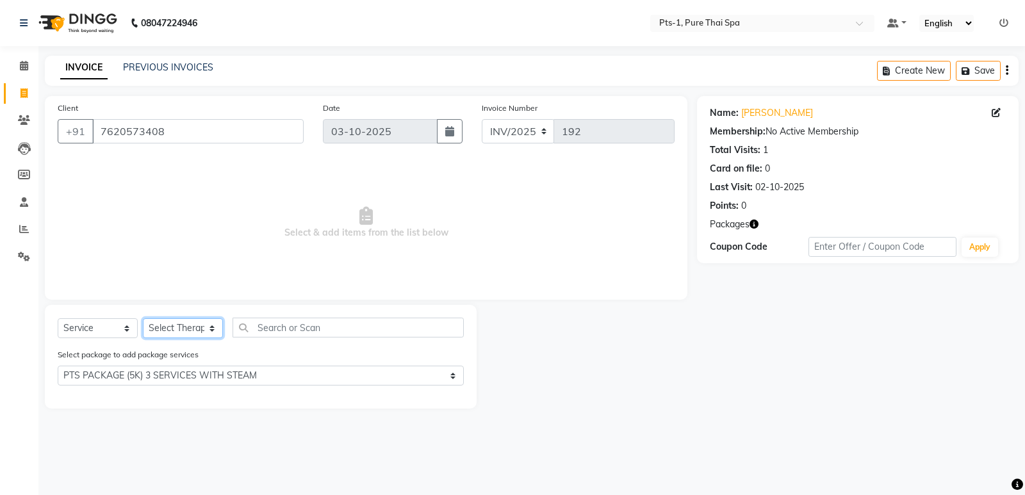
click at [176, 328] on select "Select Therapist Anand Annie anyone Babu Bela Gia Jeje Jenny Jincy JOE Lilly Lu…" at bounding box center [183, 328] width 80 height 20
select select "88349"
click at [143, 318] on select "Select Therapist Anand Annie anyone Babu Bela Gia Jeje Jenny Jincy JOE Lilly Lu…" at bounding box center [183, 328] width 80 height 20
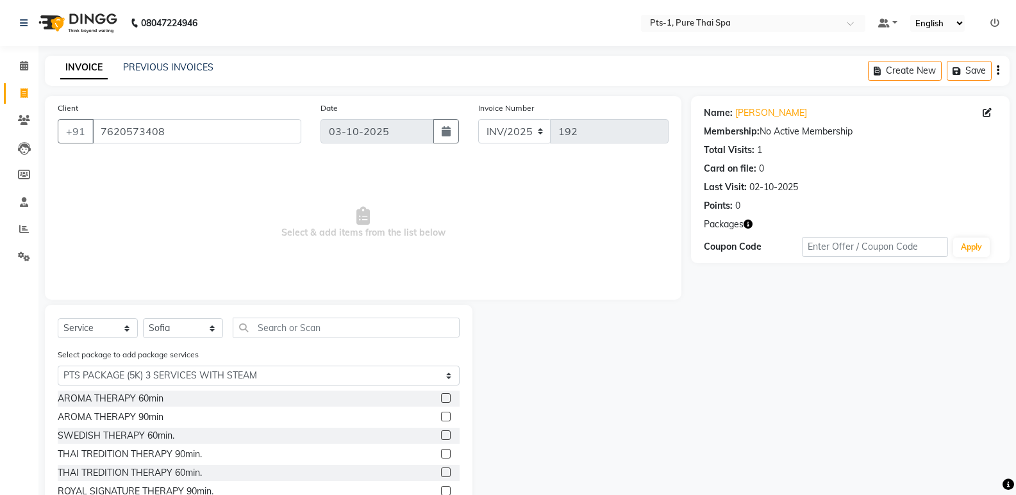
click at [441, 435] on label at bounding box center [446, 436] width 10 height 10
click at [441, 435] on input "checkbox" at bounding box center [445, 436] width 8 height 8
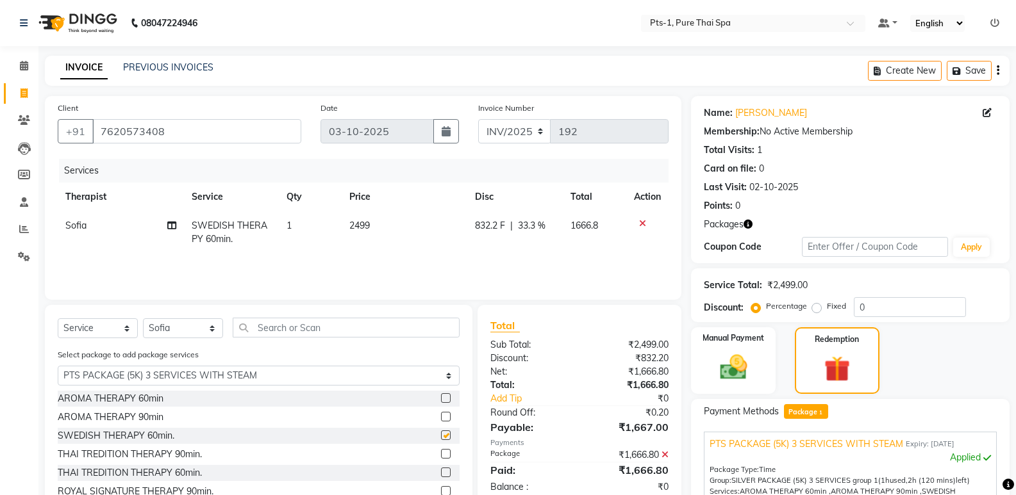
checkbox input "false"
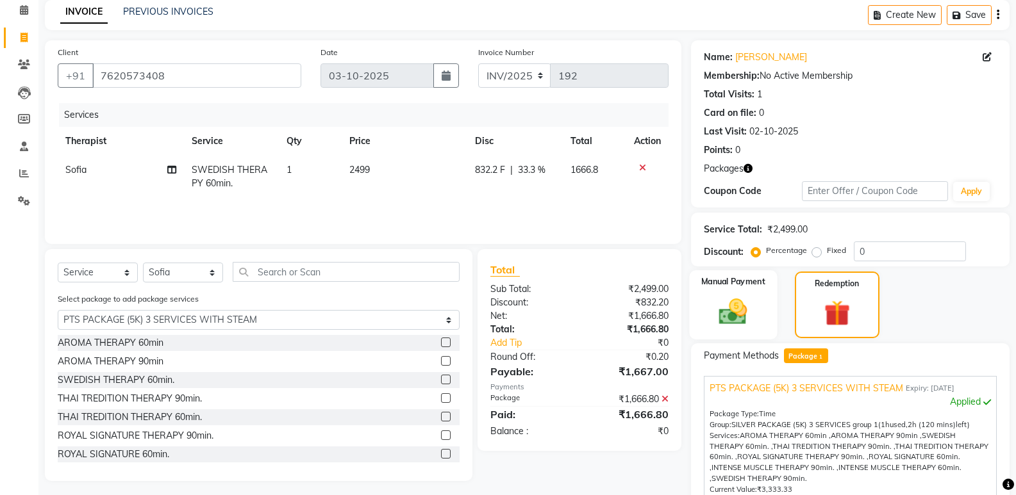
scroll to position [185, 0]
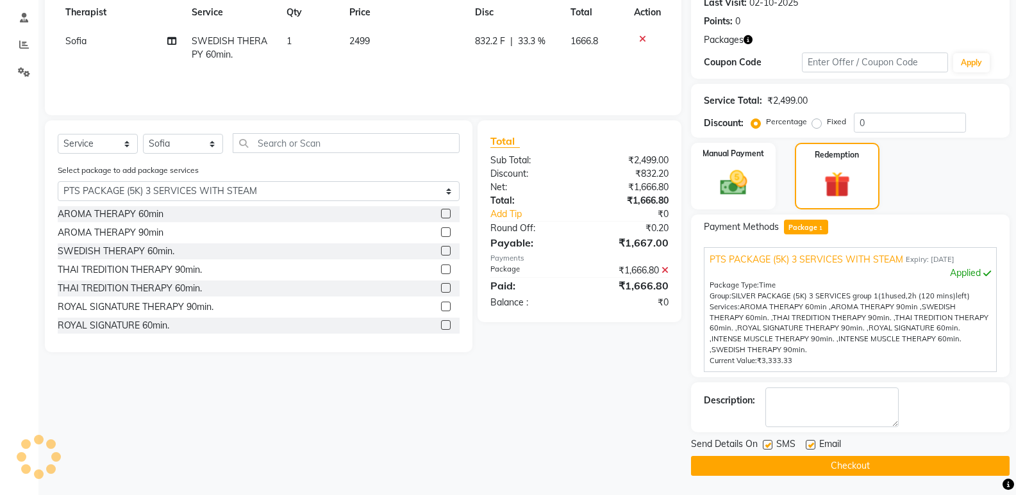
click at [766, 441] on label at bounding box center [768, 445] width 10 height 10
click at [766, 442] on input "checkbox" at bounding box center [767, 446] width 8 height 8
checkbox input "false"
click at [807, 443] on label at bounding box center [810, 445] width 10 height 10
click at [807, 443] on input "checkbox" at bounding box center [809, 446] width 8 height 8
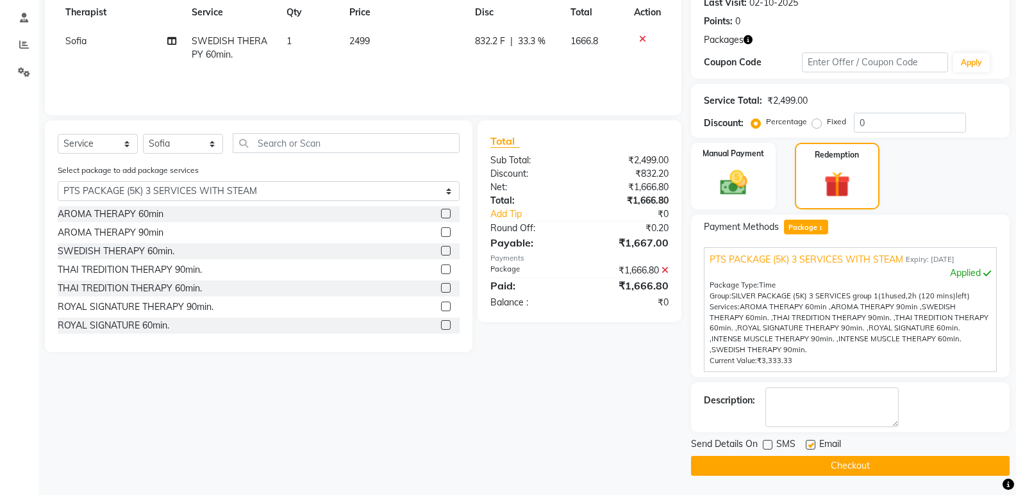
checkbox input "false"
click at [813, 413] on textarea at bounding box center [831, 408] width 133 height 40
type textarea "1116"
click at [752, 467] on button "Checkout" at bounding box center [850, 466] width 318 height 20
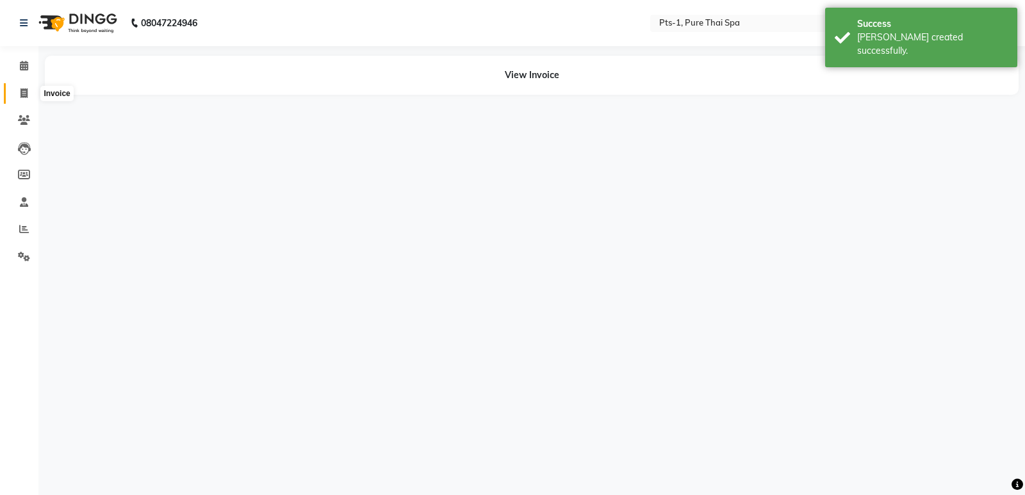
drag, startPoint x: 24, startPoint y: 97, endPoint x: 42, endPoint y: 90, distance: 18.9
click at [24, 96] on icon at bounding box center [24, 93] width 7 height 10
select select "service"
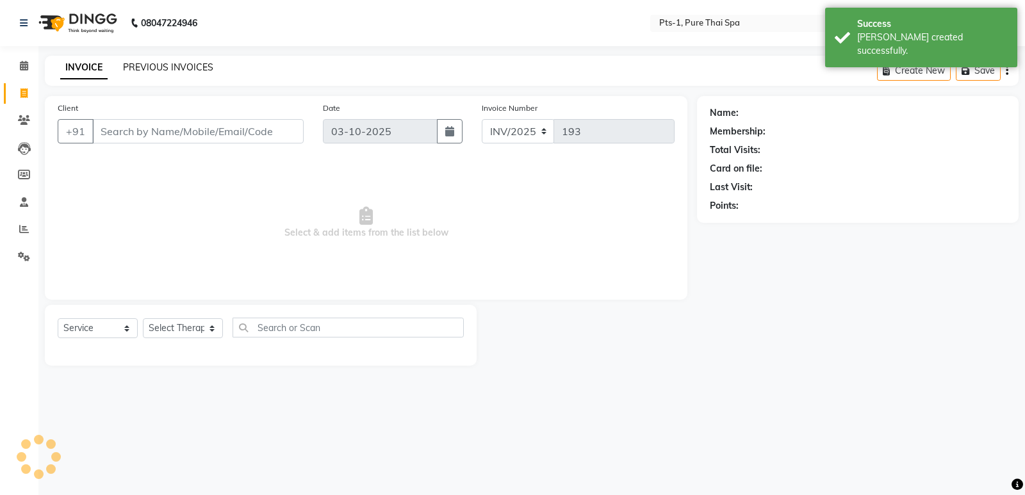
drag, startPoint x: 42, startPoint y: 90, endPoint x: 149, endPoint y: 67, distance: 109.3
click at [149, 67] on link "PREVIOUS INVOICES" at bounding box center [168, 68] width 90 height 12
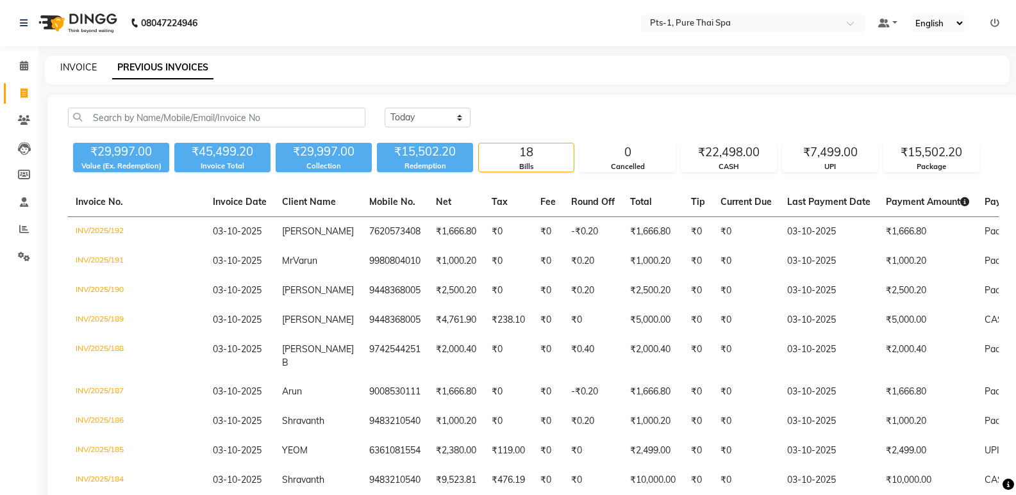
click at [78, 67] on link "INVOICE" at bounding box center [78, 68] width 37 height 12
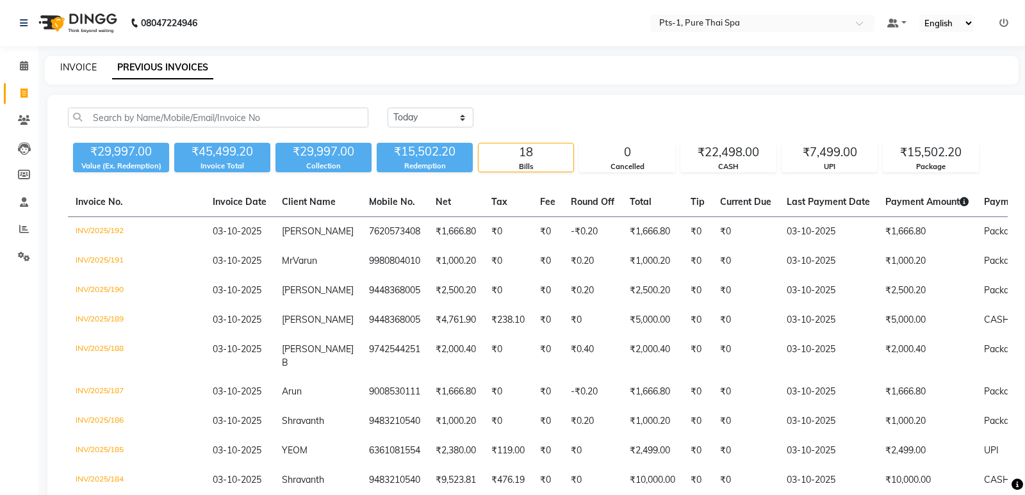
select select "service"
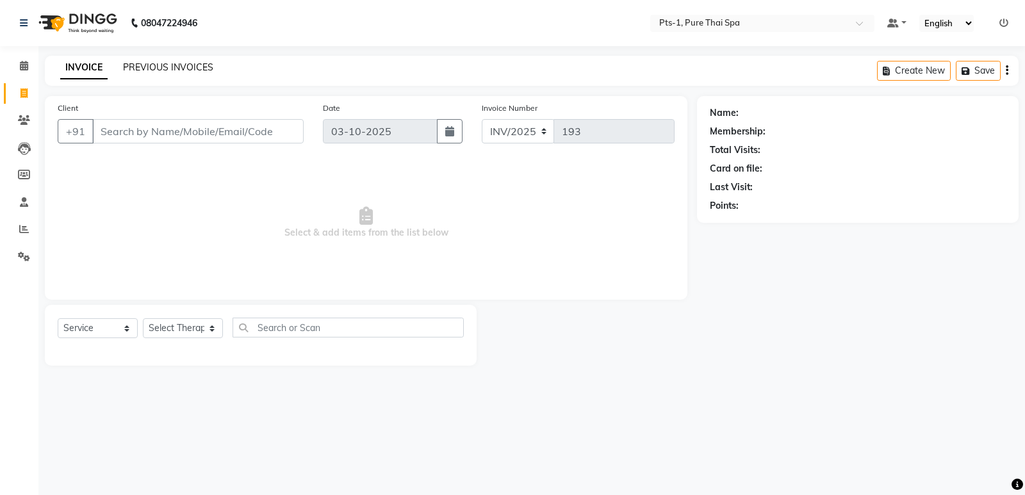
click at [176, 67] on link "PREVIOUS INVOICES" at bounding box center [168, 68] width 90 height 12
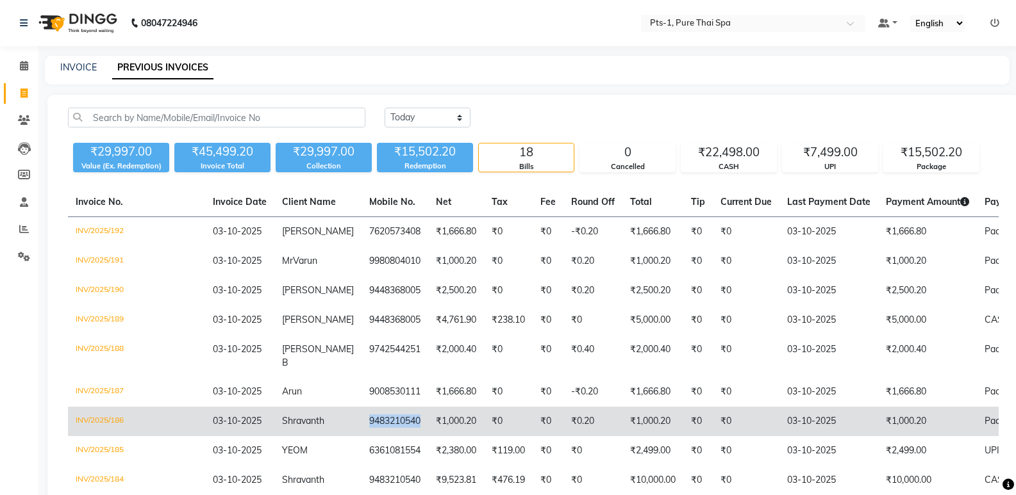
drag, startPoint x: 331, startPoint y: 411, endPoint x: 269, endPoint y: 408, distance: 61.6
click at [361, 408] on td "9483210540" at bounding box center [394, 421] width 67 height 29
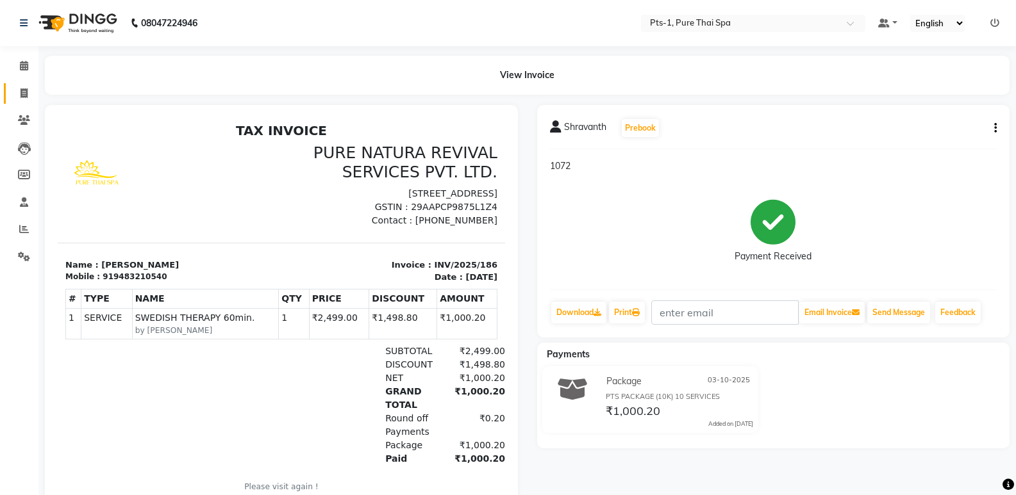
click at [24, 96] on icon at bounding box center [24, 93] width 7 height 10
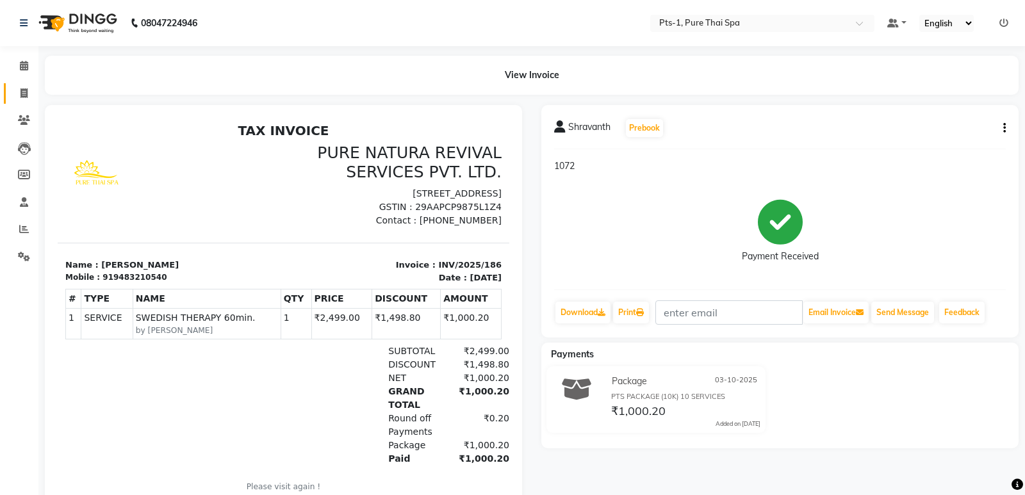
select select "service"
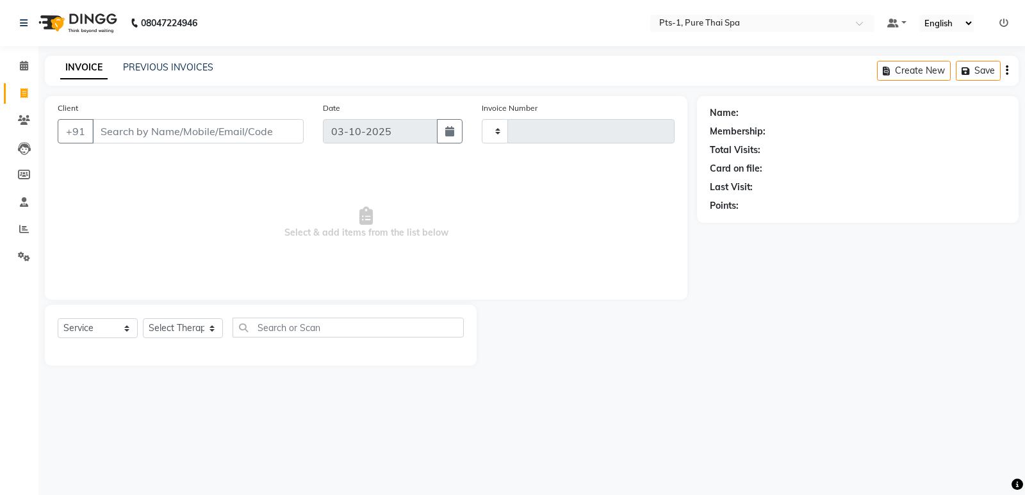
type input "193"
select select "9048"
click at [142, 73] on div "PREVIOUS INVOICES" at bounding box center [168, 67] width 90 height 13
click at [146, 65] on link "PREVIOUS INVOICES" at bounding box center [168, 68] width 90 height 12
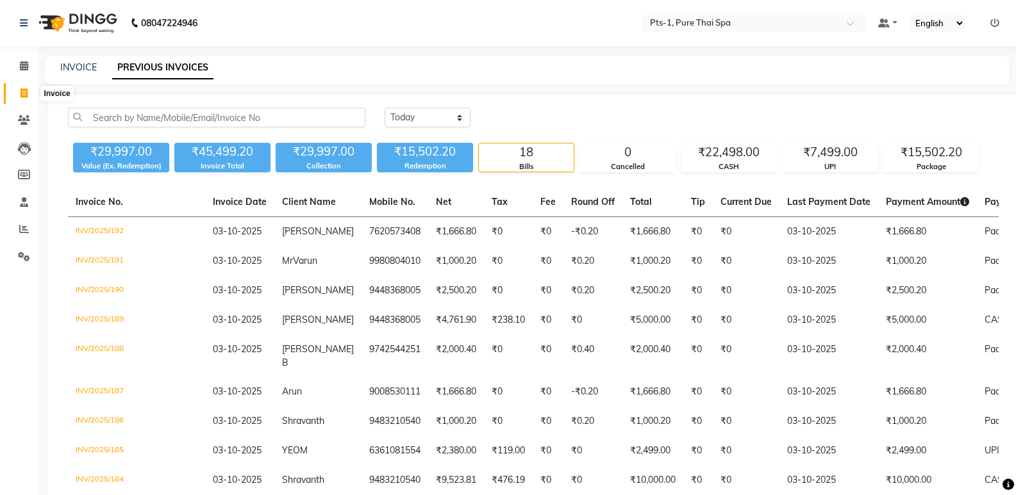
click at [24, 90] on icon at bounding box center [24, 93] width 7 height 10
select select "service"
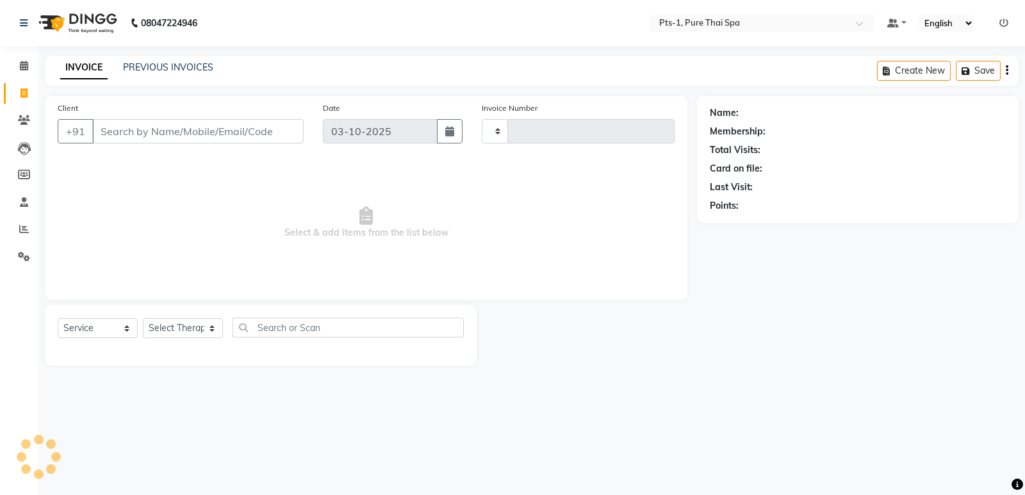
type input "193"
select select "9048"
click at [24, 122] on icon at bounding box center [24, 120] width 12 height 10
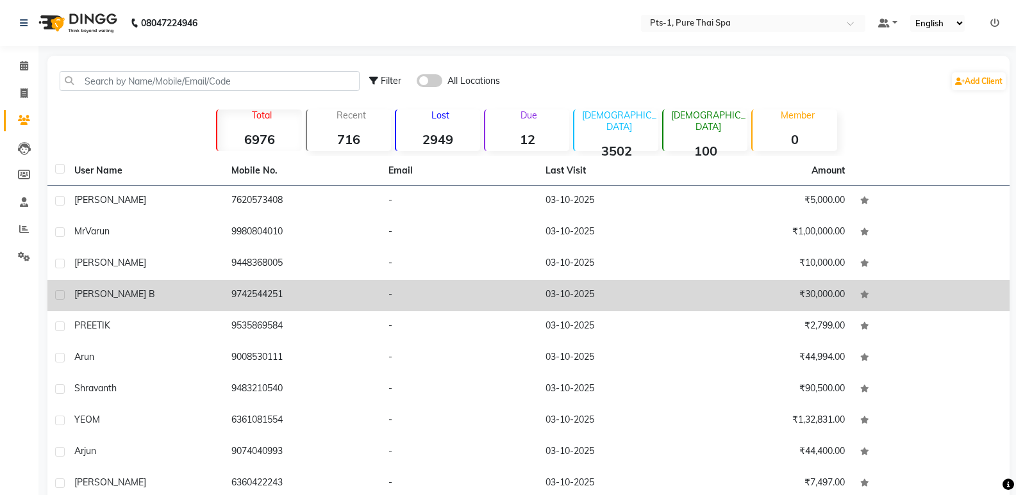
click at [272, 295] on td "9742544251" at bounding box center [302, 295] width 157 height 31
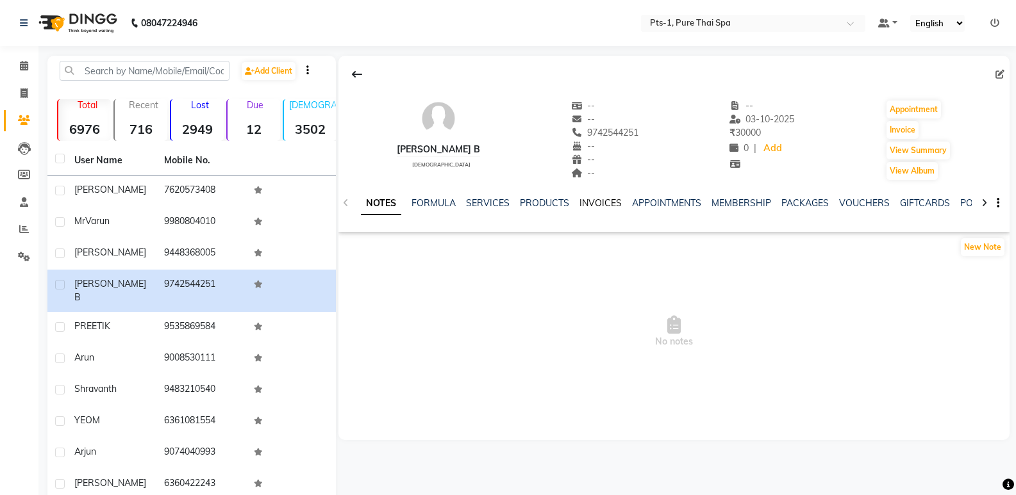
click at [600, 202] on link "INVOICES" at bounding box center [600, 203] width 42 height 12
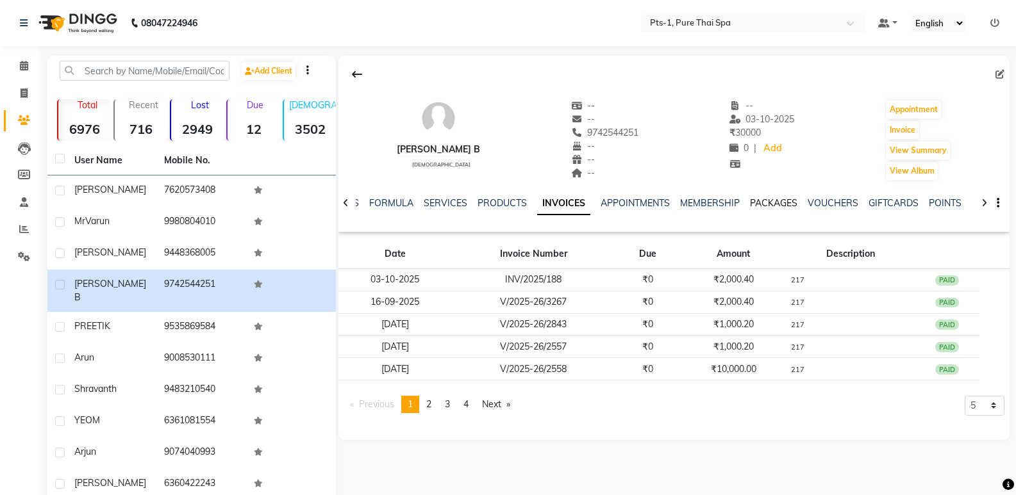
click at [766, 200] on link "PACKAGES" at bounding box center [773, 203] width 47 height 12
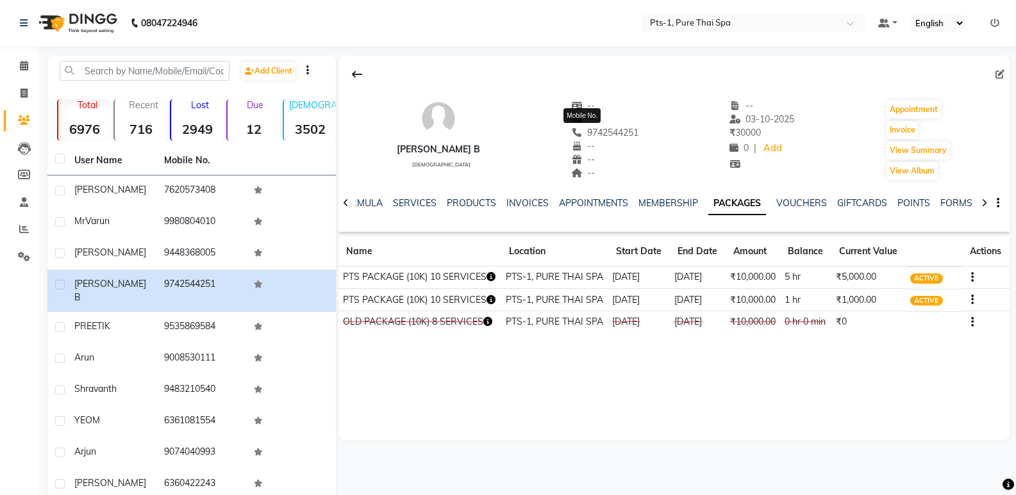
drag, startPoint x: 618, startPoint y: 133, endPoint x: 561, endPoint y: 134, distance: 57.7
click at [571, 134] on div "9742544251 Mobile No." at bounding box center [605, 132] width 68 height 13
click at [25, 92] on icon at bounding box center [24, 93] width 7 height 10
select select "service"
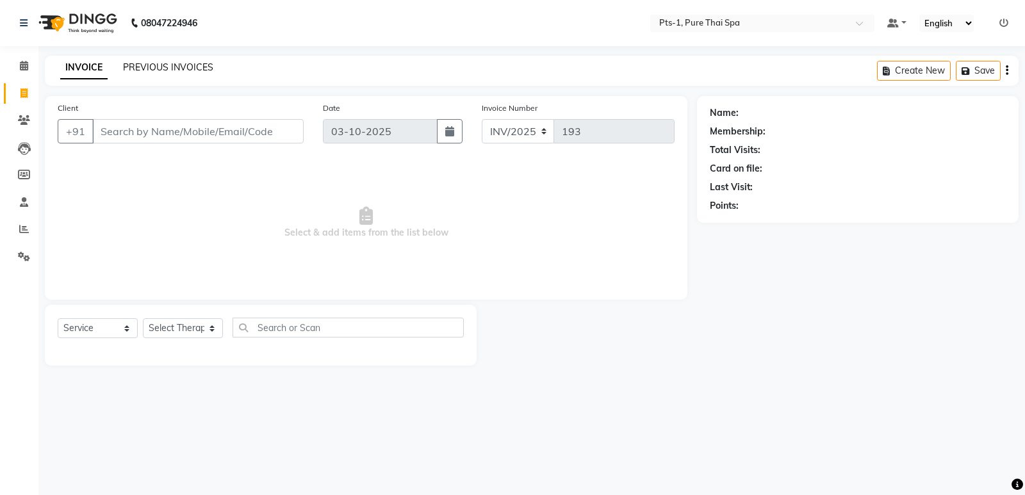
click at [181, 67] on link "PREVIOUS INVOICES" at bounding box center [168, 68] width 90 height 12
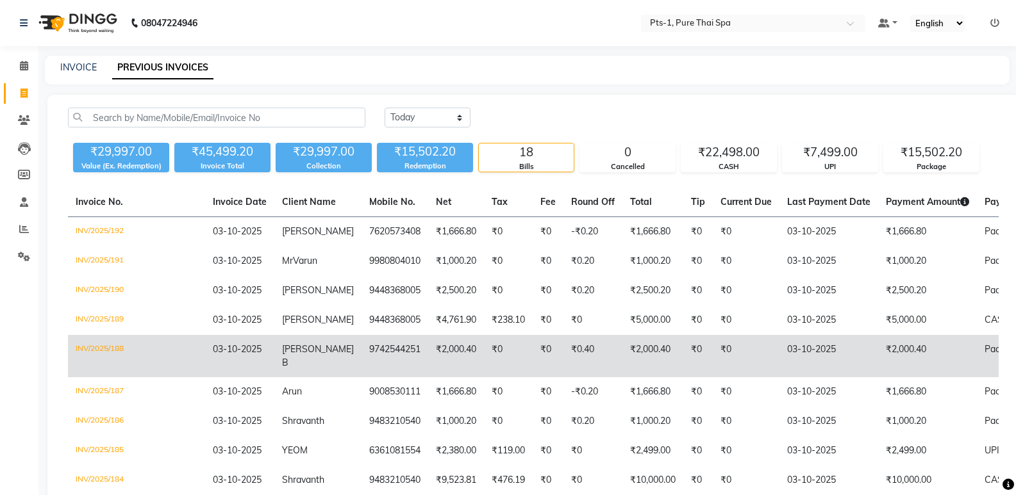
click at [622, 349] on td "₹2,000.40" at bounding box center [652, 356] width 61 height 42
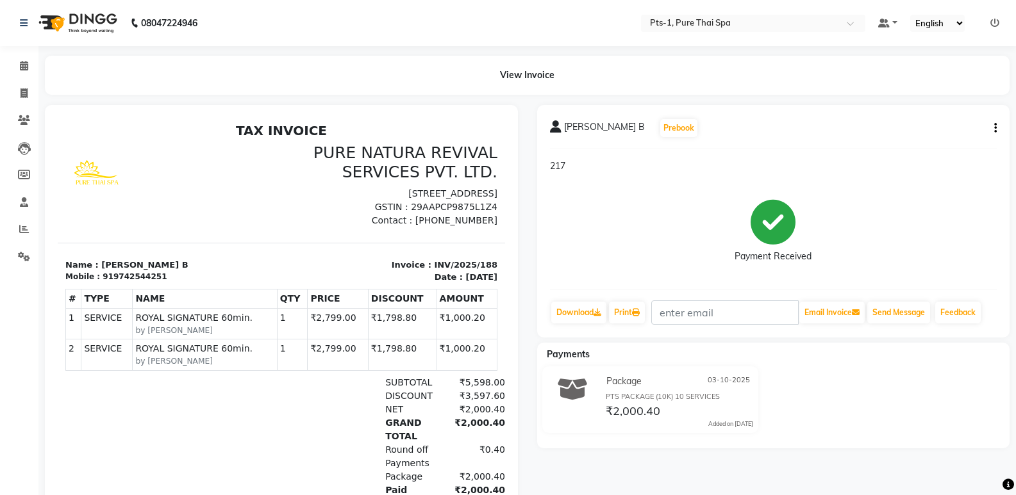
click at [995, 129] on icon "button" at bounding box center [995, 128] width 3 height 1
